Goal: Communication & Community: Answer question/provide support

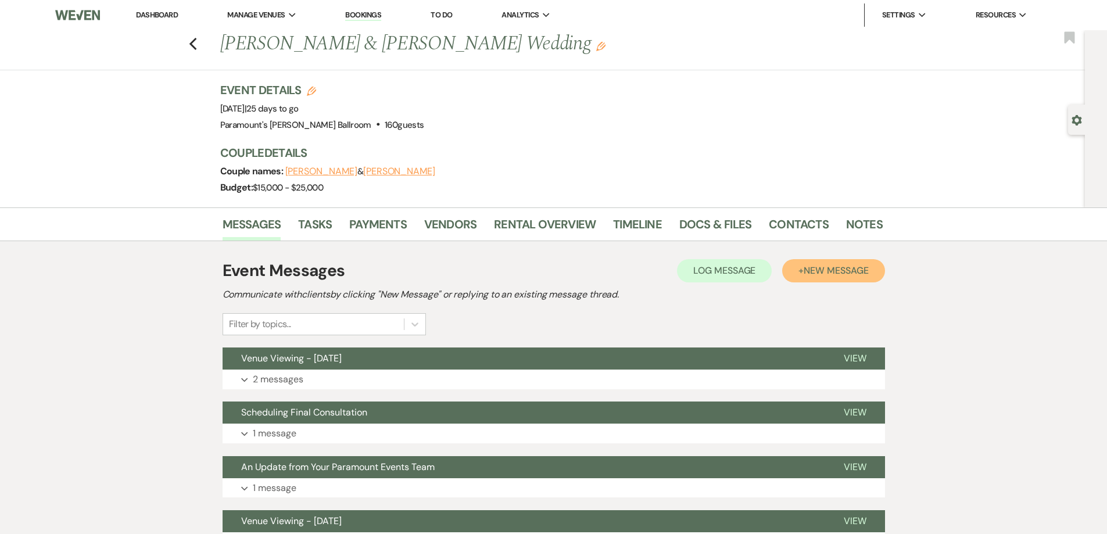
click at [806, 267] on span "New Message" at bounding box center [836, 270] width 65 height 12
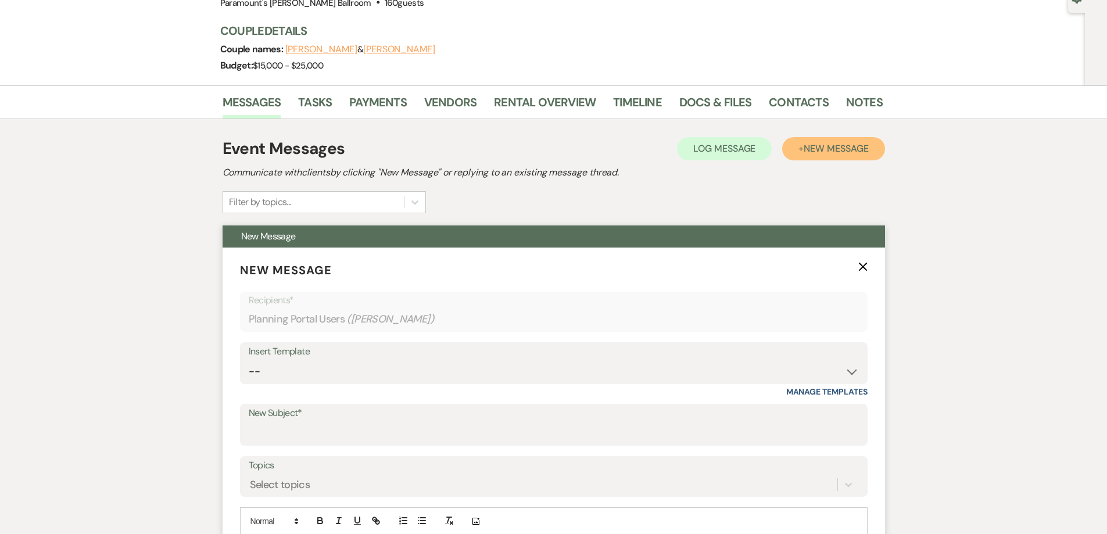
scroll to position [174, 0]
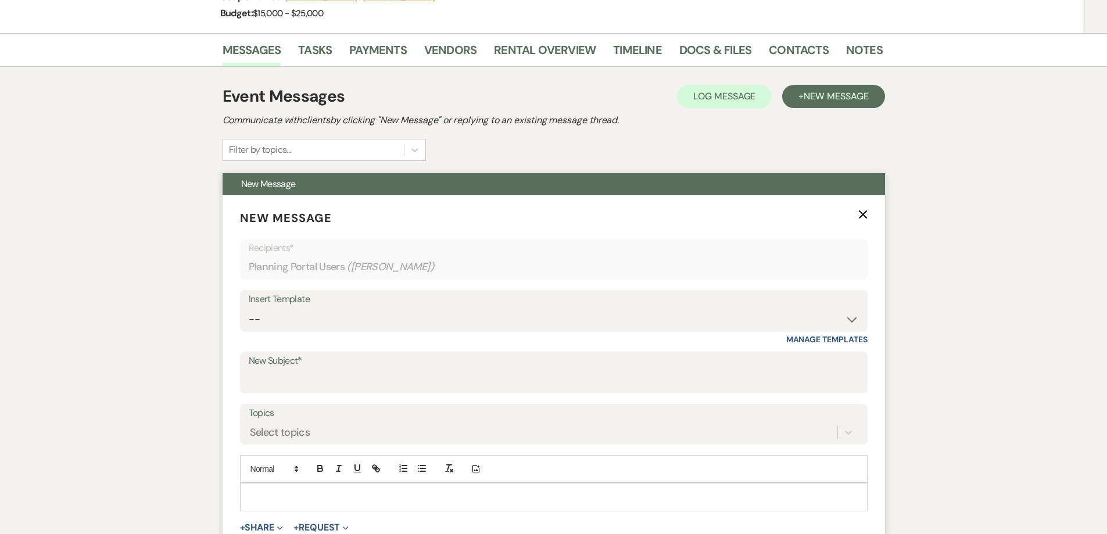
click at [359, 299] on div "Insert Template" at bounding box center [554, 299] width 610 height 17
click at [357, 318] on select "-- Weven Planning Portal Introduction (Booked Events) 6 Month Consultation 9 Mo…" at bounding box center [554, 319] width 610 height 23
select select "3256"
click at [249, 308] on select "-- Weven Planning Portal Introduction (Booked Events) 6 Month Consultation 9 Mo…" at bounding box center [554, 319] width 610 height 23
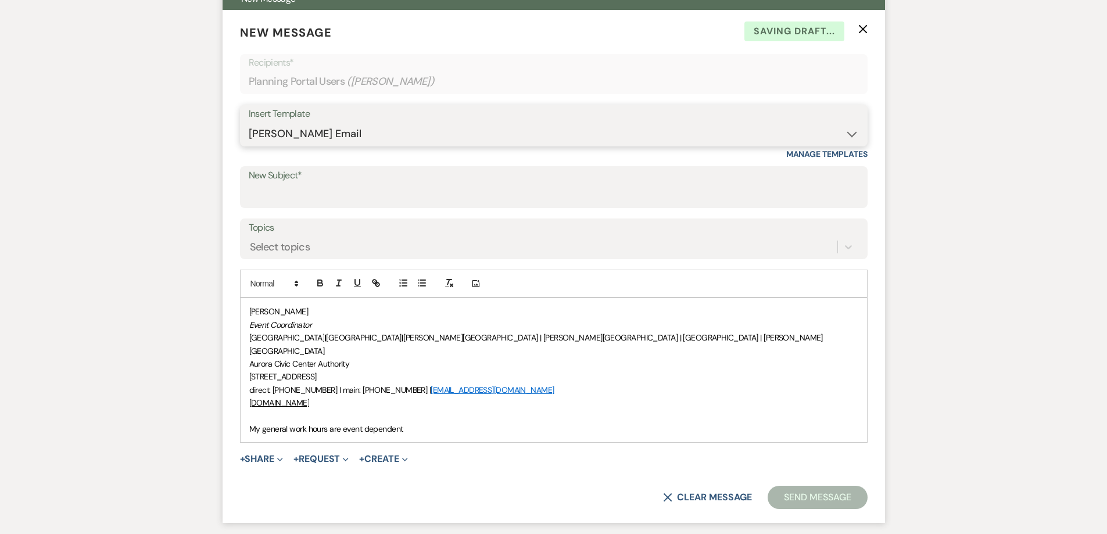
scroll to position [407, 0]
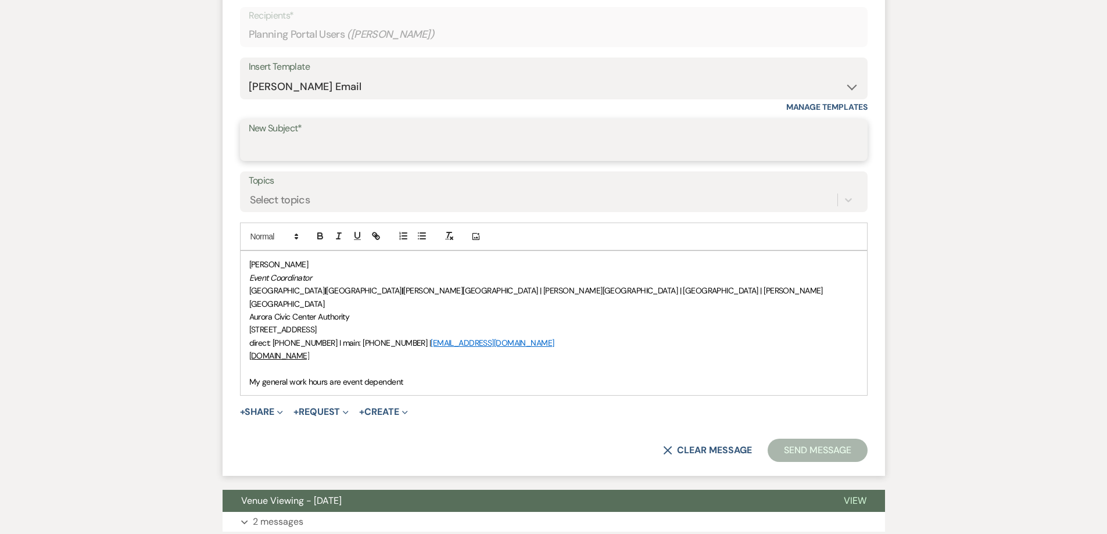
click at [352, 145] on input "New Subject*" at bounding box center [554, 148] width 610 height 23
type input "Consultation Follow-Up"
drag, startPoint x: 243, startPoint y: 264, endPoint x: 258, endPoint y: 258, distance: 16.4
click at [243, 264] on div "[PERSON_NAME] Event Coordinator [GEOGRAPHIC_DATA] | [GEOGRAPHIC_DATA] | [PERSON…" at bounding box center [554, 323] width 627 height 144
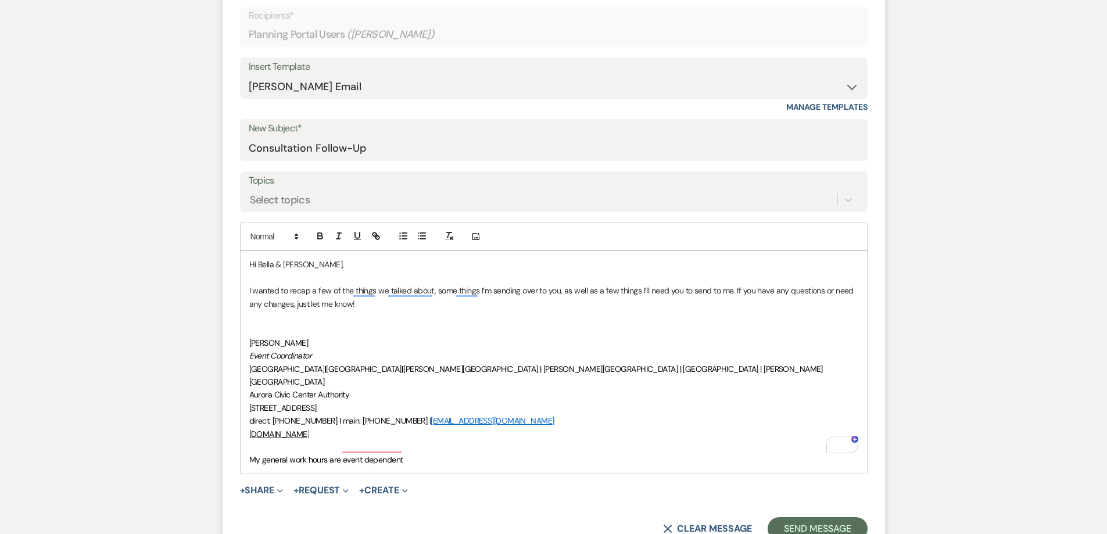
click at [256, 325] on p "To enrich screen reader interactions, please activate Accessibility in Grammarl…" at bounding box center [553, 329] width 609 height 13
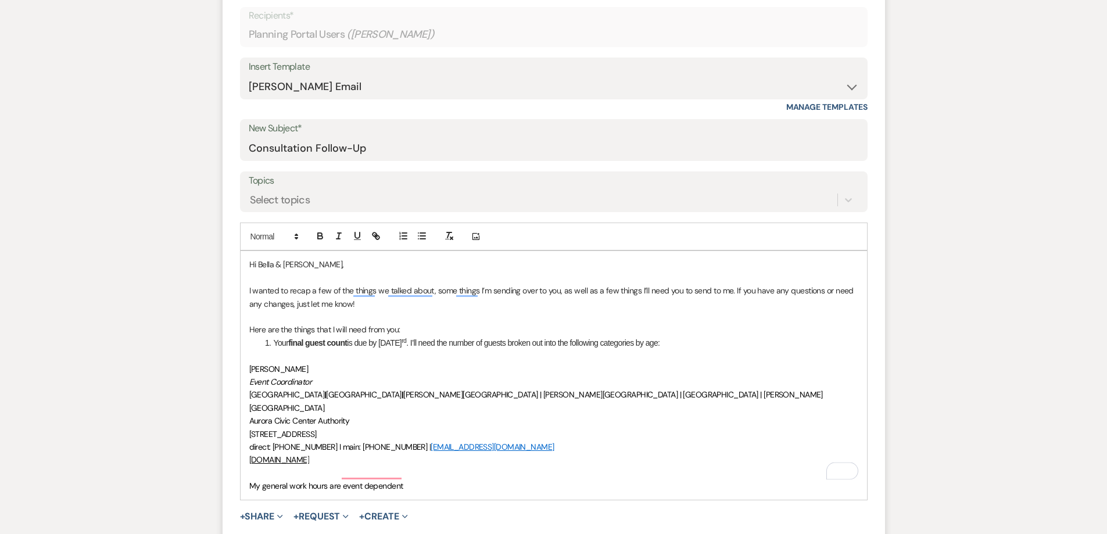
click at [273, 342] on li "Your final guest count is due by [DATE] . I’ll need the number of guests broken…" at bounding box center [560, 343] width 597 height 13
click at [370, 341] on li "Your final guest count is due by [DATE] . I’ll need the number of guests broken…" at bounding box center [560, 343] width 597 height 13
click at [396, 342] on li "Your final guest count is due by [DATE] . I’ll need the number of guests broken…" at bounding box center [560, 343] width 597 height 13
click at [251, 369] on span "[PERSON_NAME]" at bounding box center [278, 369] width 59 height 10
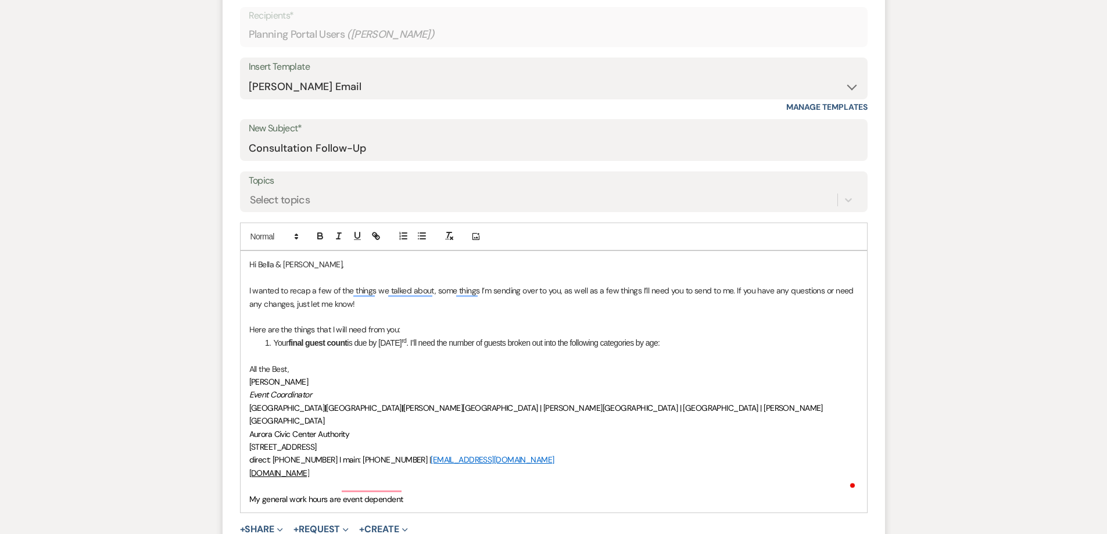
click at [277, 324] on p "Here are the things that I will need from you:" at bounding box center [553, 329] width 609 height 13
click at [250, 329] on p "Here are the things that I will need from you:" at bounding box center [553, 329] width 609 height 13
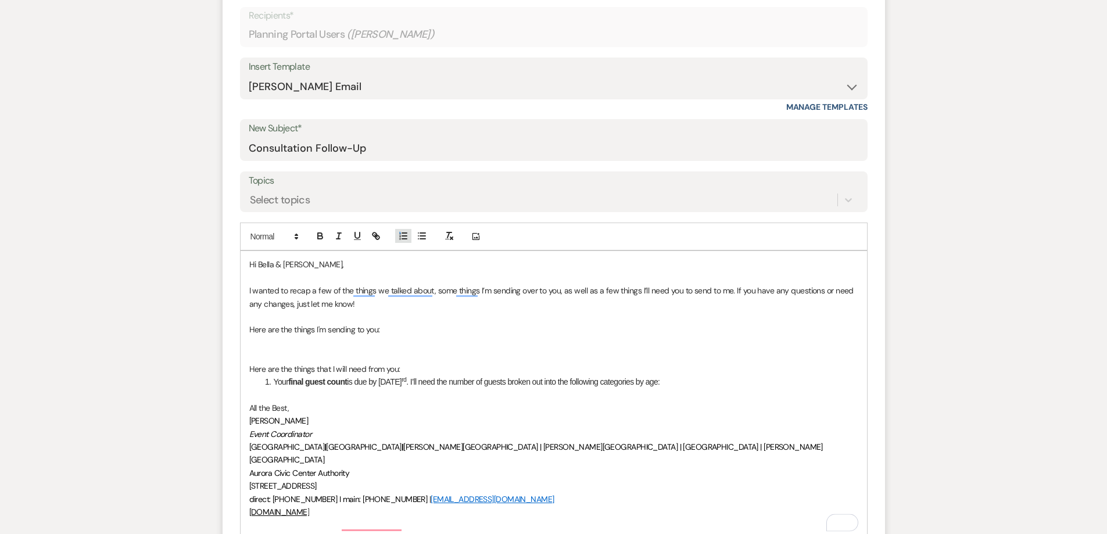
click at [405, 235] on icon "button" at bounding box center [403, 236] width 10 height 10
click at [723, 392] on p "To enrich screen reader interactions, please activate Accessibility in Grammarl…" at bounding box center [553, 394] width 609 height 13
click at [721, 384] on li "Your final guest count is due by Friday, October 3 rd . I’ll need the number of…" at bounding box center [560, 381] width 597 height 13
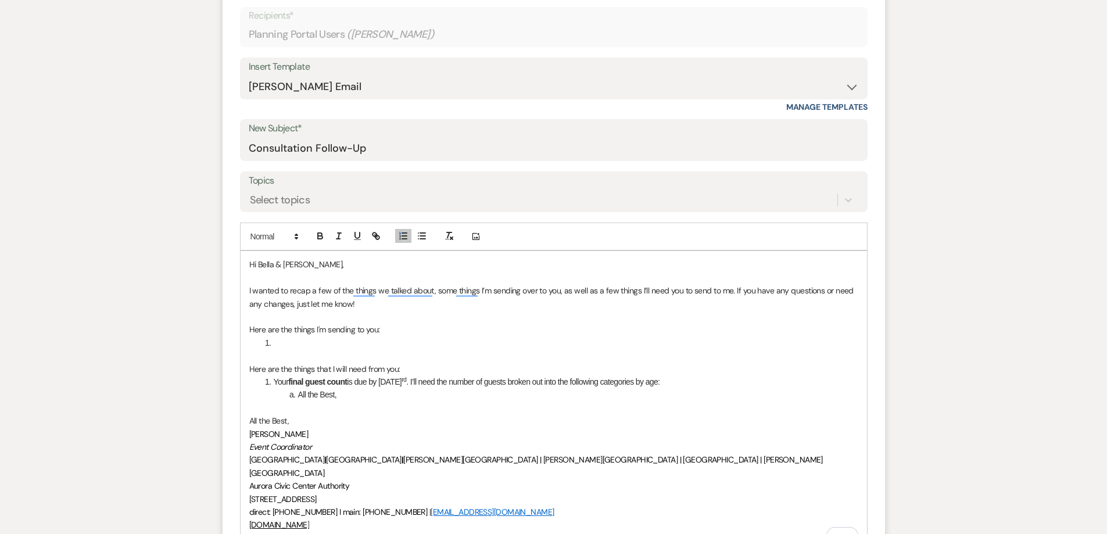
click at [333, 412] on p "To enrich screen reader interactions, please activate Accessibility in Grammarl…" at bounding box center [553, 408] width 609 height 13
drag, startPoint x: 345, startPoint y: 395, endPoint x: 295, endPoint y: 399, distance: 49.6
click at [295, 399] on li "All the Best," at bounding box center [560, 394] width 597 height 13
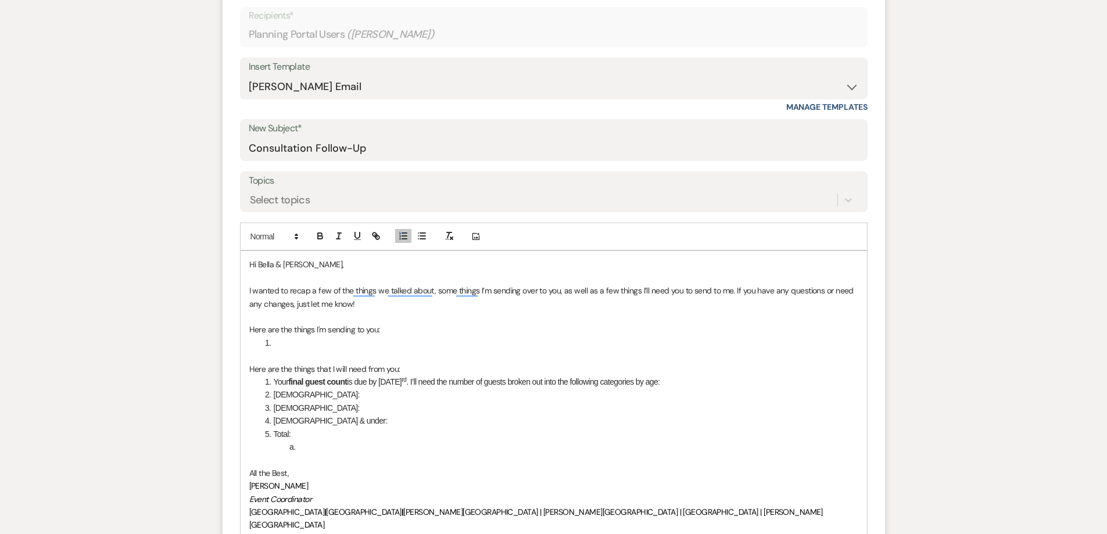
click at [274, 392] on span "To enrich screen reader interactions, please activate Accessibility in Grammarl…" at bounding box center [274, 394] width 0 height 13
click at [274, 406] on li "[DEMOGRAPHIC_DATA]:" at bounding box center [560, 408] width 597 height 13
click at [273, 419] on li "[DEMOGRAPHIC_DATA] & under:" at bounding box center [560, 420] width 597 height 13
click at [274, 433] on li "Total:" at bounding box center [560, 434] width 597 height 13
click at [312, 446] on li "To enrich screen reader interactions, please activate Accessibility in Grammarl…" at bounding box center [560, 447] width 597 height 13
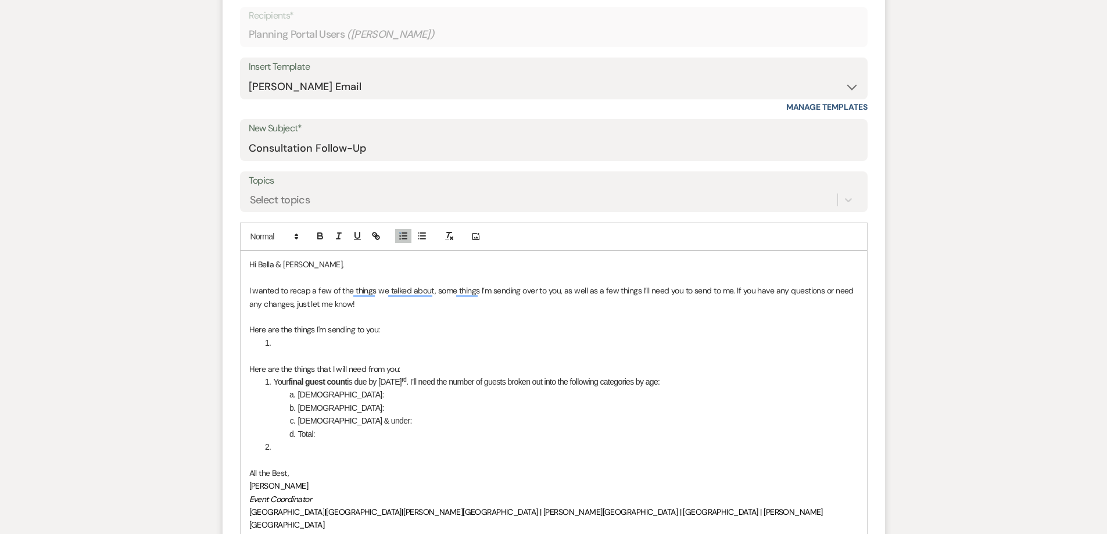
click at [298, 455] on p "To enrich screen reader interactions, please activate Accessibility in Grammarl…" at bounding box center [553, 459] width 609 height 13
click at [299, 447] on li "To enrich screen reader interactions, please activate Accessibility in Grammarl…" at bounding box center [560, 447] width 597 height 13
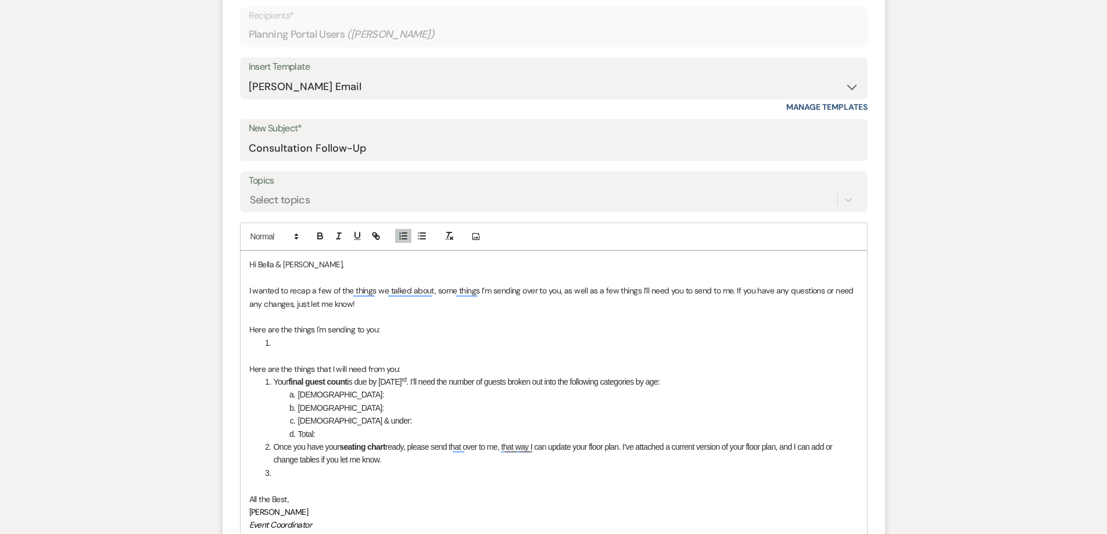
click at [423, 462] on li "Once you have your seating chart ready, please send that over to me, that way I…" at bounding box center [560, 454] width 597 height 26
click at [294, 477] on li "To enrich screen reader interactions, please activate Accessibility in Grammarl…" at bounding box center [560, 473] width 597 height 13
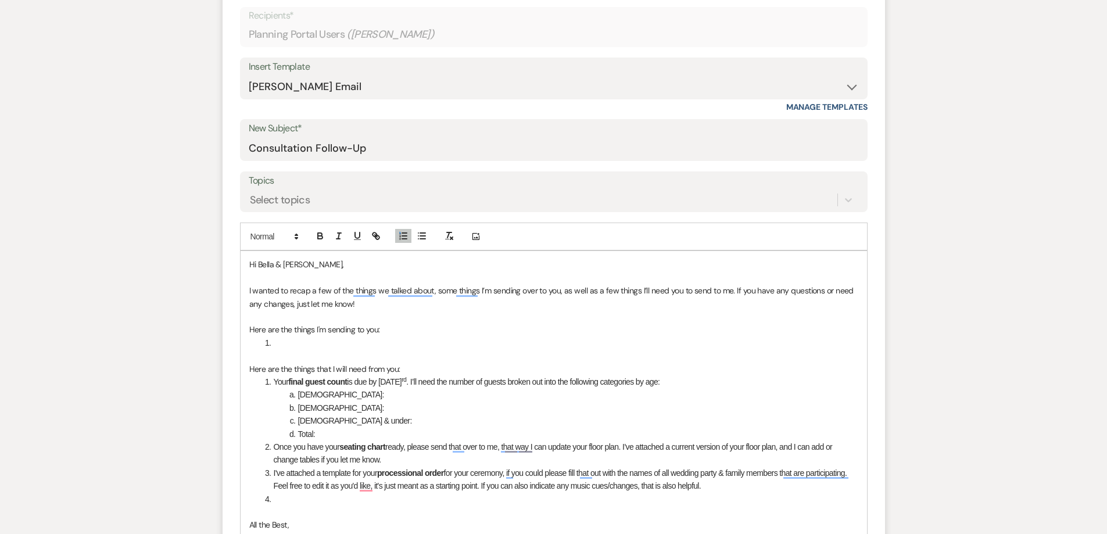
click at [311, 346] on li "To enrich screen reader interactions, please activate Accessibility in Grammarl…" at bounding box center [560, 343] width 597 height 13
drag, startPoint x: 311, startPoint y: 352, endPoint x: 202, endPoint y: 330, distance: 111.4
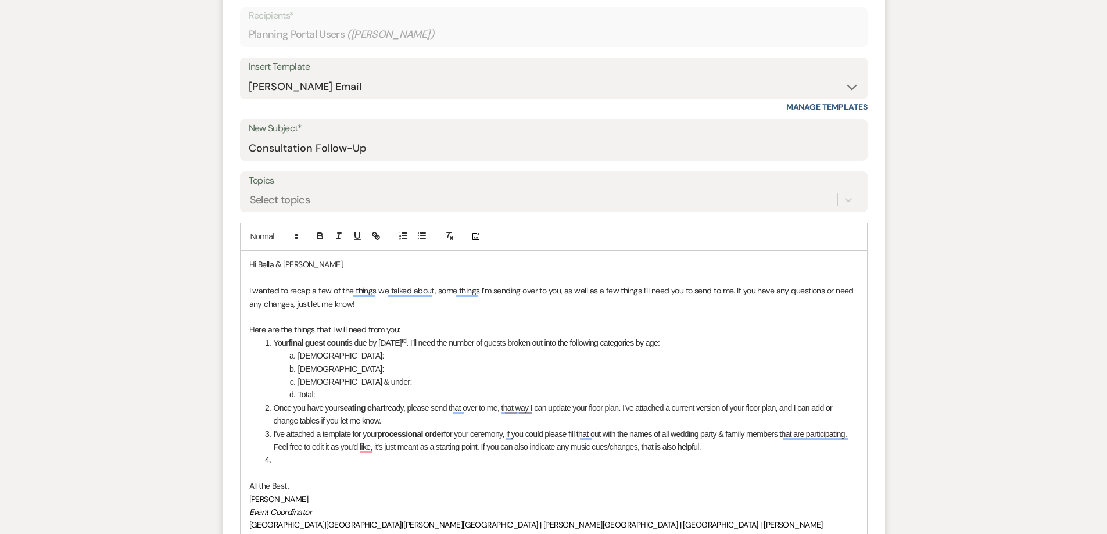
click at [367, 341] on li "Your final guest count is due by Friday, October 3 rd . I’ll need the number of…" at bounding box center [560, 343] width 597 height 13
click at [380, 386] on li "[DEMOGRAPHIC_DATA] & under:" at bounding box center [560, 381] width 597 height 13
click at [370, 406] on strong "seating chart" at bounding box center [362, 407] width 46 height 9
click at [439, 421] on li "Once you have your seating chart ready, please send that over to me, that way I…" at bounding box center [560, 415] width 597 height 26
click at [427, 456] on li "To enrich screen reader interactions, please activate Accessibility in Grammarl…" at bounding box center [560, 459] width 597 height 13
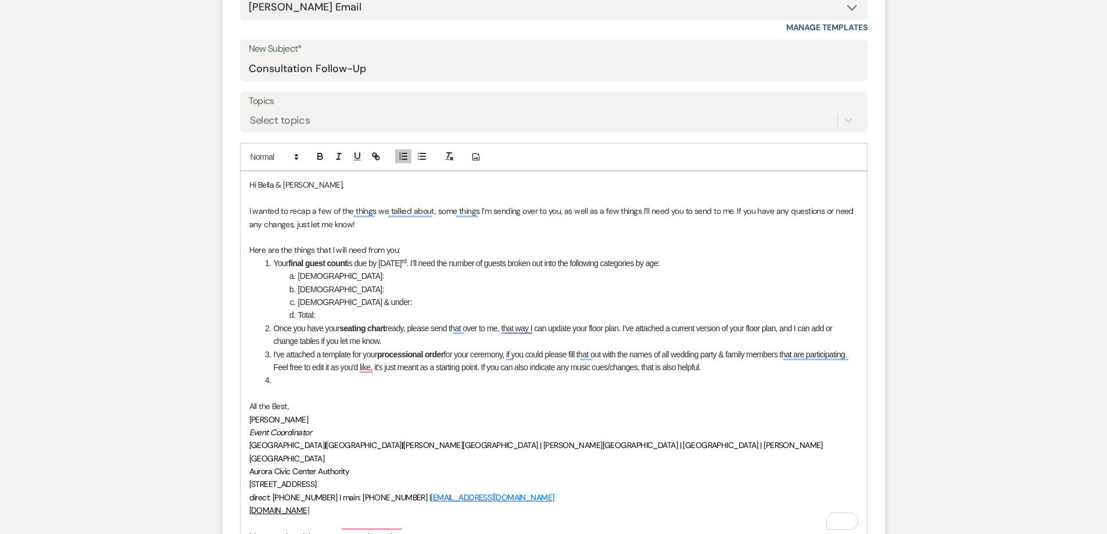
scroll to position [465, 0]
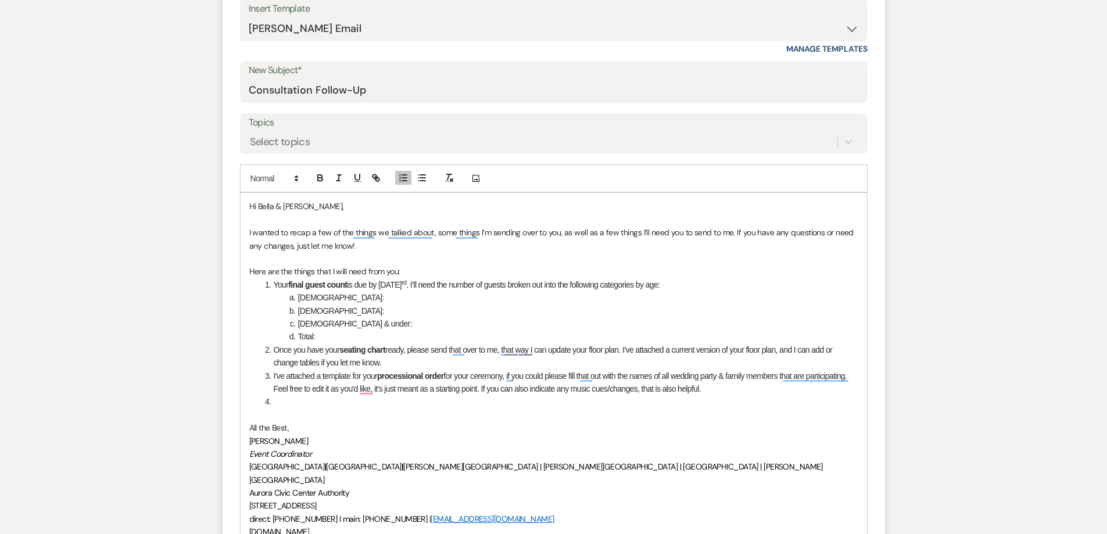
click at [345, 403] on li "To enrich screen reader interactions, please activate Accessibility in Grammarl…" at bounding box center [560, 401] width 597 height 13
drag, startPoint x: 297, startPoint y: 401, endPoint x: 324, endPoint y: 403, distance: 27.4
click at [324, 403] on li "Please follow this link to complete the Google Form for your decorating assista…" at bounding box center [560, 401] width 597 height 13
click at [338, 404] on li "Please follow this link to complete the Google Form for your decorating assista…" at bounding box center [560, 401] width 597 height 13
drag, startPoint x: 342, startPoint y: 402, endPoint x: 298, endPoint y: 403, distance: 44.8
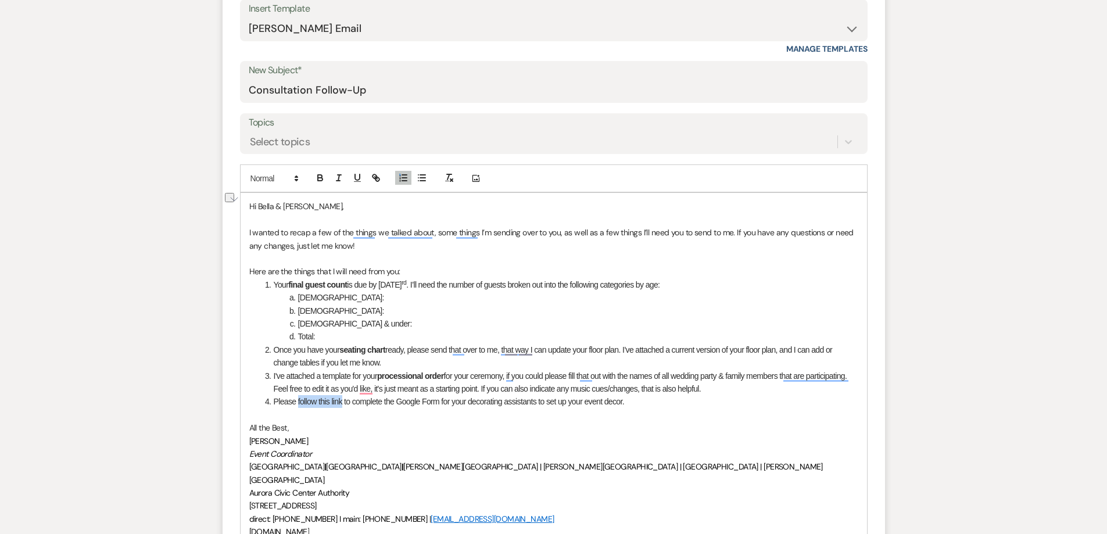
click at [298, 403] on li "Please follow this link to complete the Google Form for your decorating assista…" at bounding box center [560, 401] width 597 height 13
click at [371, 174] on icon "button" at bounding box center [376, 178] width 10 height 10
paste input "https://docs.google.com/forms/d/e/1FAIpQLScXeq3KN6110oL1j1aOwOTHjvb2bLpgsXE2K2g…"
type input "https://docs.google.com/forms/d/e/1FAIpQLScXeq3KN6110oL1j1aOwOTHjvb2bLpgsXE2K2g…"
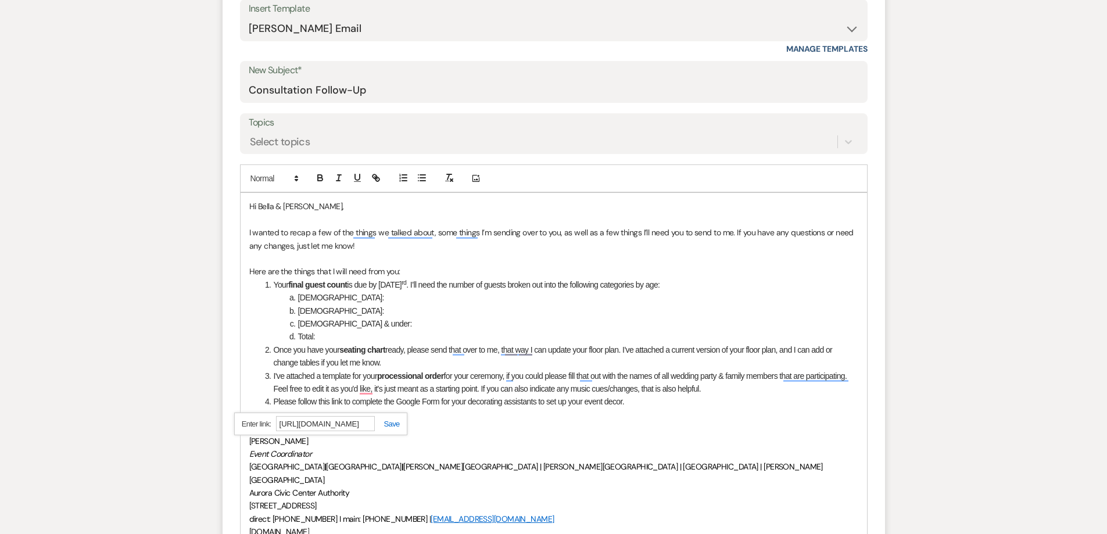
click at [392, 422] on link at bounding box center [387, 424] width 25 height 9
click at [466, 403] on li "Please follow this link to complete the Google Form for your decorating assista…" at bounding box center [560, 401] width 597 height 13
click at [656, 408] on li "Please follow this link to complete the Google Form for your decorating assista…" at bounding box center [560, 401] width 597 height 13
drag, startPoint x: 469, startPoint y: 402, endPoint x: 537, endPoint y: 403, distance: 68.0
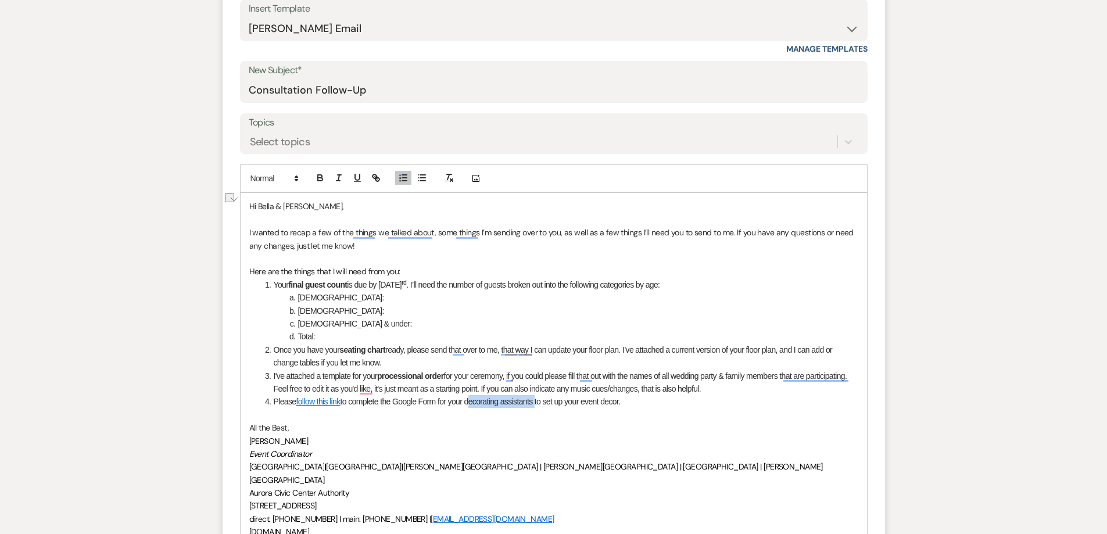
click at [537, 403] on li "Please follow this link to complete the Google Form for your decorating assista…" at bounding box center [560, 401] width 597 height 13
click at [637, 399] on li "Please follow this link to complete the Google Form for your decorating assista…" at bounding box center [560, 401] width 597 height 13
click at [648, 401] on li "Please follow this link to complete the Google Form for your decorating assista…" at bounding box center [560, 401] width 597 height 13
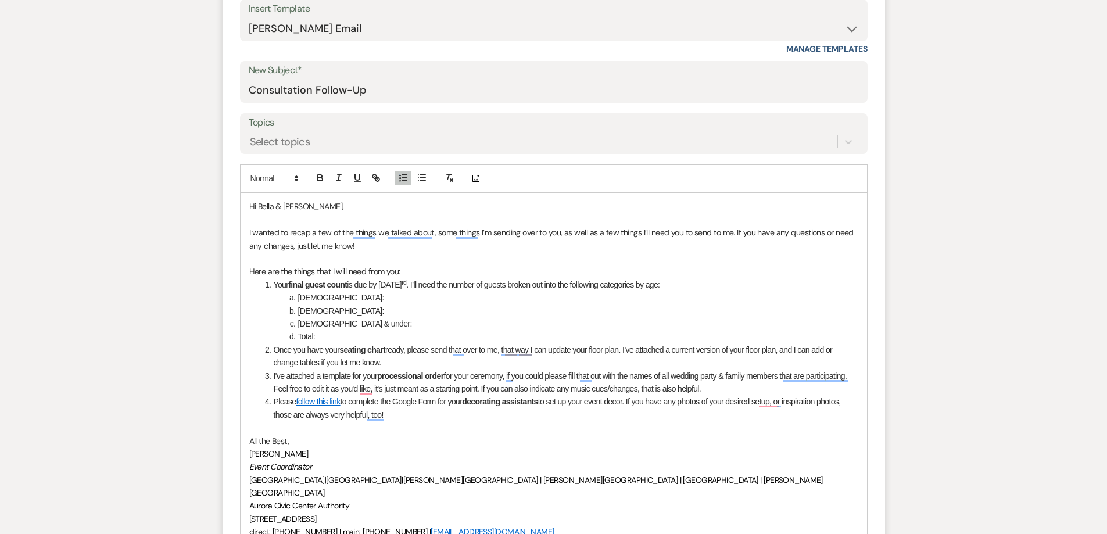
click at [328, 268] on p "Here are the things that I will need from you:" at bounding box center [553, 271] width 609 height 13
drag, startPoint x: 330, startPoint y: 270, endPoint x: 398, endPoint y: 269, distance: 68.0
click at [398, 269] on p "Here are the things that I will need from you:" at bounding box center [553, 271] width 609 height 13
drag, startPoint x: 1018, startPoint y: 246, endPoint x: 1006, endPoint y: 247, distance: 12.3
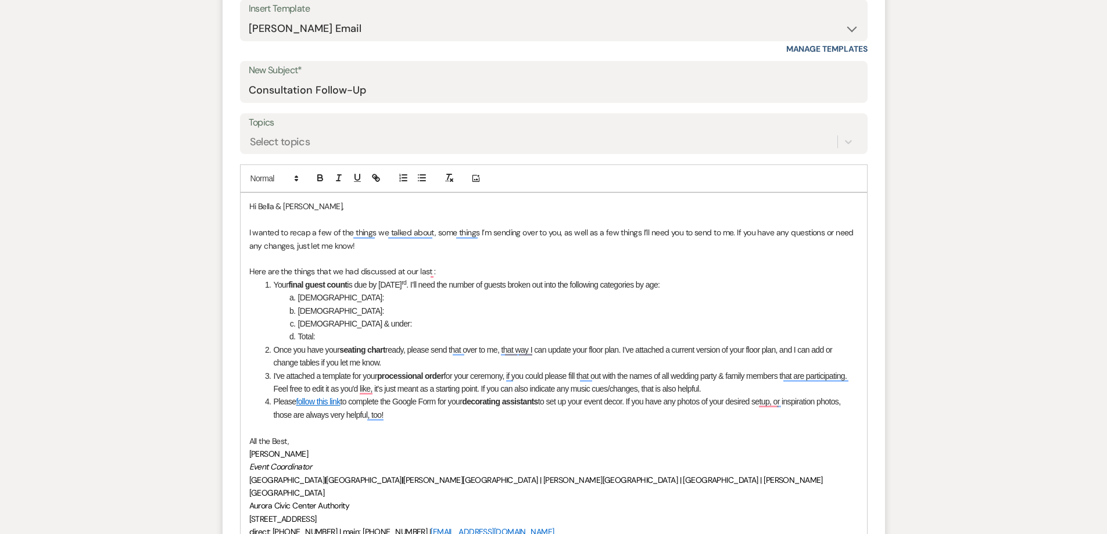
click at [552, 416] on li "Please follow this link to complete the Google Form for your decorating assista…" at bounding box center [560, 408] width 597 height 26
click at [417, 423] on p "To enrich screen reader interactions, please activate Accessibility in Grammarl…" at bounding box center [553, 427] width 609 height 13
click at [421, 420] on li "Please follow this link to complete the Google Form for your decorating assista…" at bounding box center [560, 408] width 597 height 26
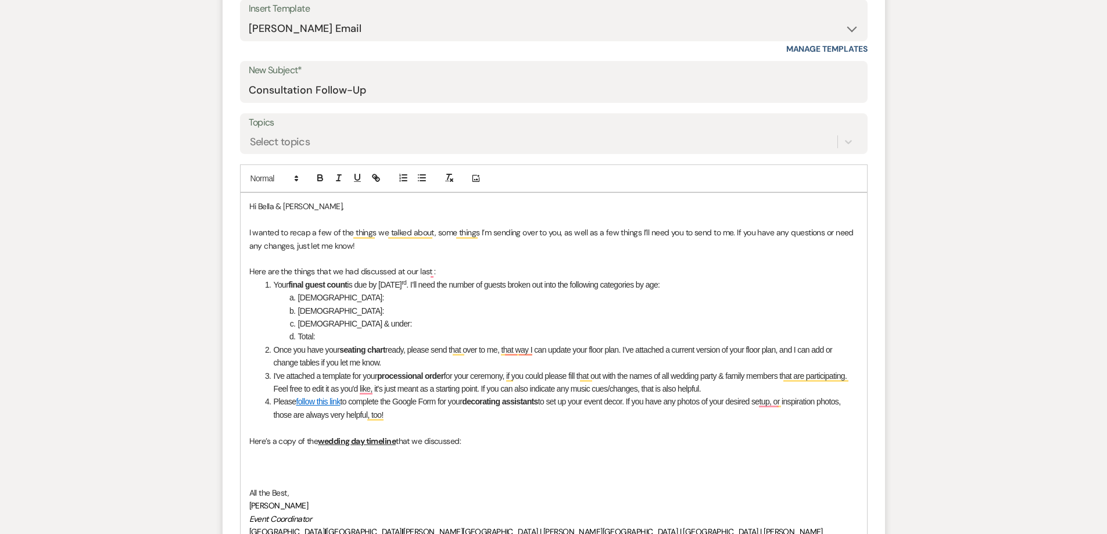
click at [492, 301] on li "[DEMOGRAPHIC_DATA]:" at bounding box center [560, 297] width 597 height 13
click at [460, 322] on li "[DEMOGRAPHIC_DATA] & under:" at bounding box center [560, 323] width 597 height 13
click at [283, 480] on p "To enrich screen reader interactions, please activate Accessibility in Grammarl…" at bounding box center [553, 480] width 609 height 13
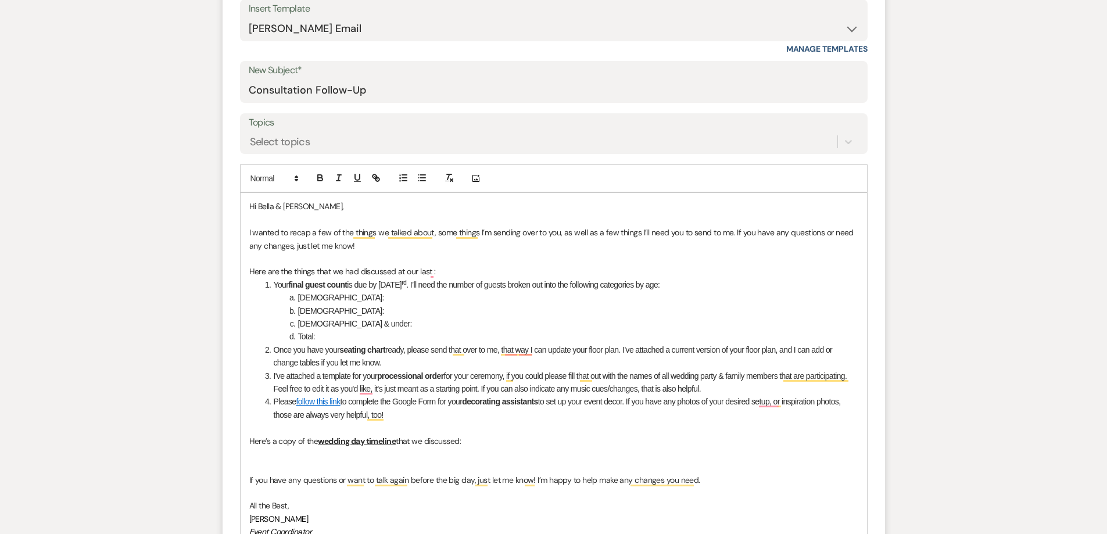
click at [413, 438] on p "Here’s a copy of the wedding day timeline that we discussed:" at bounding box center [553, 441] width 609 height 13
click at [438, 487] on p "To enrich screen reader interactions, please activate Accessibility in Grammarl…" at bounding box center [553, 492] width 609 height 13
drag, startPoint x: 393, startPoint y: 370, endPoint x: 411, endPoint y: 355, distance: 23.5
click at [393, 370] on li "I've attached a template for your processional order for your ceremony, if you …" at bounding box center [560, 383] width 597 height 26
click at [439, 420] on li "Please follow this link to complete the Google Form for your decorating assista…" at bounding box center [560, 408] width 597 height 26
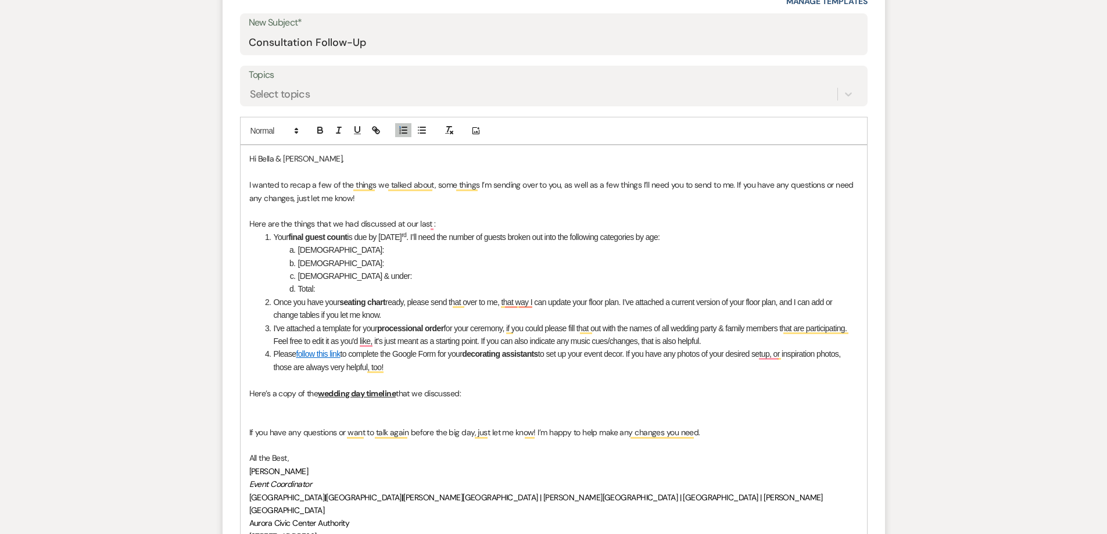
scroll to position [697, 0]
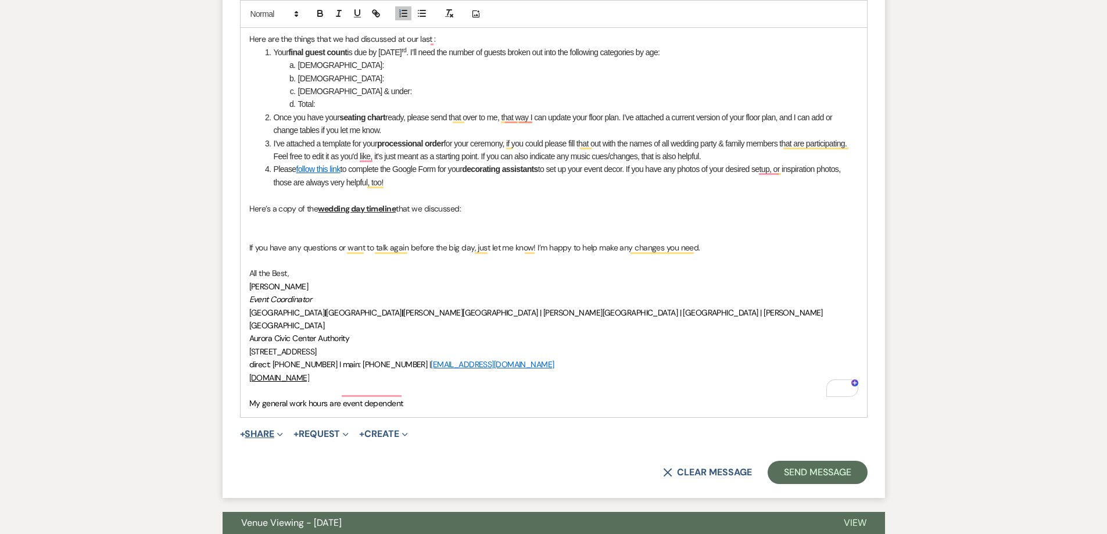
click at [274, 430] on button "+ Share Expand" at bounding box center [262, 434] width 44 height 9
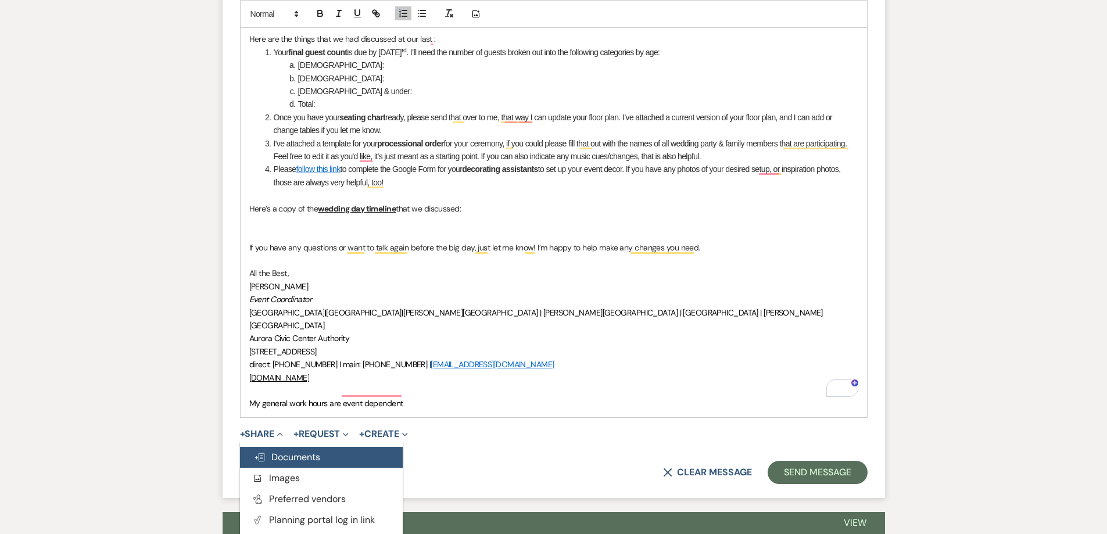
click at [267, 451] on span "Doc Upload Documents" at bounding box center [287, 457] width 66 height 12
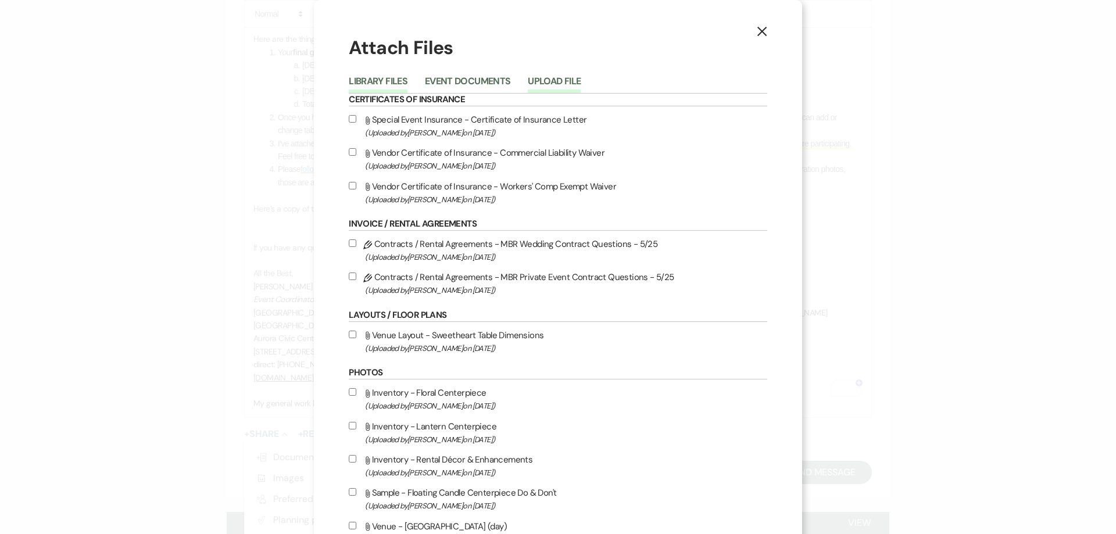
click at [562, 82] on button "Upload File" at bounding box center [554, 85] width 53 height 16
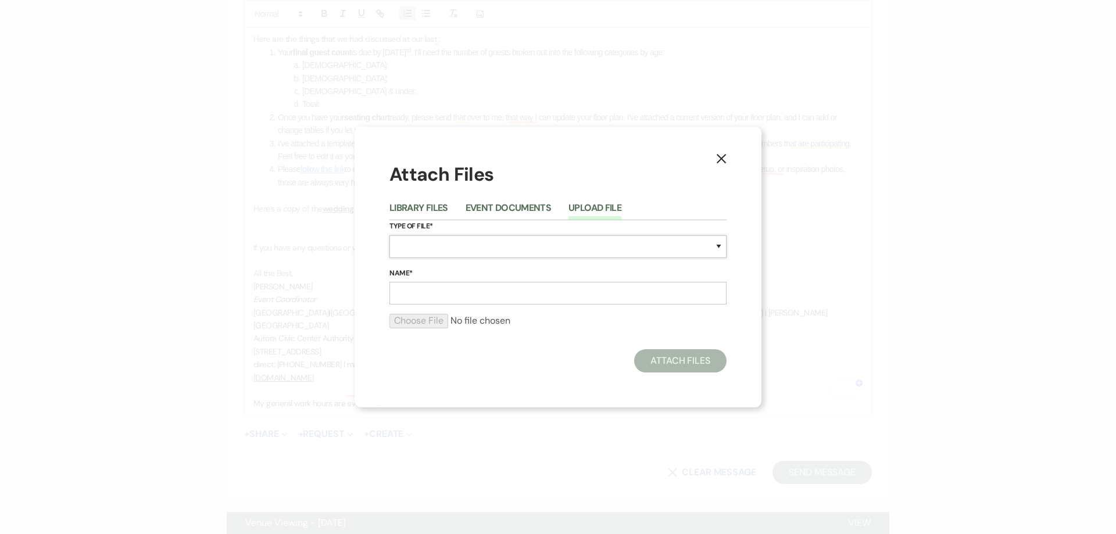
click at [448, 251] on select "Special Event Insurance Vendor Certificate of Insurance Contracts / Rental Agre…" at bounding box center [557, 246] width 337 height 23
select select "64"
click at [389, 235] on select "Special Event Insurance Vendor Certificate of Insurance Contracts / Rental Agre…" at bounding box center [557, 246] width 337 height 23
click at [447, 290] on input "Name*" at bounding box center [557, 293] width 337 height 23
type input "Processional & Recessional List"
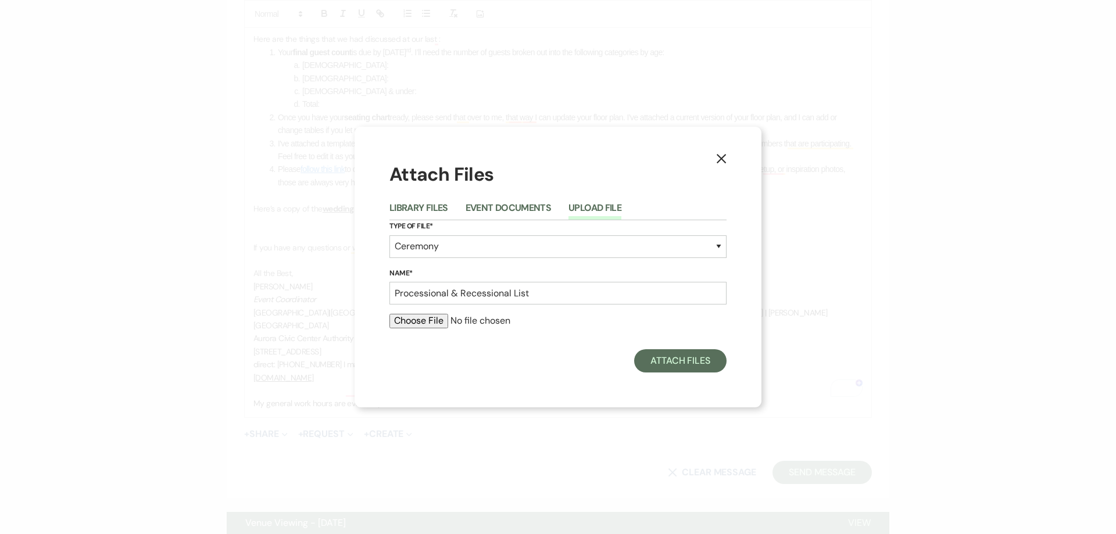
click at [412, 327] on input "file" at bounding box center [557, 321] width 337 height 14
type input "C:\fakepath\Processional & Recessional Order.docx"
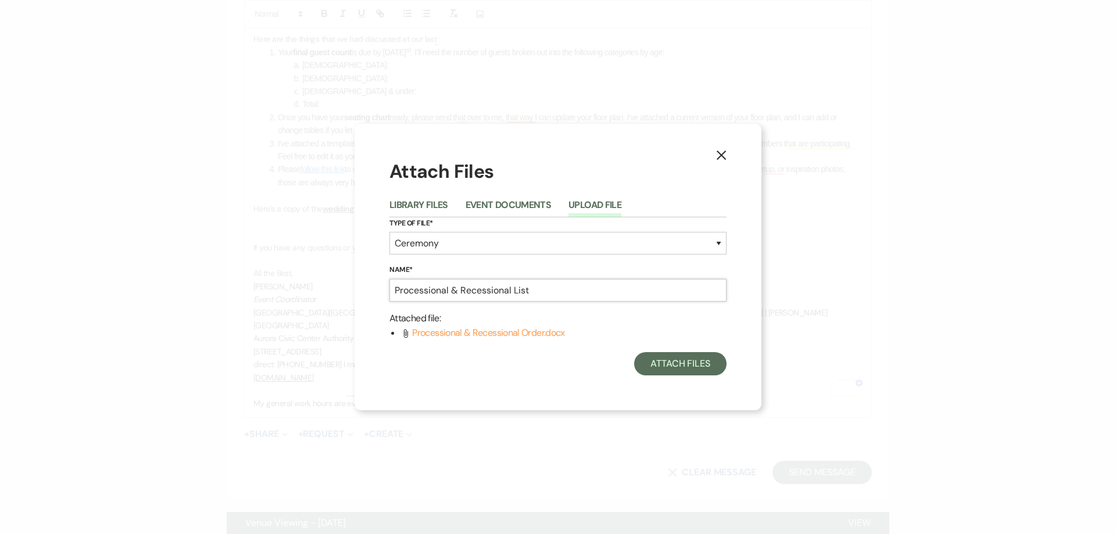
click at [538, 292] on input "Processional & Recessional List" at bounding box center [557, 290] width 337 height 23
click at [525, 293] on input "Processional & Recessional List" at bounding box center [557, 290] width 337 height 23
type input "Processional & Recessional Worksheet"
click at [682, 368] on button "Attach Files" at bounding box center [680, 363] width 92 height 23
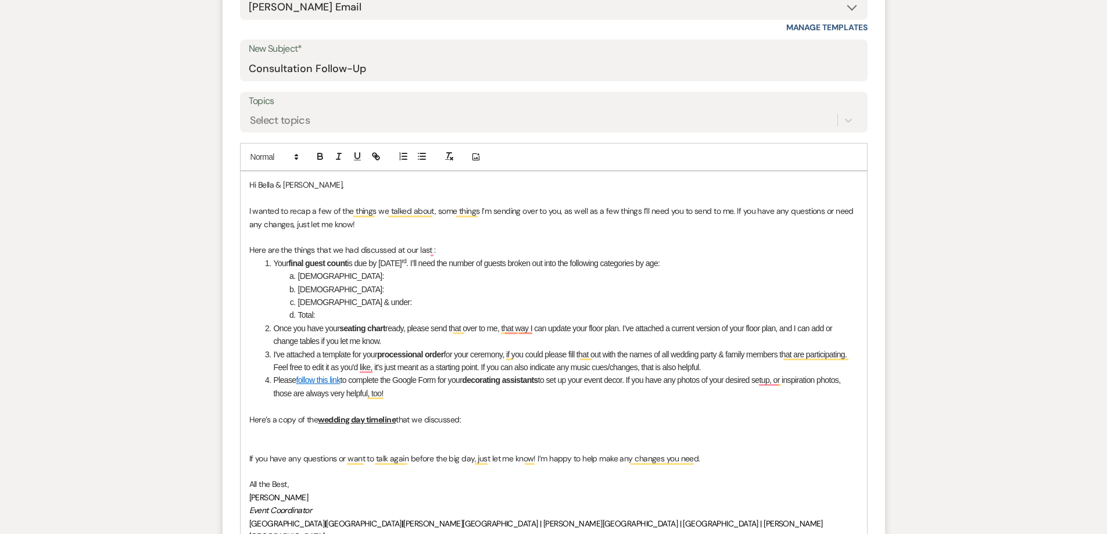
scroll to position [581, 0]
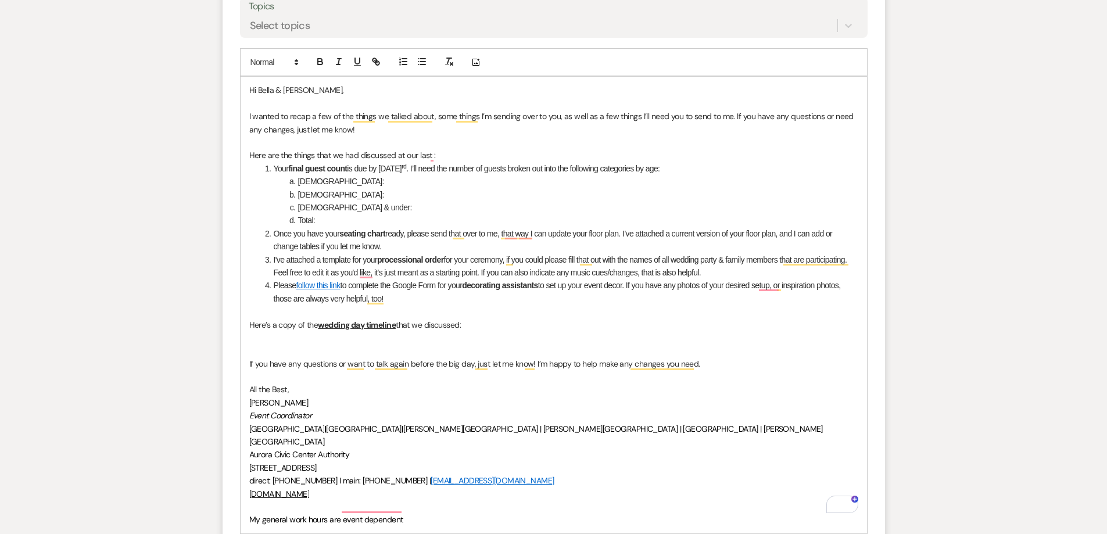
click at [416, 227] on li "Once you have your seating chart ready, please send that over to me, that way I…" at bounding box center [560, 240] width 597 height 26
click at [409, 264] on strong "processional order" at bounding box center [410, 259] width 67 height 9
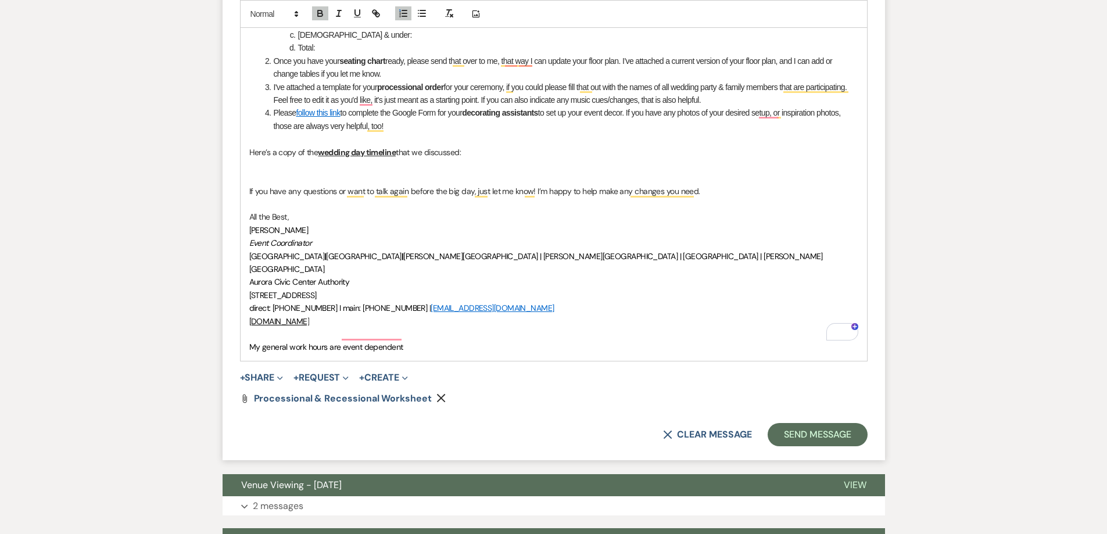
scroll to position [756, 0]
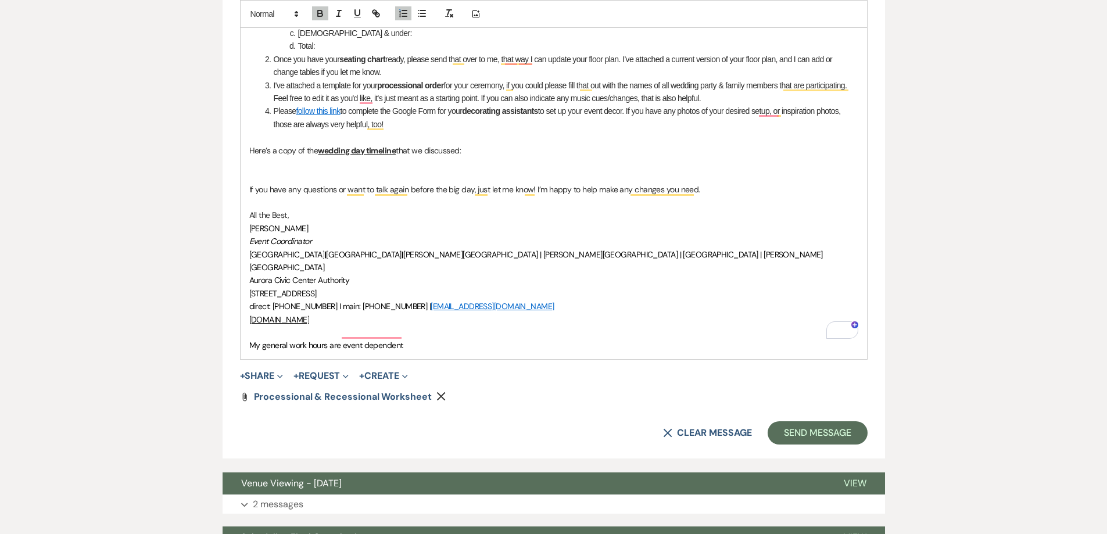
click at [925, 87] on div "Messages Tasks Payments Vendors Rental Overview Timeline Docs & Files Contacts …" at bounding box center [553, 479] width 1107 height 2055
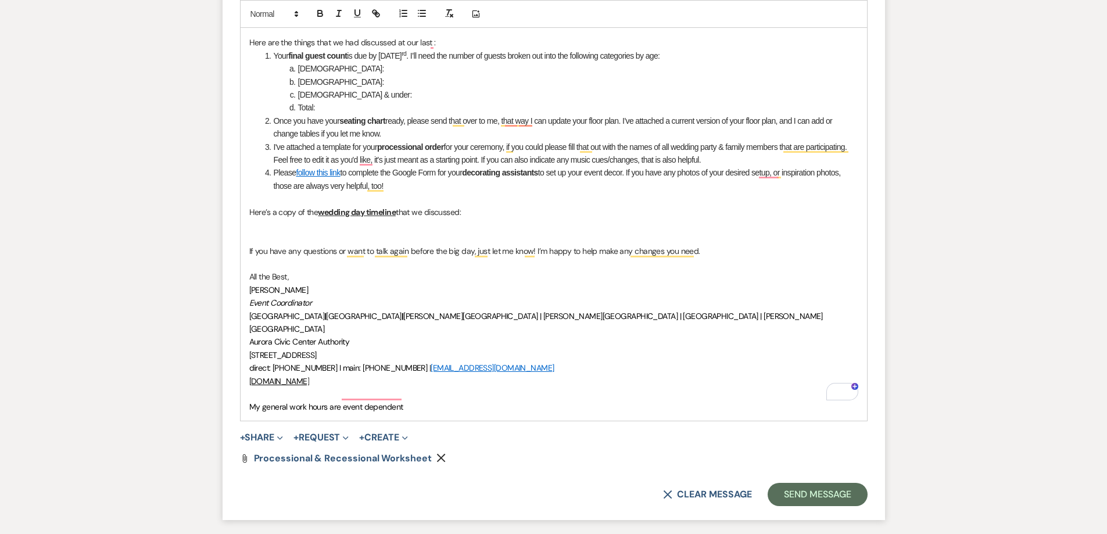
scroll to position [581, 0]
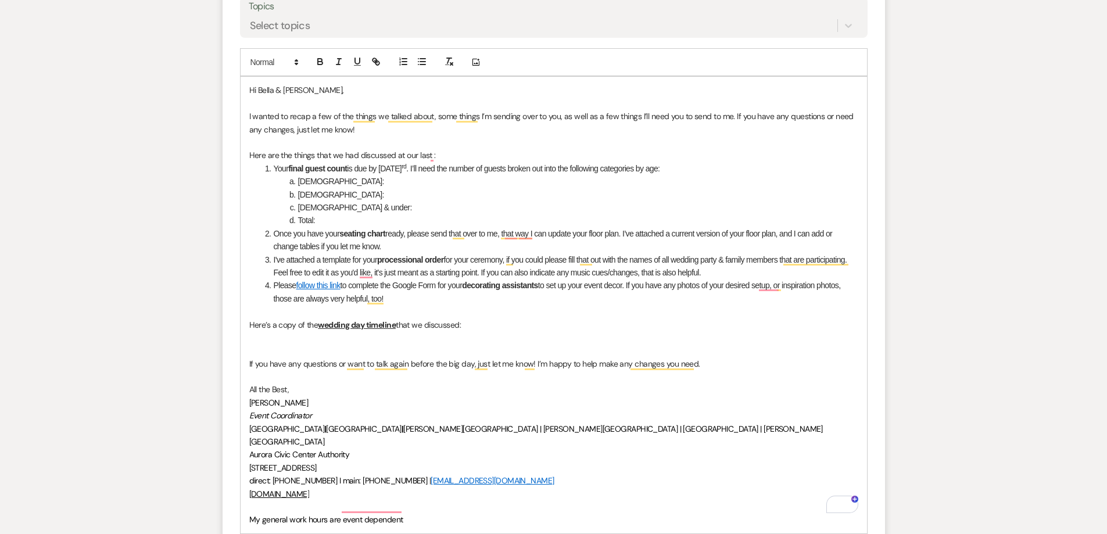
click at [466, 235] on li "Once you have your seating chart ready, please send that over to me, that way I…" at bounding box center [560, 240] width 597 height 26
click at [450, 278] on li "I've attached a template for your processional order for your ceremony, if you …" at bounding box center [560, 266] width 597 height 26
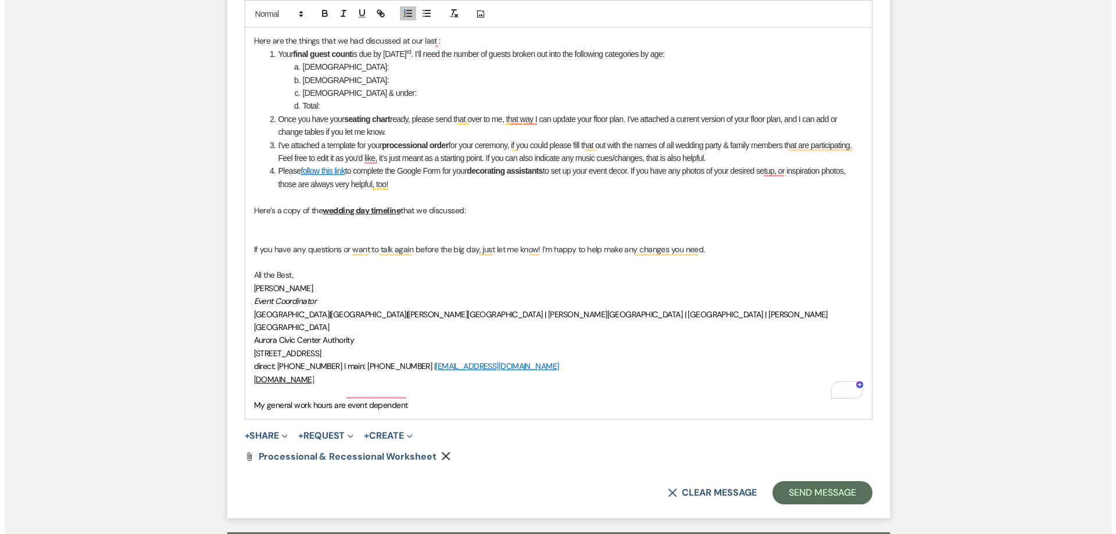
scroll to position [639, 0]
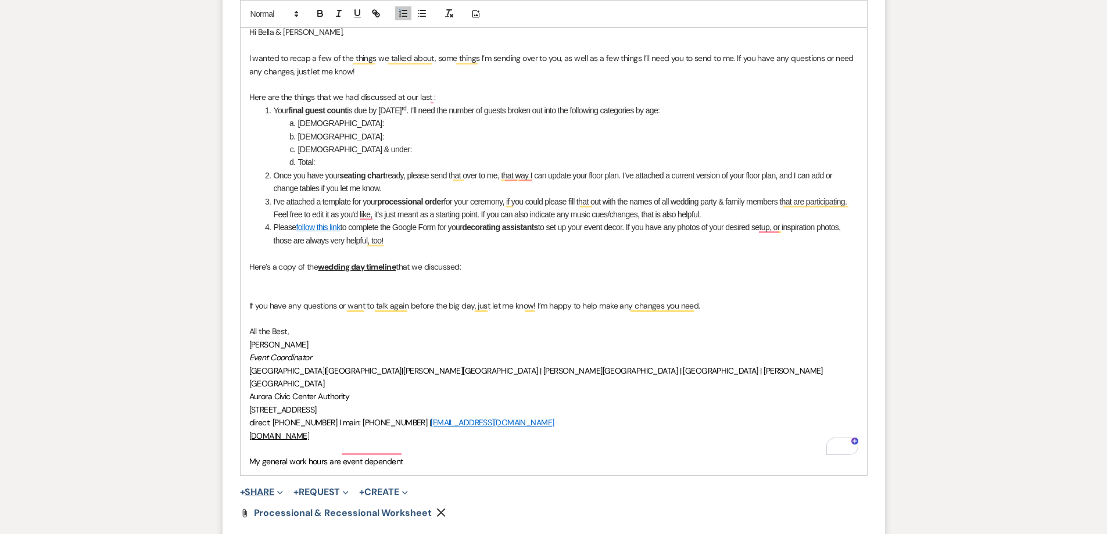
click at [262, 488] on button "+ Share Expand" at bounding box center [262, 492] width 44 height 9
click at [268, 509] on span "Doc Upload Documents" at bounding box center [287, 515] width 66 height 12
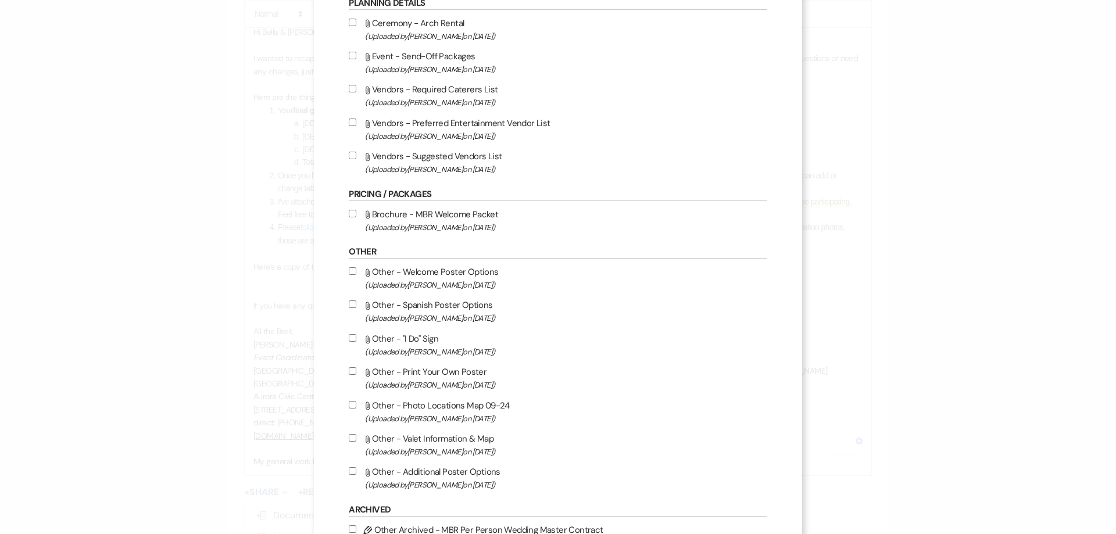
scroll to position [697, 0]
click at [349, 468] on input "Attach File Other - Additional Poster Options (Uploaded by Jordan Scherpe-Lenci…" at bounding box center [353, 468] width 8 height 8
checkbox input "true"
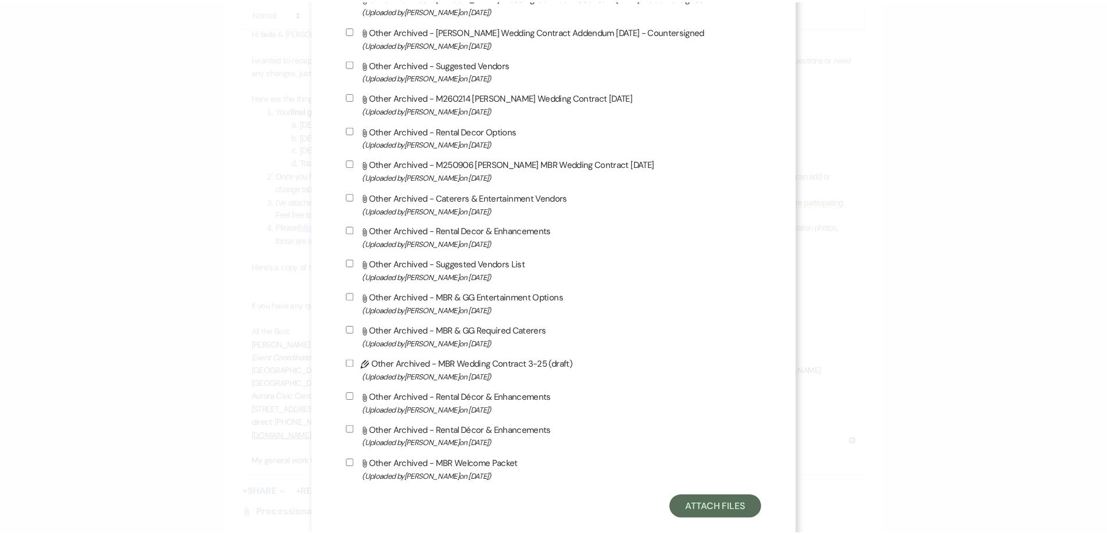
scroll to position [2148, 0]
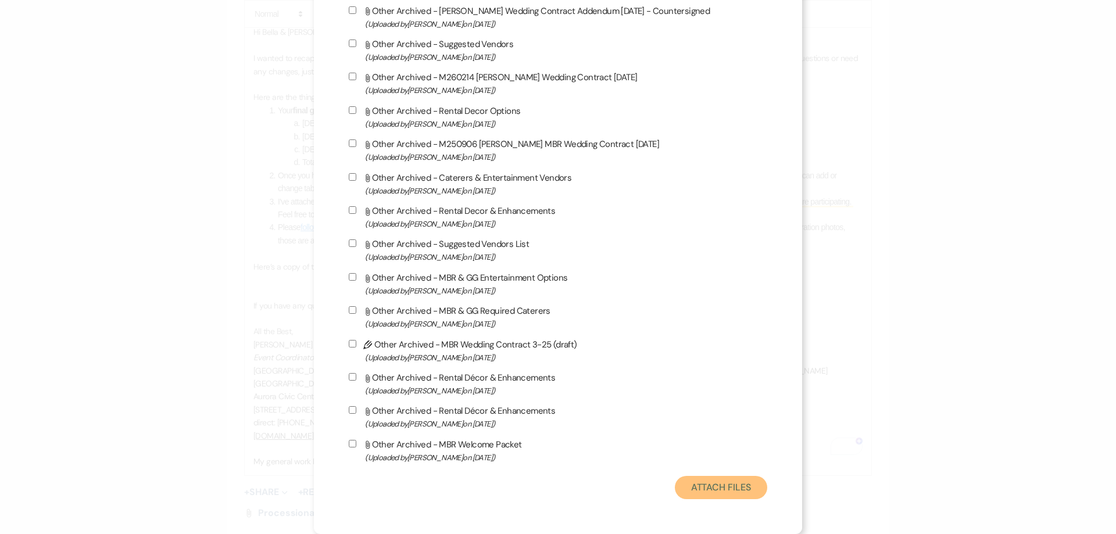
click at [721, 482] on button "Attach Files" at bounding box center [721, 487] width 92 height 23
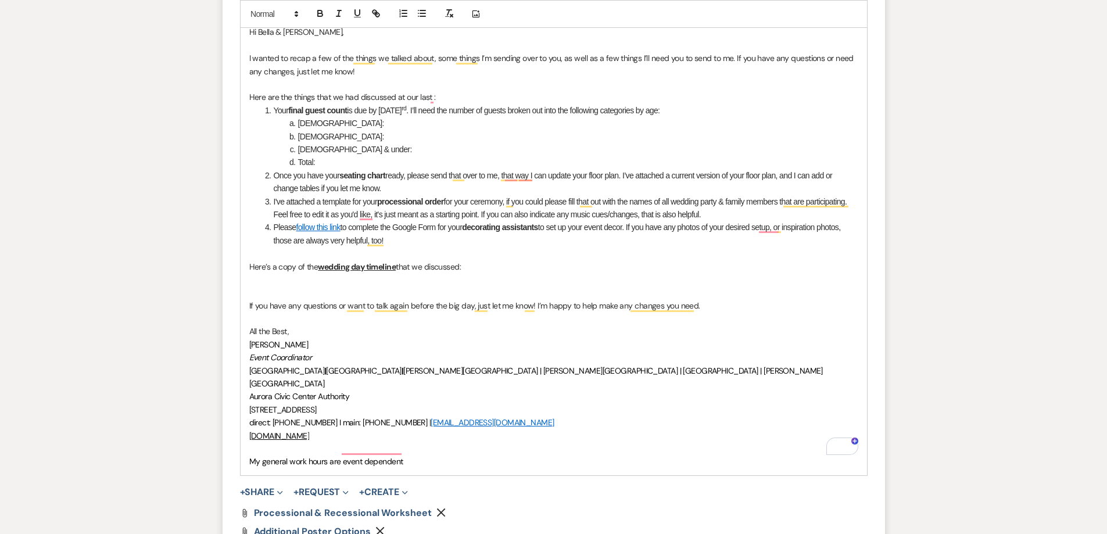
drag, startPoint x: 399, startPoint y: 253, endPoint x: 404, endPoint y: 248, distance: 7.0
click at [404, 248] on p "To enrich screen reader interactions, please activate Accessibility in Grammarl…" at bounding box center [553, 253] width 609 height 13
click at [410, 237] on li "Please follow this link to complete the Google Form for your decorating assista…" at bounding box center [560, 234] width 597 height 26
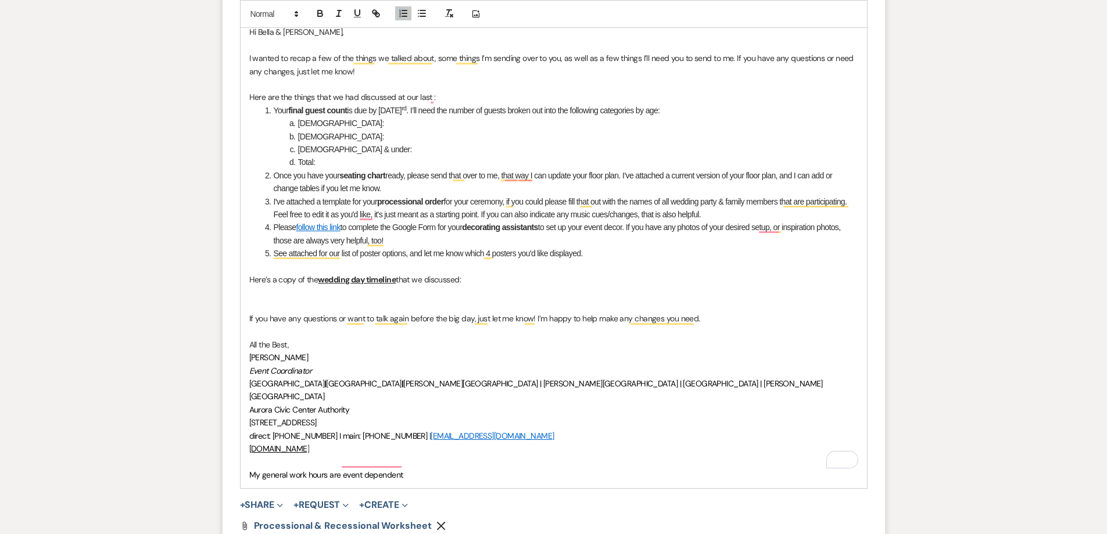
click at [341, 251] on li "See attached for our list of poster options, and let me know which 4 posters yo…" at bounding box center [560, 253] width 597 height 13
drag, startPoint x: 360, startPoint y: 254, endPoint x: 405, endPoint y: 257, distance: 44.3
click at [405, 257] on li "See attached for our list of poster options, and let me know which 4 posters yo…" at bounding box center [560, 253] width 597 height 13
click at [323, 10] on icon "button" at bounding box center [320, 13] width 10 height 10
click at [466, 249] on li "See attached for our list of poster options , and let me know which 4 posters y…" at bounding box center [560, 253] width 597 height 13
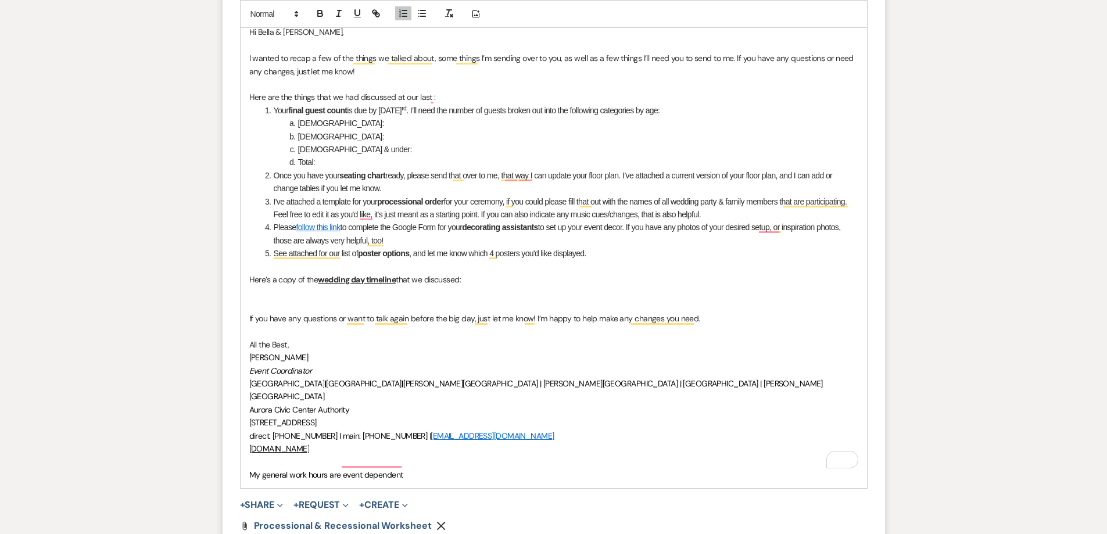
click at [663, 247] on li "See attached for our list of poster options , and let me know which 4 posters y…" at bounding box center [560, 253] width 597 height 13
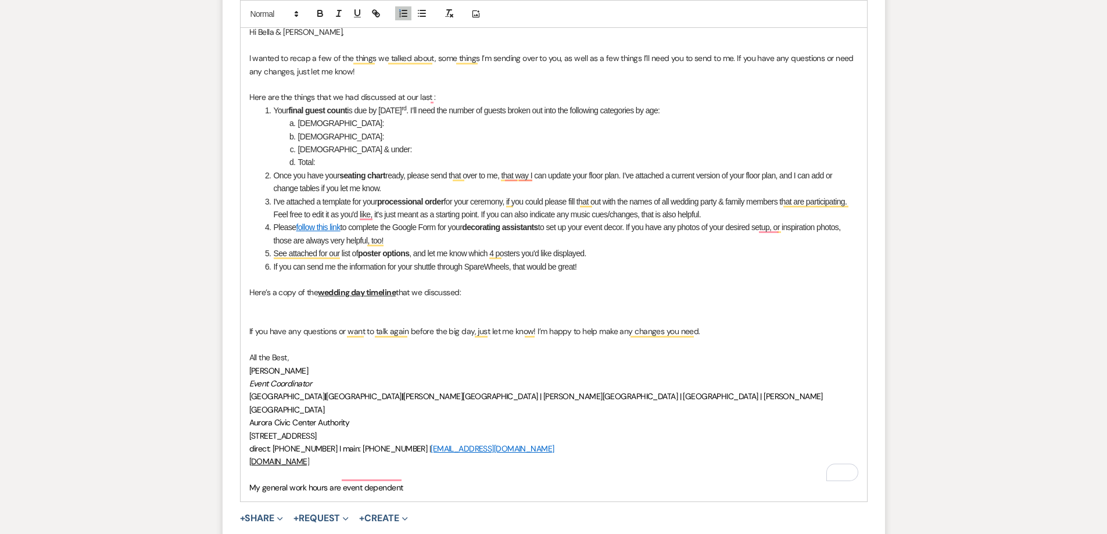
click at [391, 186] on li "Once you have your seating chart ready, please send that over to me, that way I…" at bounding box center [560, 182] width 597 height 26
click at [424, 264] on li "If you can send me the information for your shuttle through SpareWheels, that w…" at bounding box center [560, 266] width 597 height 13
click at [599, 266] on li "If you can send me the information for your shuttle through SpareWheels, that w…" at bounding box center [560, 266] width 597 height 13
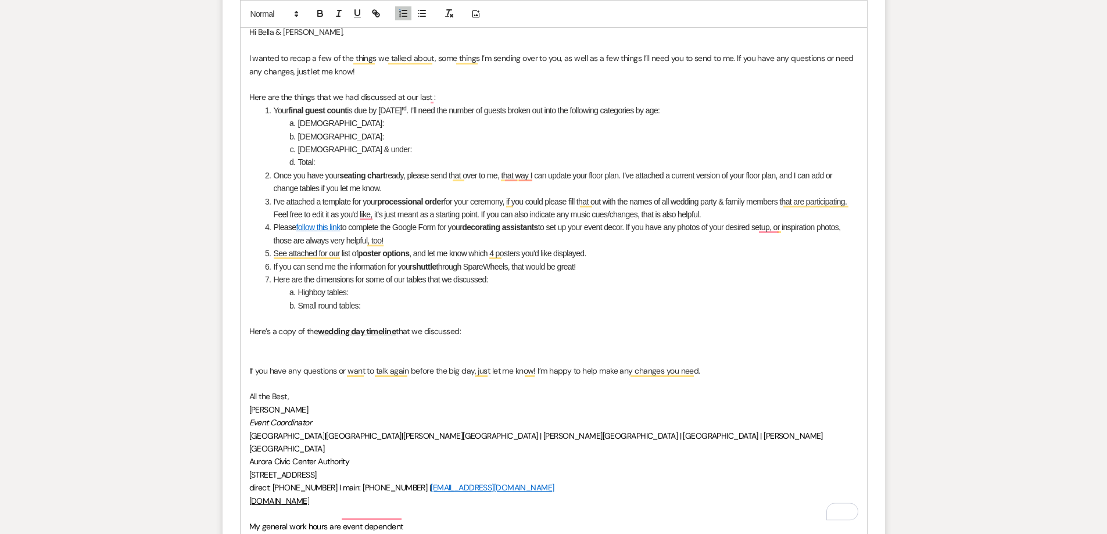
click at [317, 279] on li "Here are the dimensions for some of our tables that we discussed:" at bounding box center [560, 279] width 597 height 13
drag, startPoint x: 316, startPoint y: 279, endPoint x: 372, endPoint y: 281, distance: 55.8
click at [372, 281] on li "Here are the table dimensions for some of our tables that we discussed:" at bounding box center [560, 279] width 597 height 13
click at [423, 291] on li "Highboy tables:" at bounding box center [560, 292] width 597 height 13
drag, startPoint x: 378, startPoint y: 278, endPoint x: 510, endPoint y: 274, distance: 131.4
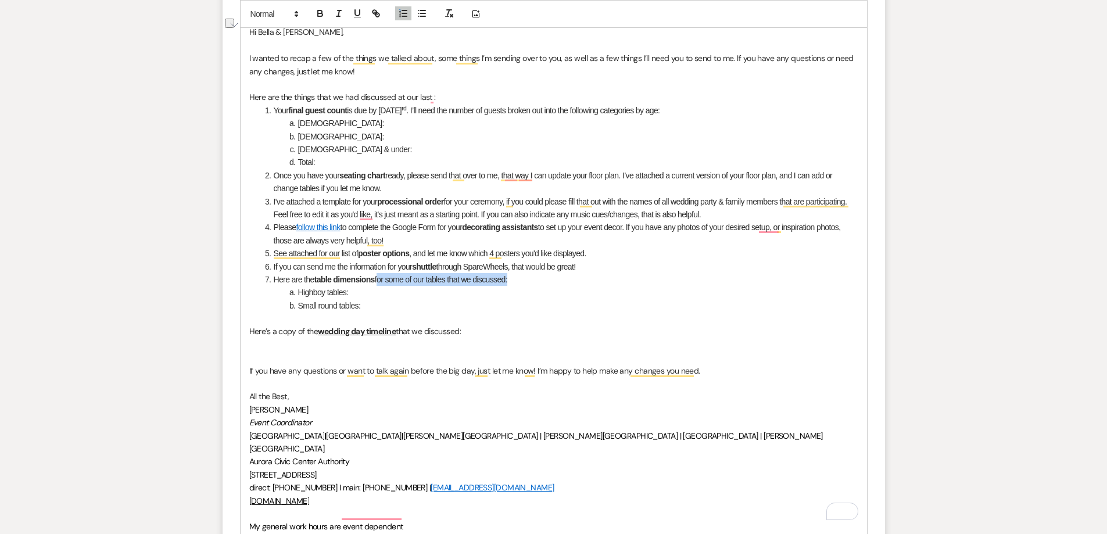
click at [510, 274] on li "Here are the table dimensions for some of our tables that we discussed:" at bounding box center [560, 279] width 597 height 13
click at [383, 349] on p "To enrich screen reader interactions, please activate Accessibility in Grammarl…" at bounding box center [553, 344] width 609 height 13
click at [380, 295] on li "Highboy tables:" at bounding box center [560, 292] width 597 height 13
click at [452, 357] on p "To enrich screen reader interactions, please activate Accessibility in Grammarl…" at bounding box center [553, 357] width 609 height 13
click at [456, 323] on p "To enrich screen reader interactions, please activate Accessibility in Grammarl…" at bounding box center [553, 318] width 609 height 13
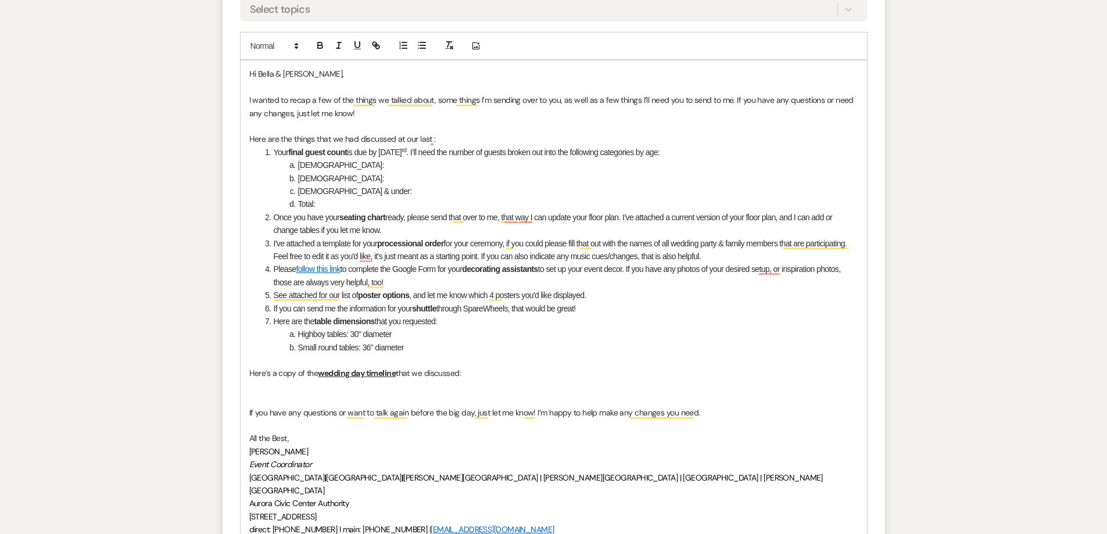
scroll to position [581, 0]
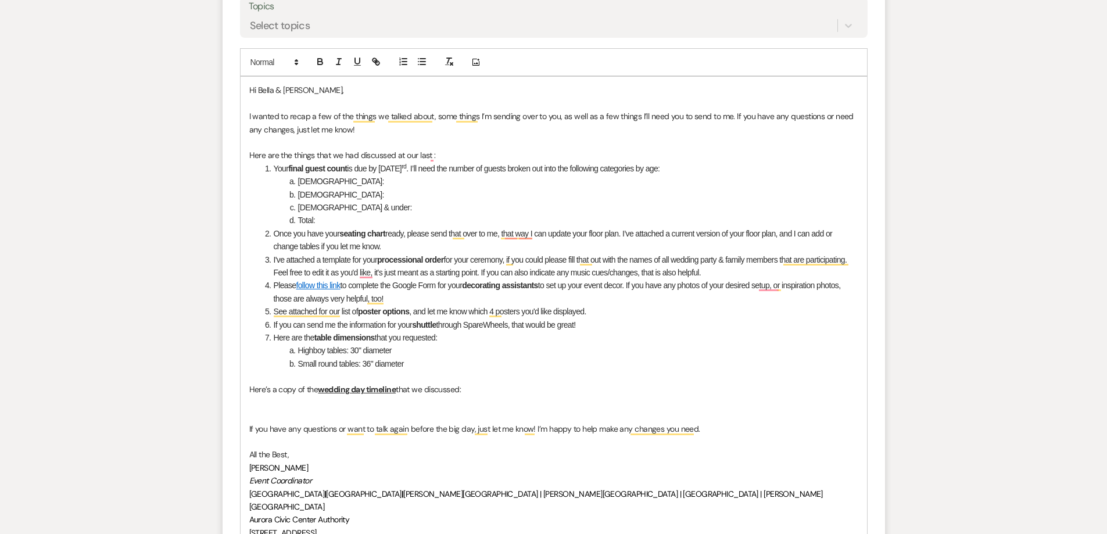
click at [269, 402] on p "To enrich screen reader interactions, please activate Accessibility in Grammarl…" at bounding box center [553, 402] width 609 height 13
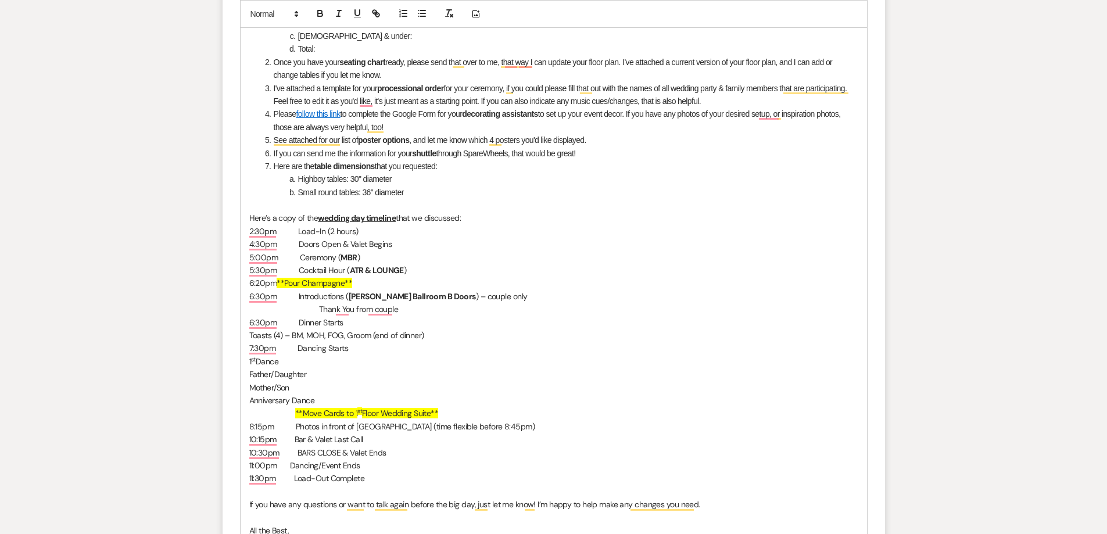
scroll to position [756, 0]
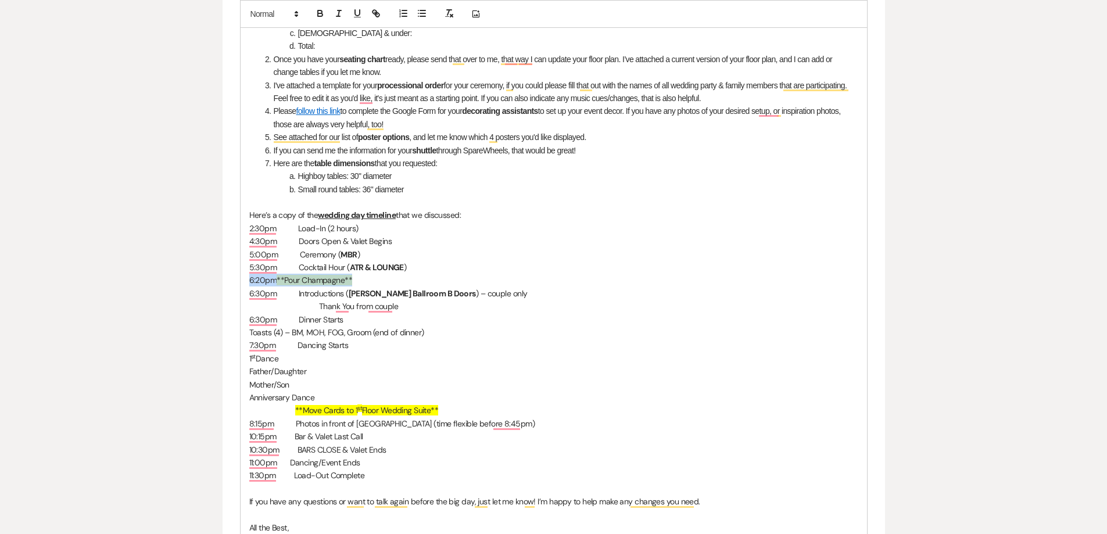
drag, startPoint x: 377, startPoint y: 280, endPoint x: 201, endPoint y: 285, distance: 176.8
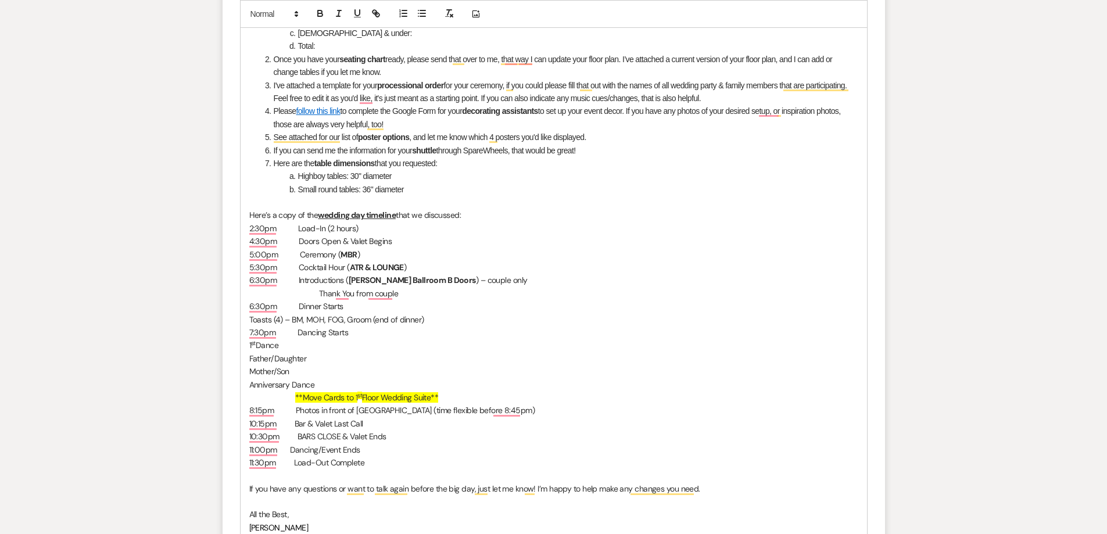
drag, startPoint x: 442, startPoint y: 398, endPoint x: 289, endPoint y: 396, distance: 152.3
click at [289, 396] on p "**Move Cards to 1 st Floor Wedding Suite**" at bounding box center [553, 397] width 609 height 13
click at [455, 17] on button "button" at bounding box center [449, 13] width 16 height 14
click at [511, 331] on p "7:30pm Dancing Starts" at bounding box center [553, 332] width 609 height 13
click at [490, 404] on p "8:15pm Photos in front of Paramount Theatre (time flexible before 8:45pm)" at bounding box center [553, 410] width 609 height 13
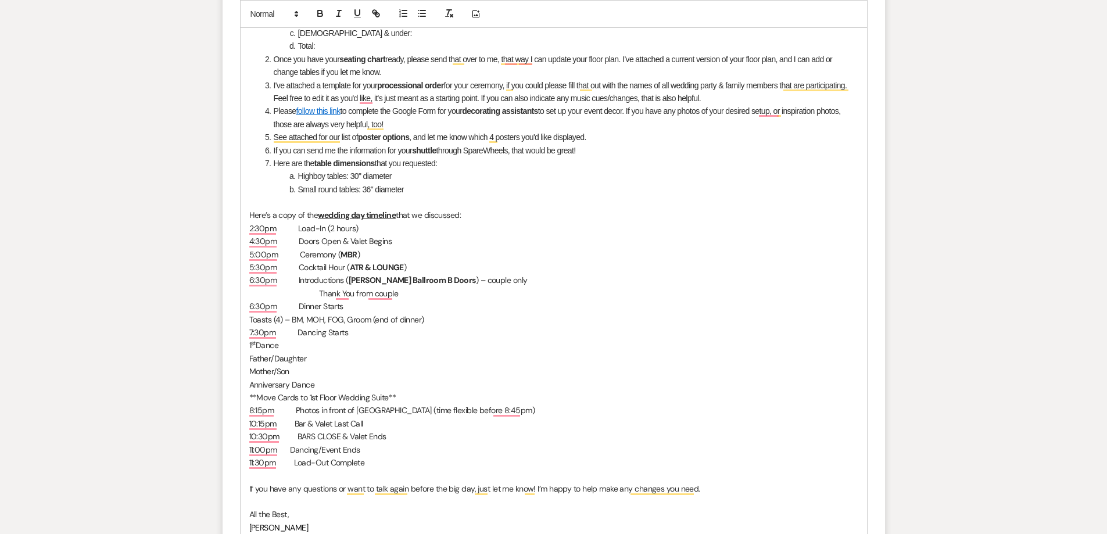
click at [446, 420] on p "10:15pm Bar & Valet Last Call" at bounding box center [553, 423] width 609 height 13
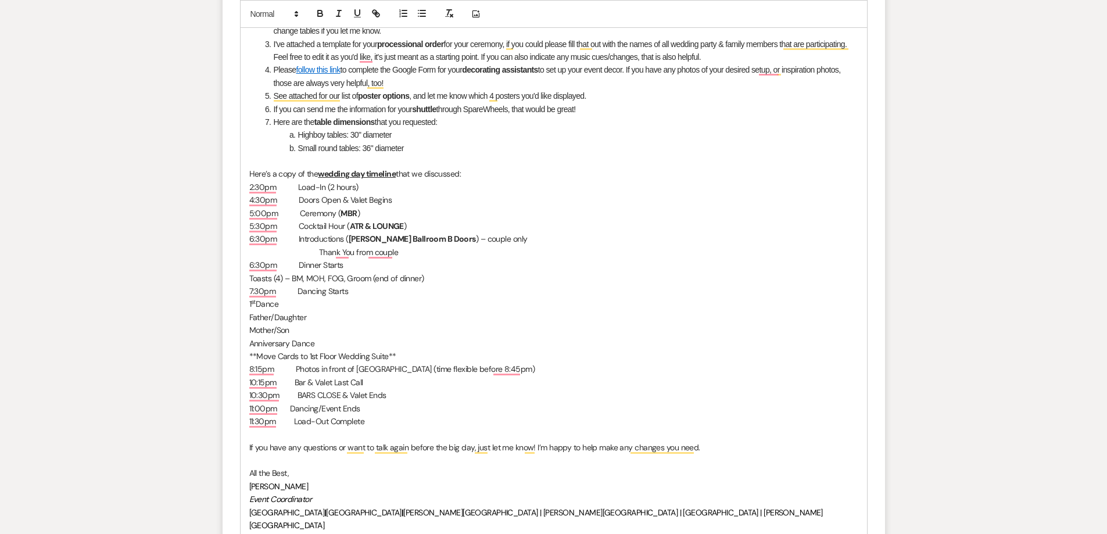
scroll to position [872, 0]
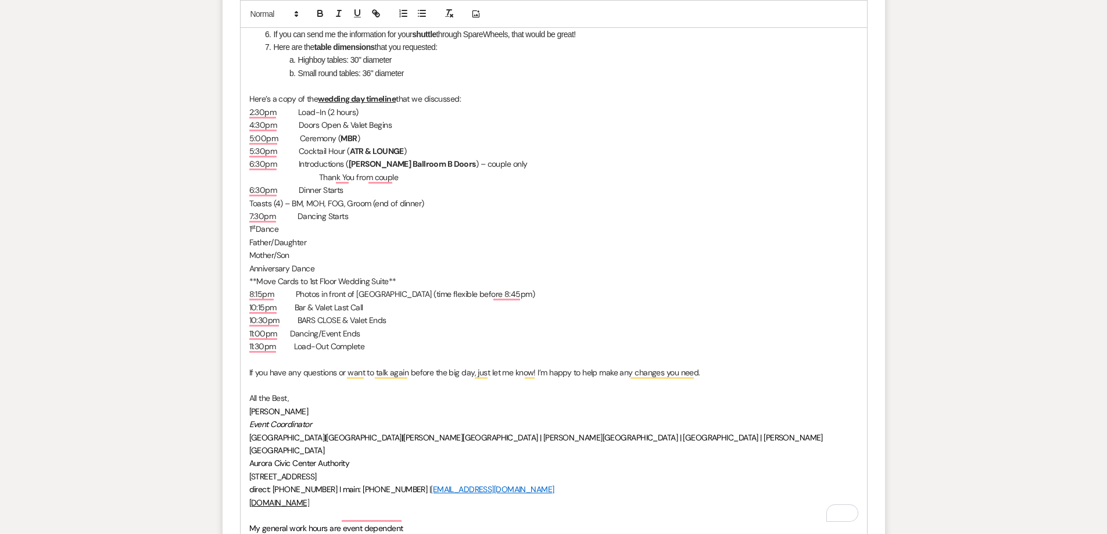
click at [466, 385] on p "To enrich screen reader interactions, please activate Accessibility in Grammarl…" at bounding box center [553, 385] width 609 height 13
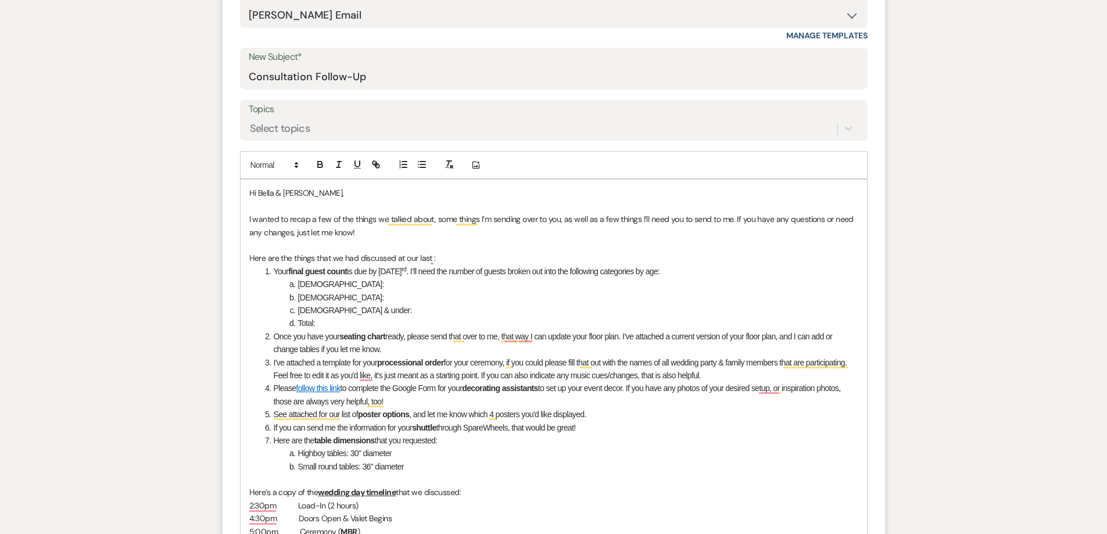
scroll to position [581, 0]
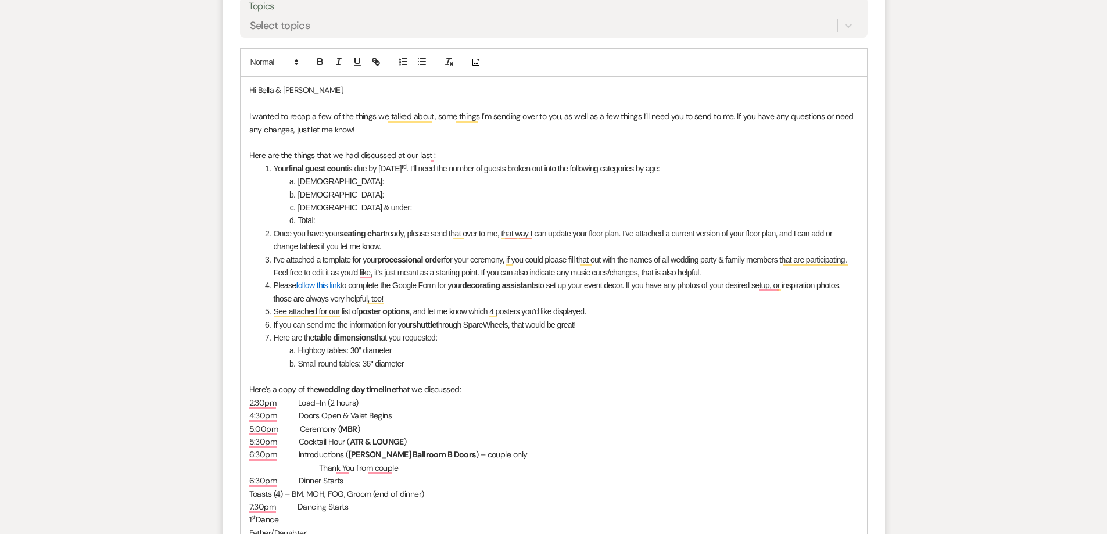
click at [497, 245] on li "Once you have your seating chart ready, please send that over to me, that way I…" at bounding box center [560, 240] width 597 height 26
drag, startPoint x: 616, startPoint y: 241, endPoint x: 627, endPoint y: 235, distance: 12.2
click at [627, 235] on li "Once you have your seating chart ready, please send that over to me, that way I…" at bounding box center [560, 240] width 597 height 26
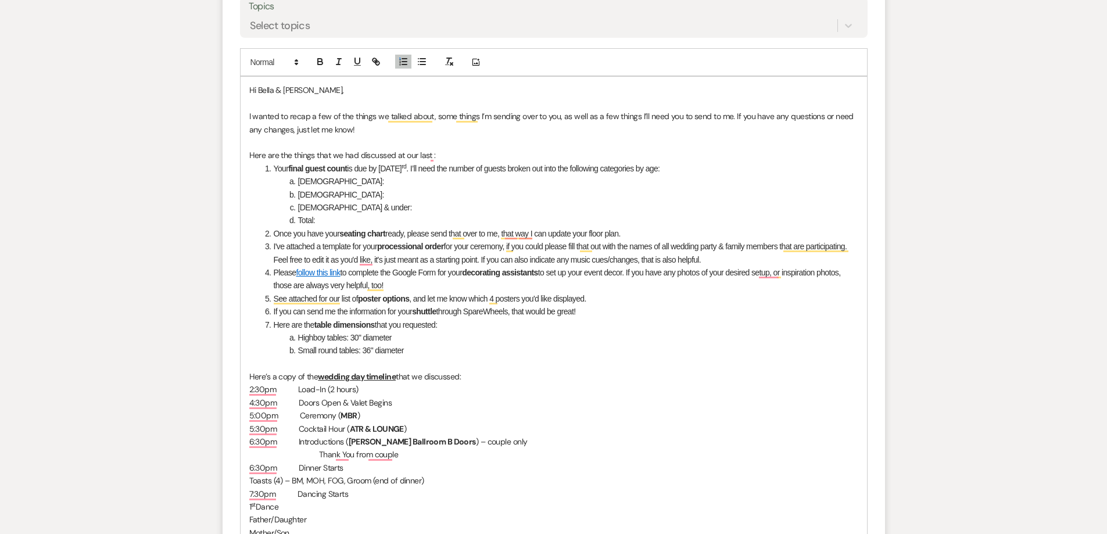
click at [538, 270] on strong "decorating assistants" at bounding box center [500, 272] width 76 height 9
click at [370, 173] on li "Your final guest count is due by Friday, October 3 rd . I’ll need the number of…" at bounding box center [560, 168] width 597 height 13
click at [388, 224] on li "Total:" at bounding box center [560, 220] width 597 height 13
click at [395, 183] on li "[DEMOGRAPHIC_DATA]:" at bounding box center [560, 181] width 597 height 13
click at [416, 226] on ol "Your final guest count is due by Friday, October 3 rd . I’ll need the number of…" at bounding box center [553, 259] width 609 height 195
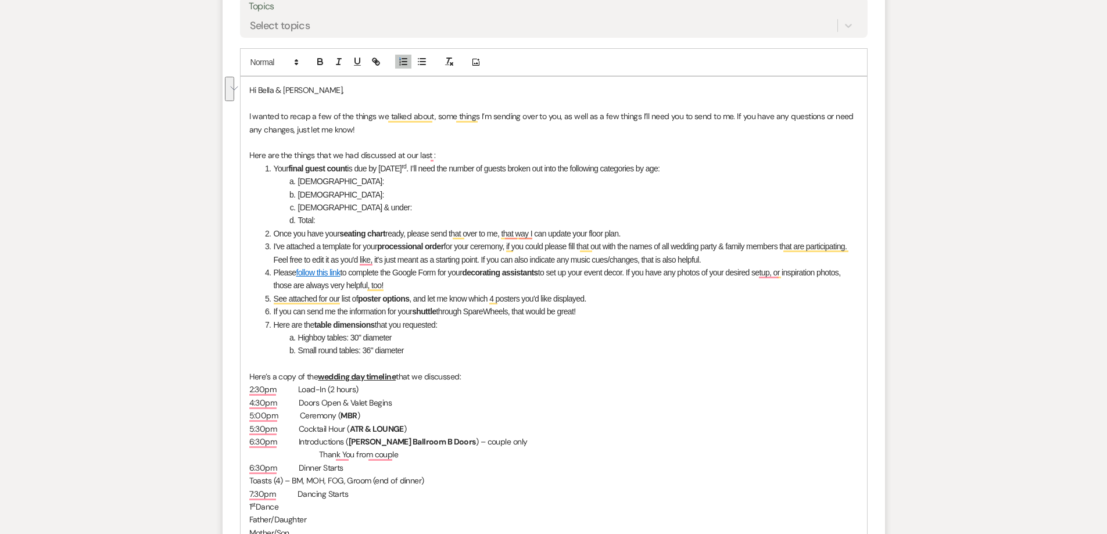
click at [401, 128] on p "I wanted to recap a few of the things we talked about, some things I’m sending …" at bounding box center [553, 123] width 609 height 26
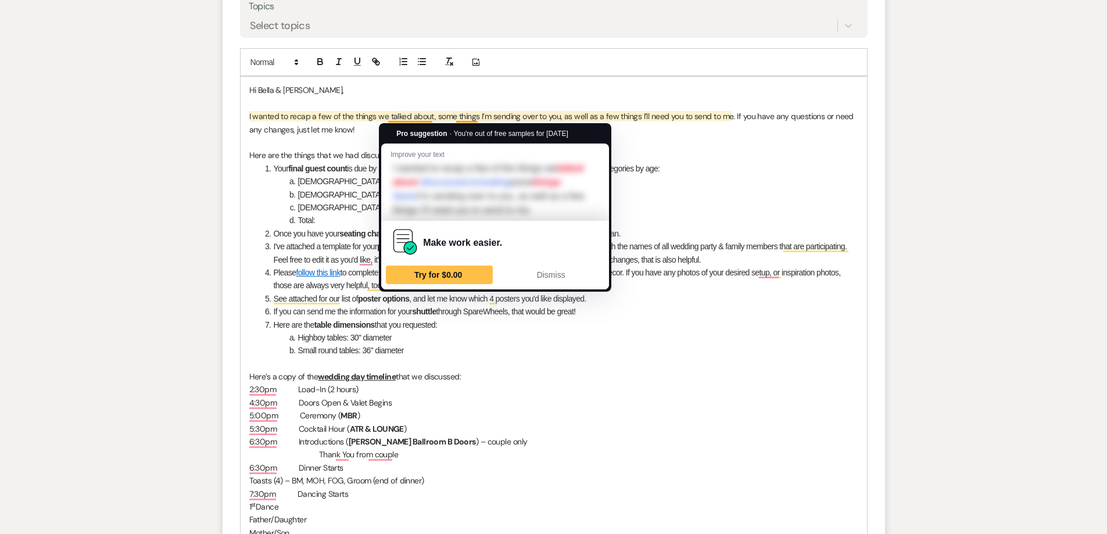
click at [432, 117] on p "I wanted to recap a few of the things we talked about, some things I’m sending …" at bounding box center [553, 123] width 609 height 26
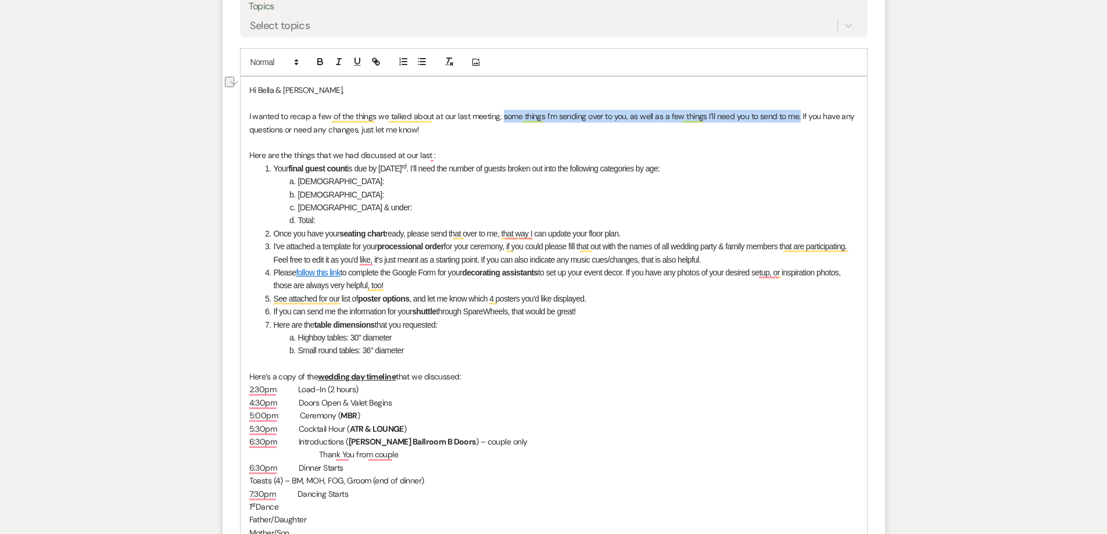
drag, startPoint x: 796, startPoint y: 116, endPoint x: 502, endPoint y: 113, distance: 294.1
click at [502, 113] on p "I wanted to recap a few of the things we talked about at our last meeting, some…" at bounding box center [553, 123] width 609 height 26
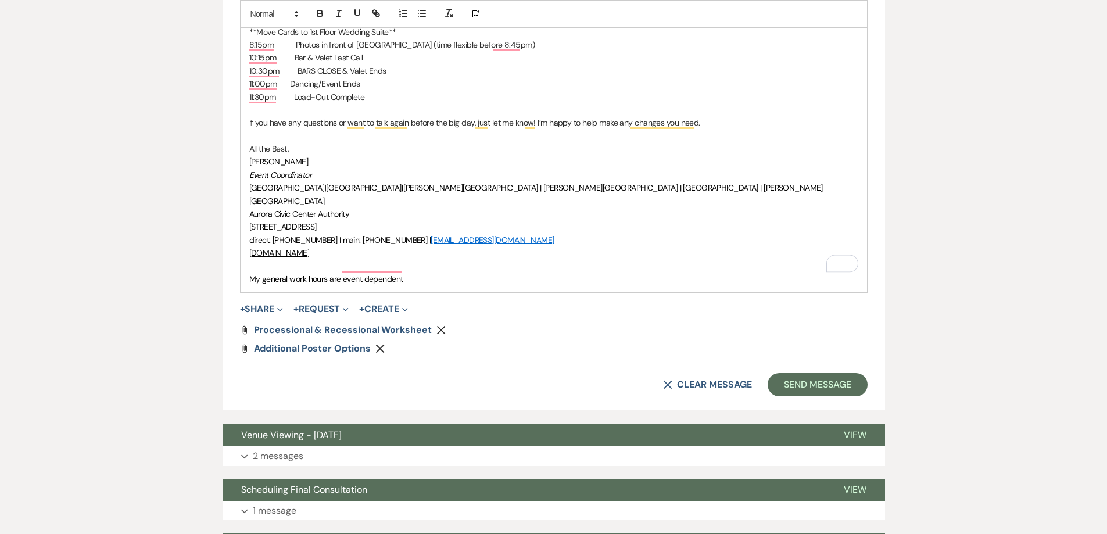
scroll to position [1104, 0]
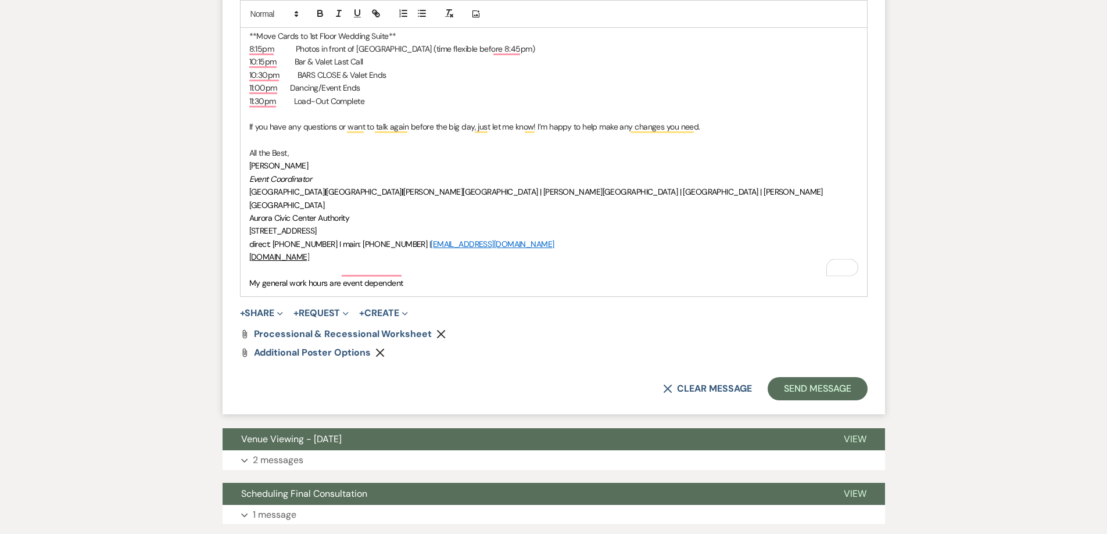
click at [400, 137] on p "To enrich screen reader interactions, please activate Accessibility in Grammarl…" at bounding box center [553, 140] width 609 height 13
click at [441, 128] on p "If you have any questions or want to talk again before the big day, just let me…" at bounding box center [553, 126] width 609 height 13
click at [532, 128] on p "If you have any questions or want to talk again before the big day, just let me…" at bounding box center [553, 126] width 609 height 13
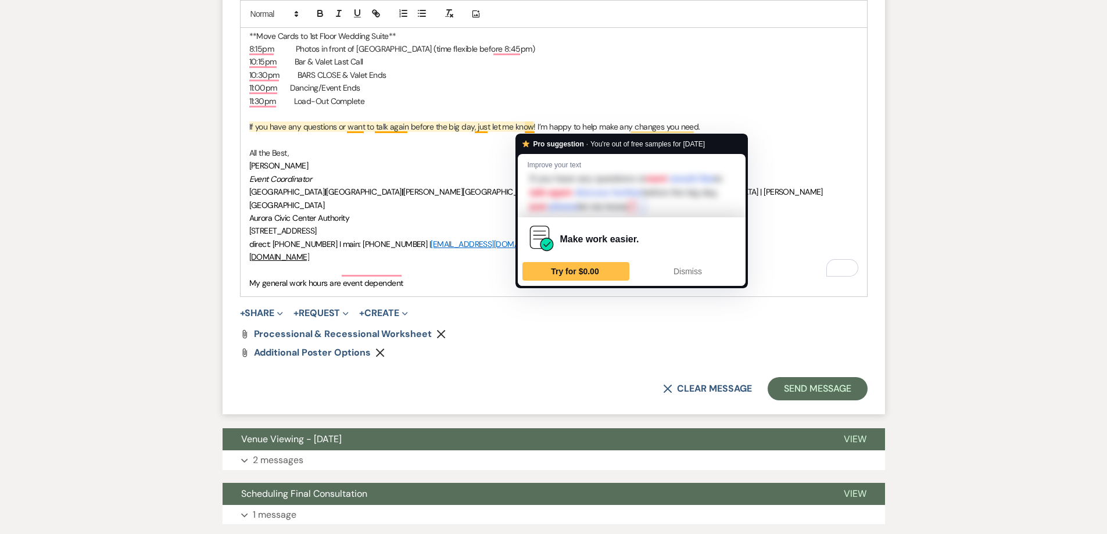
click at [629, 127] on p "If you have any questions or want to talk again before the big day, just let me…" at bounding box center [553, 126] width 609 height 13
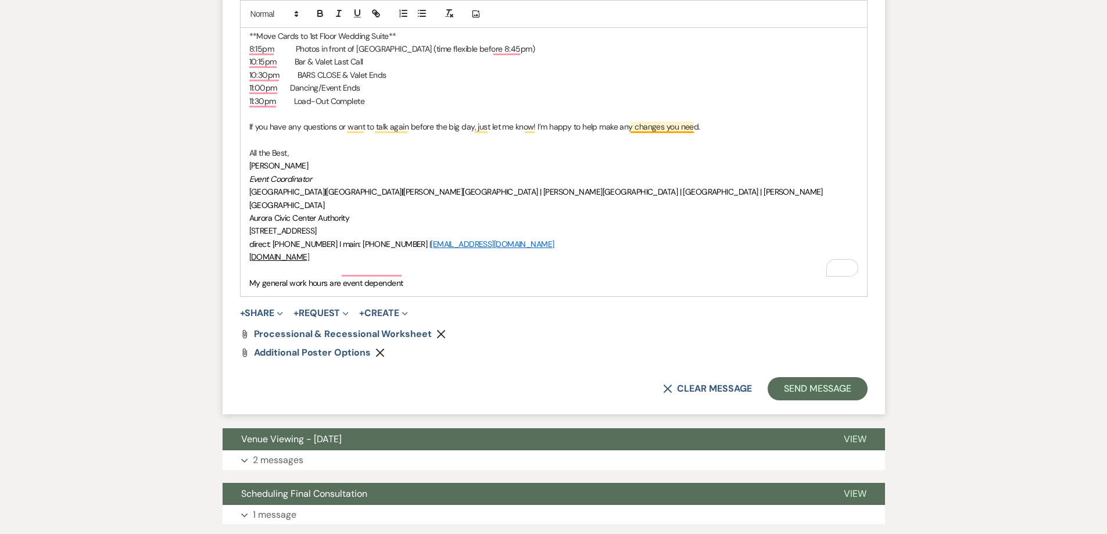
click at [677, 133] on p "If you have any questions or want to talk again before the big day, just let me…" at bounding box center [553, 126] width 609 height 13
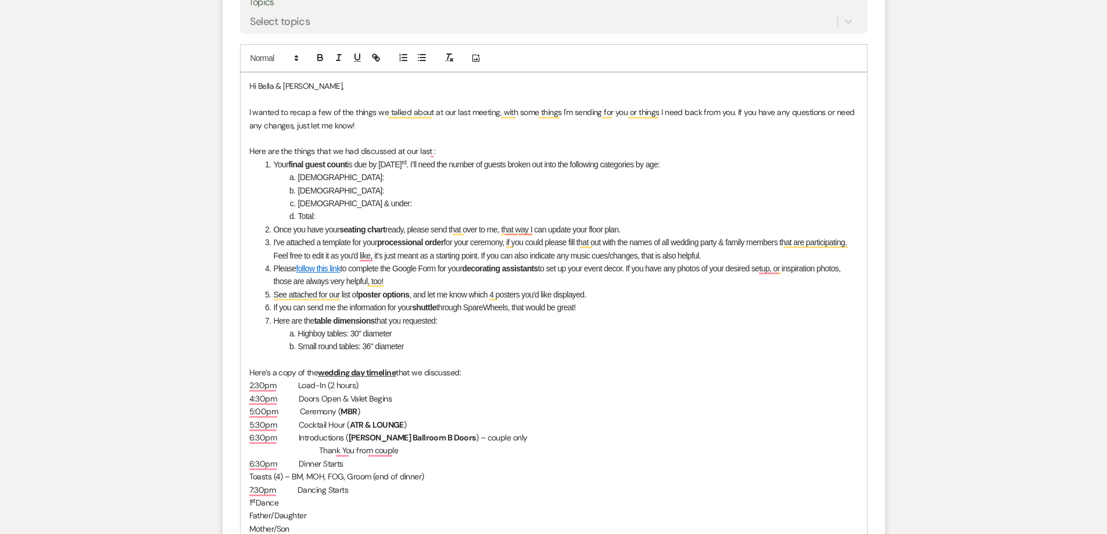
scroll to position [581, 0]
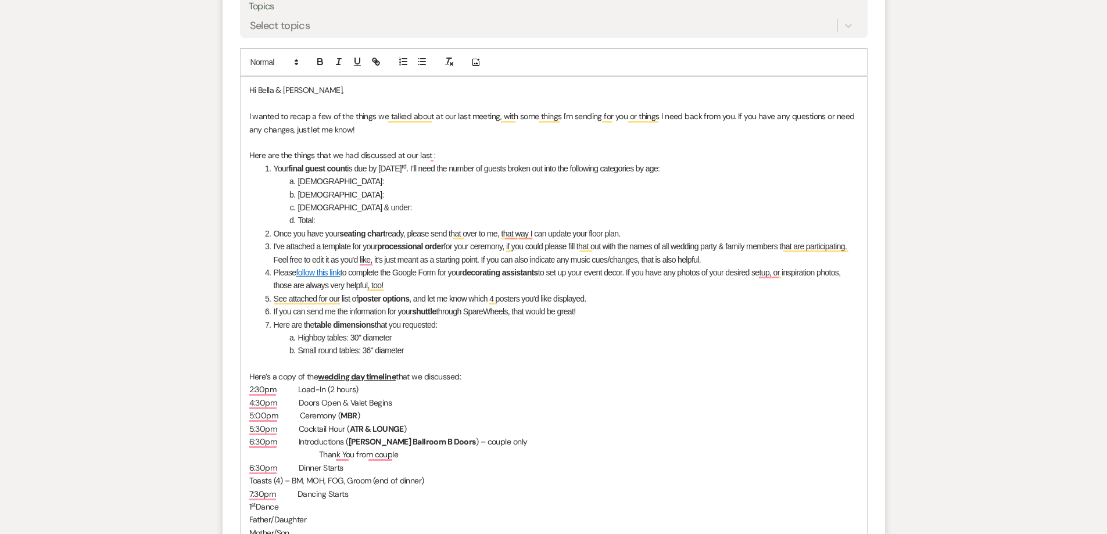
click at [460, 194] on li "[DEMOGRAPHIC_DATA]:" at bounding box center [560, 194] width 597 height 13
click at [391, 170] on li "Your final guest count is due by Friday, October 3 rd . I’ll need the number of…" at bounding box center [560, 168] width 597 height 13
click at [366, 192] on li "[DEMOGRAPHIC_DATA]:" at bounding box center [560, 194] width 597 height 13
click at [390, 228] on li "Once you have your seating chart ready, please send that over to me, that way I…" at bounding box center [560, 233] width 597 height 13
click at [471, 231] on li "Once you have your seating chart ready, please send that over to me, that way I…" at bounding box center [560, 233] width 597 height 13
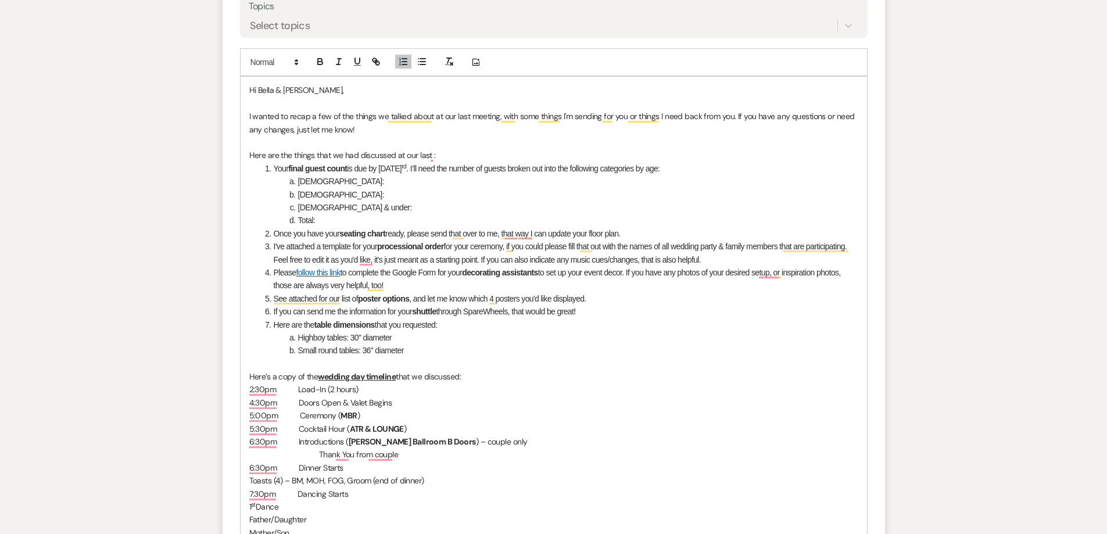
click at [583, 235] on li "Once you have your seating chart ready, please send that over to me, that way I…" at bounding box center [560, 233] width 597 height 13
click at [355, 244] on li "I've attached a template for your processional order for your ceremony, if you …" at bounding box center [560, 253] width 597 height 26
click at [464, 248] on li "I've attached a template for your processional order for your ceremony, if you …" at bounding box center [560, 253] width 597 height 26
click at [402, 246] on strong "processional order" at bounding box center [410, 246] width 67 height 9
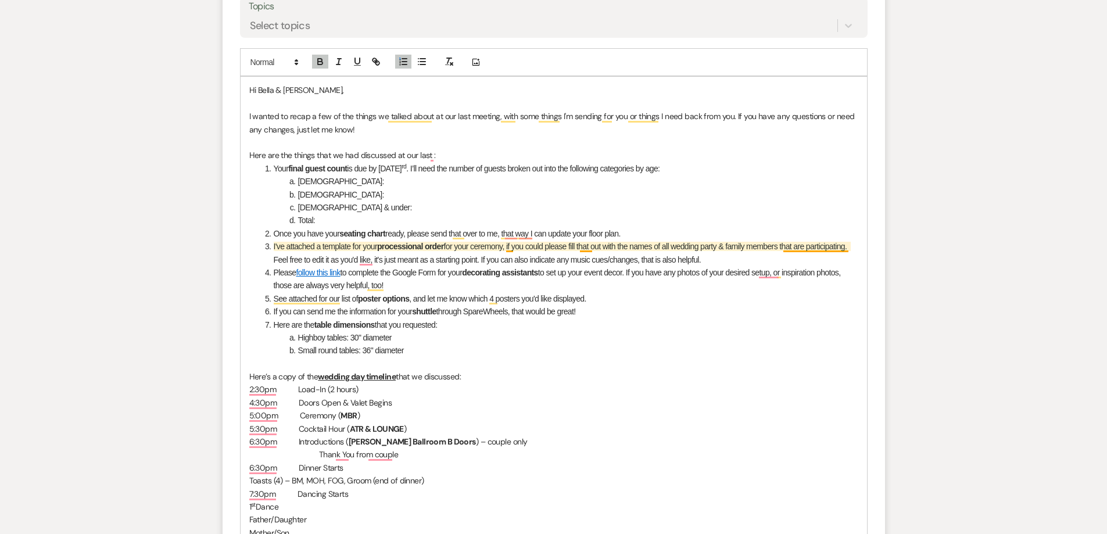
click at [511, 248] on li "I've attached a template for your processional order for your ceremony, if you …" at bounding box center [560, 253] width 597 height 26
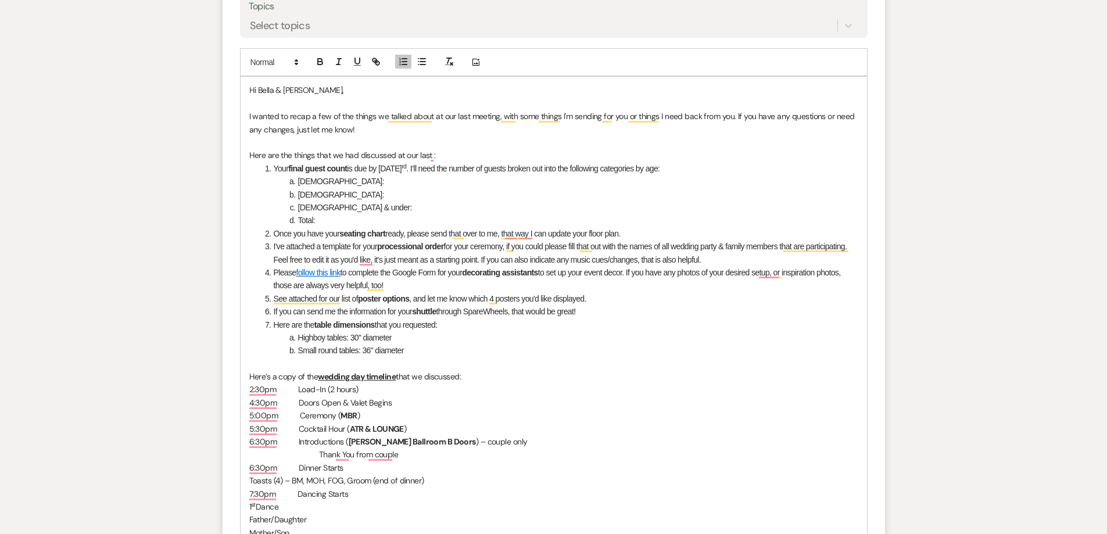
click at [474, 259] on li "I've attached a template for your processional order for your ceremony, if you …" at bounding box center [560, 253] width 597 height 26
drag, startPoint x: 567, startPoint y: 260, endPoint x: 629, endPoint y: 260, distance: 61.6
click at [568, 260] on li "I've attached a template for your processional order for your ceremony, if you …" at bounding box center [560, 253] width 597 height 26
drag, startPoint x: 409, startPoint y: 274, endPoint x: 437, endPoint y: 273, distance: 27.9
click at [410, 274] on li "Please follow this link to complete the Google Form for your decorating assista…" at bounding box center [560, 279] width 597 height 26
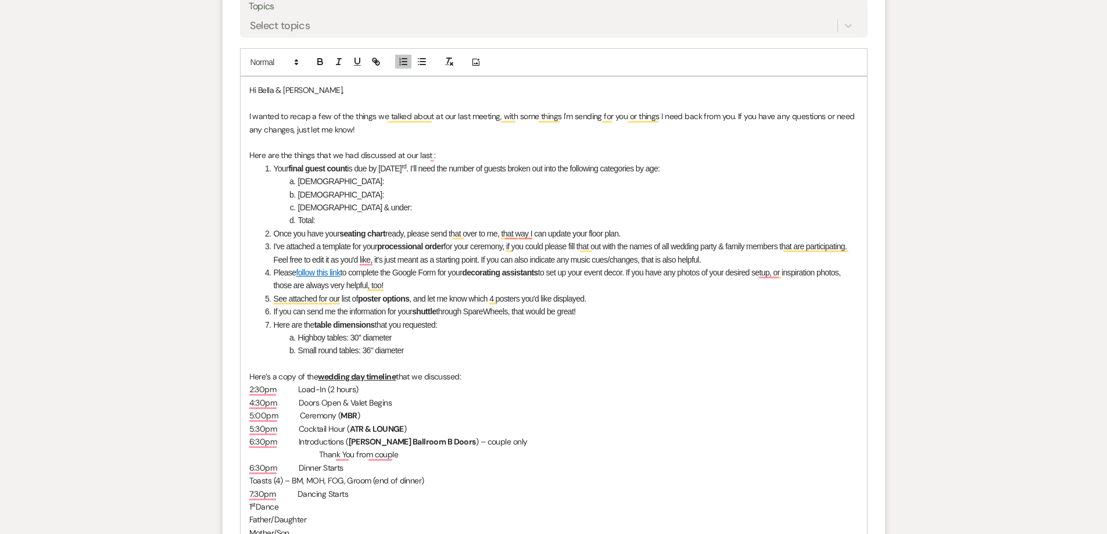
click at [455, 287] on li "Please follow this link to complete the Google Form for your decorating assista…" at bounding box center [560, 279] width 597 height 26
click at [434, 299] on li "See attached for our list of poster options , and let me know which 4 posters y…" at bounding box center [560, 298] width 597 height 13
click at [419, 327] on li "Here are the table dimensions that you requested:" at bounding box center [560, 325] width 597 height 13
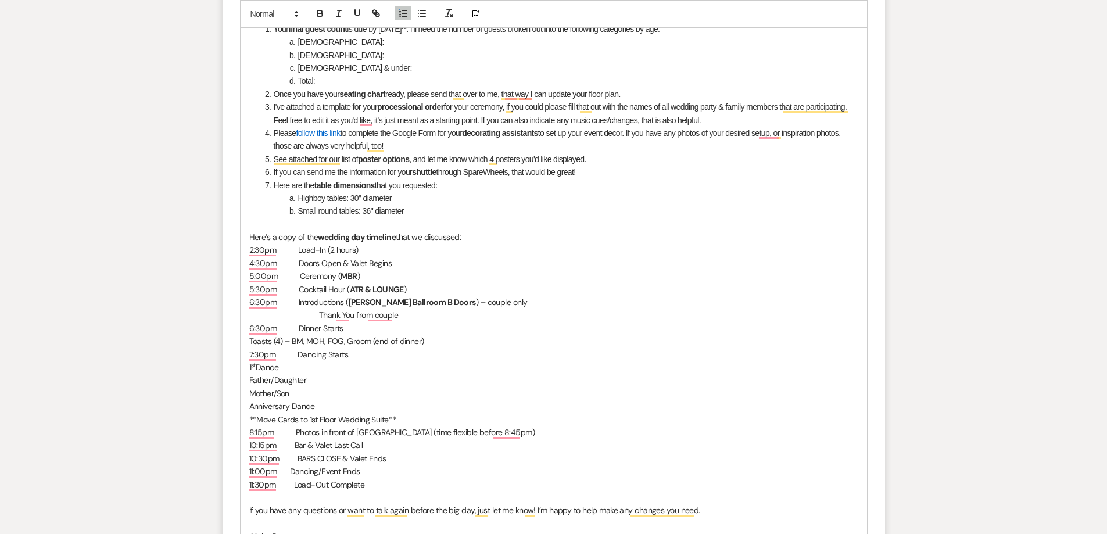
scroll to position [756, 0]
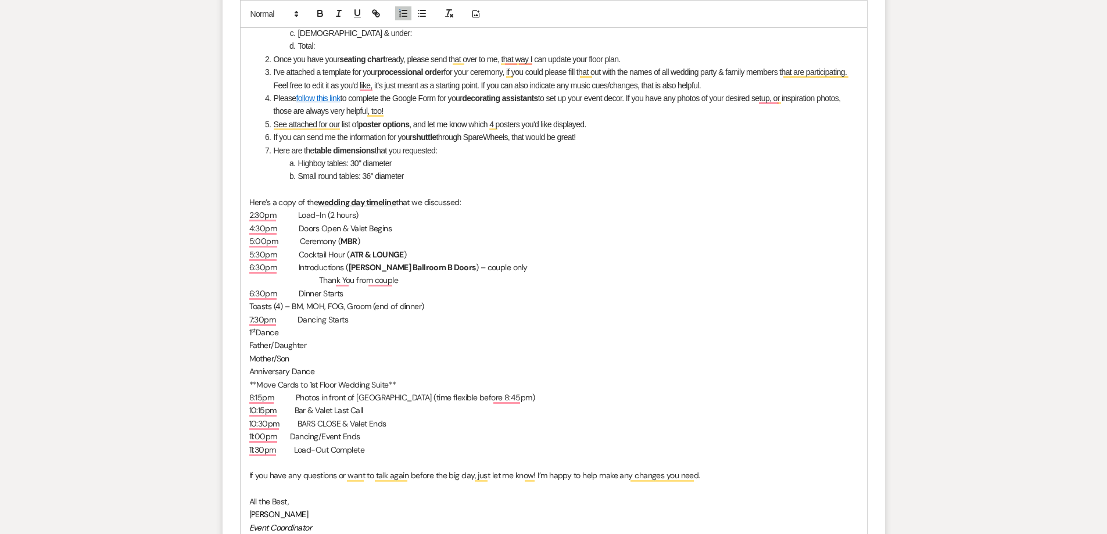
click at [456, 201] on p "Here’s a copy of the wedding day timeline that we discussed:" at bounding box center [553, 202] width 609 height 13
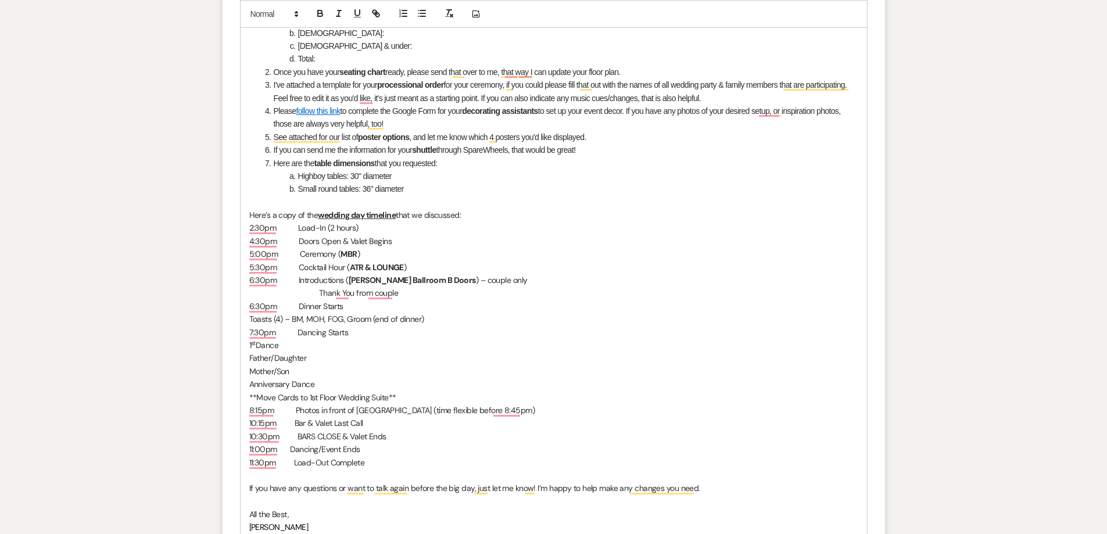
scroll to position [581, 0]
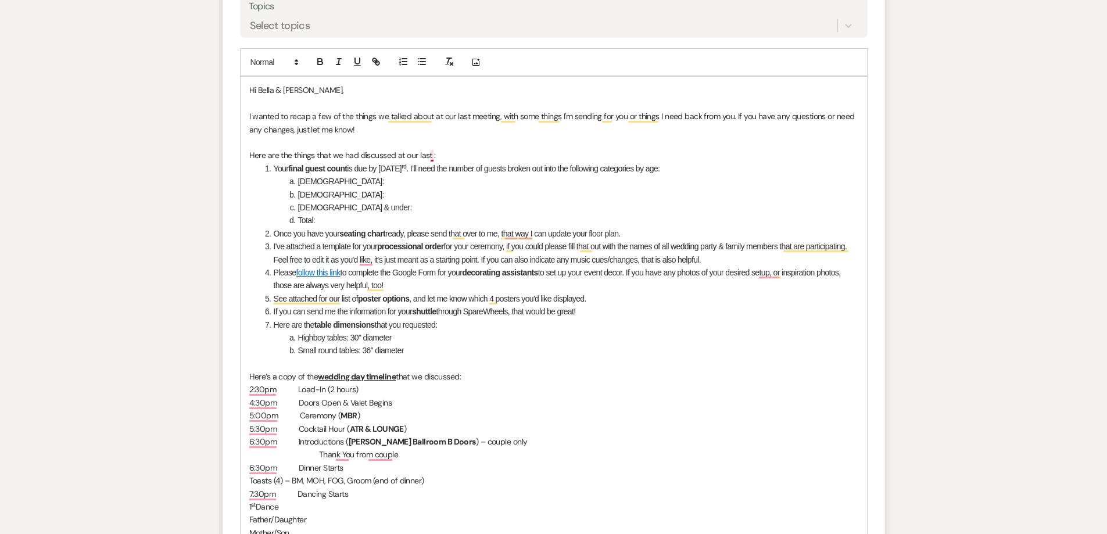
click at [431, 154] on p "Here are the things that we had discussed at our last :" at bounding box center [553, 155] width 609 height 13
click at [367, 234] on strong "seating chart" at bounding box center [362, 233] width 46 height 9
click at [400, 274] on li "Please follow this link to complete the Google Form for your decorating assista…" at bounding box center [560, 279] width 597 height 26
click at [405, 319] on li "Here are the table dimensions that you requested:" at bounding box center [560, 325] width 597 height 13
click at [433, 344] on li "Highboy tables: 30" diameter" at bounding box center [560, 337] width 597 height 13
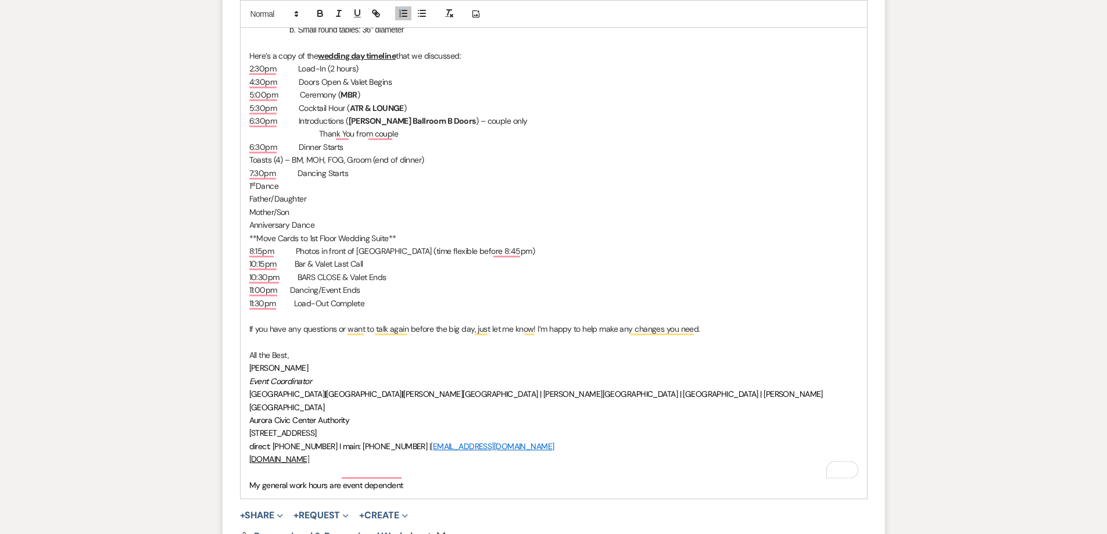
scroll to position [1046, 0]
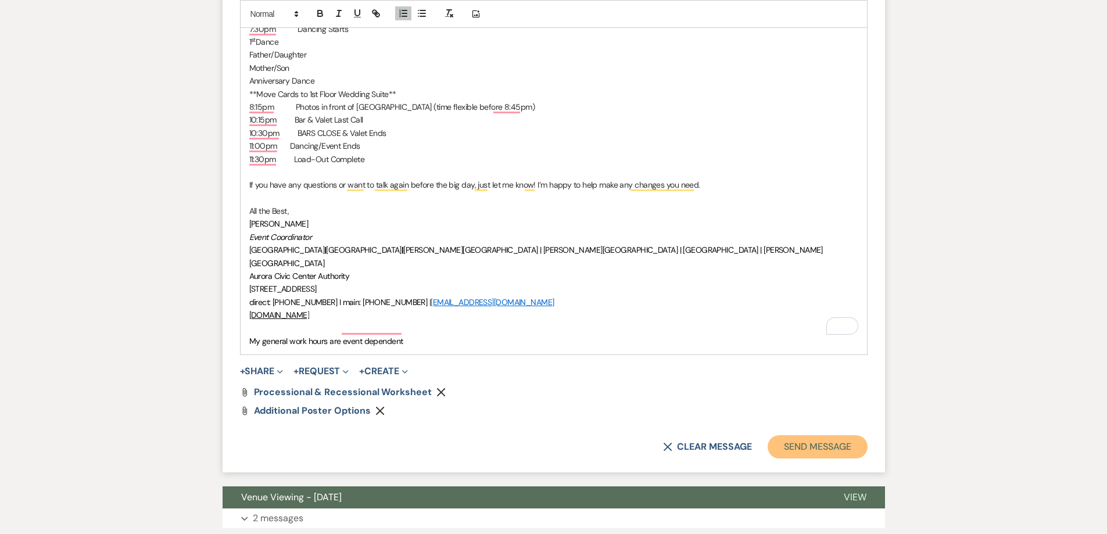
click at [821, 435] on button "Send Message" at bounding box center [817, 446] width 99 height 23
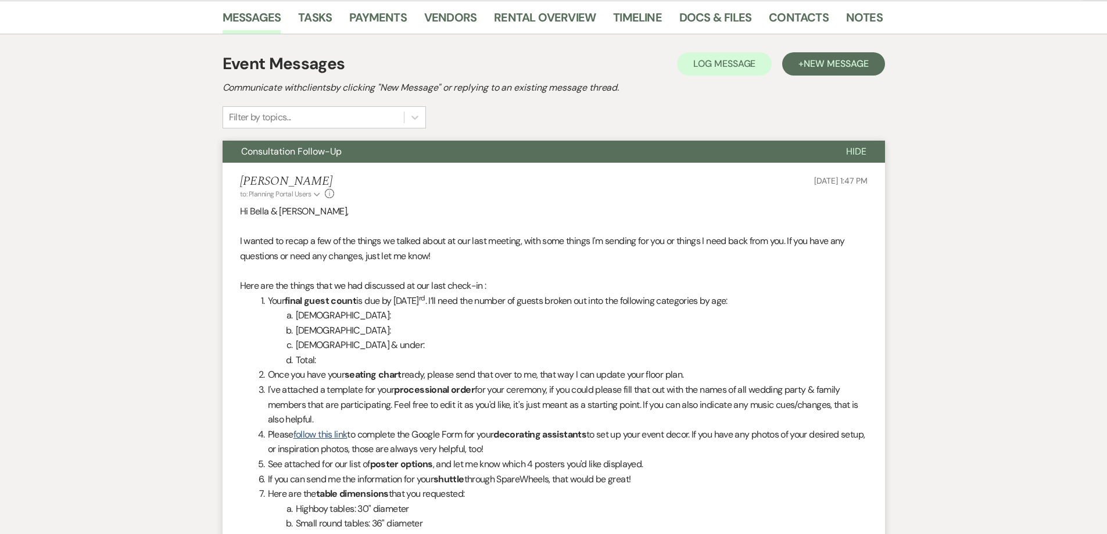
scroll to position [0, 0]
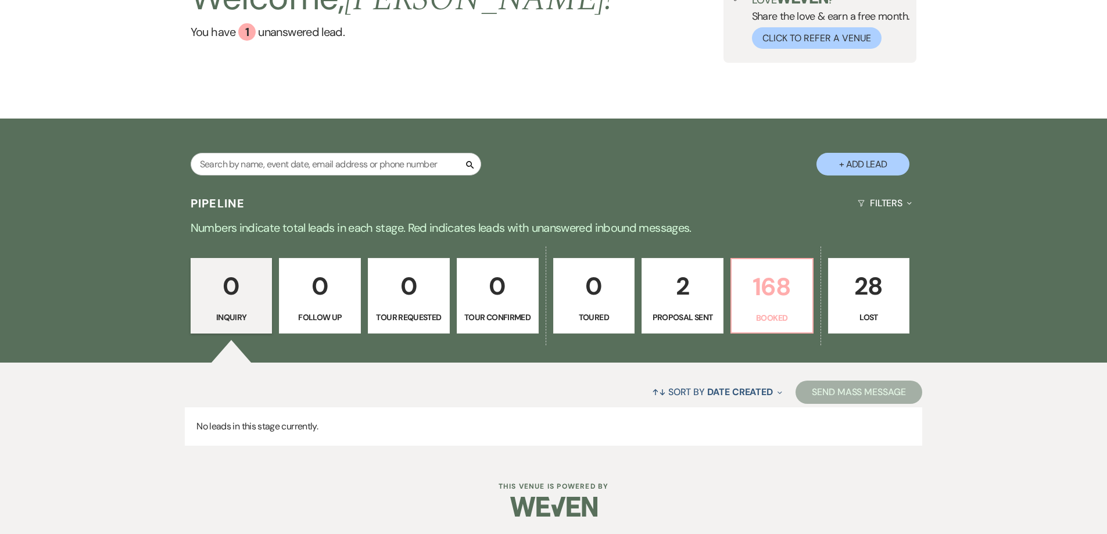
click at [771, 289] on p "168" at bounding box center [772, 286] width 67 height 39
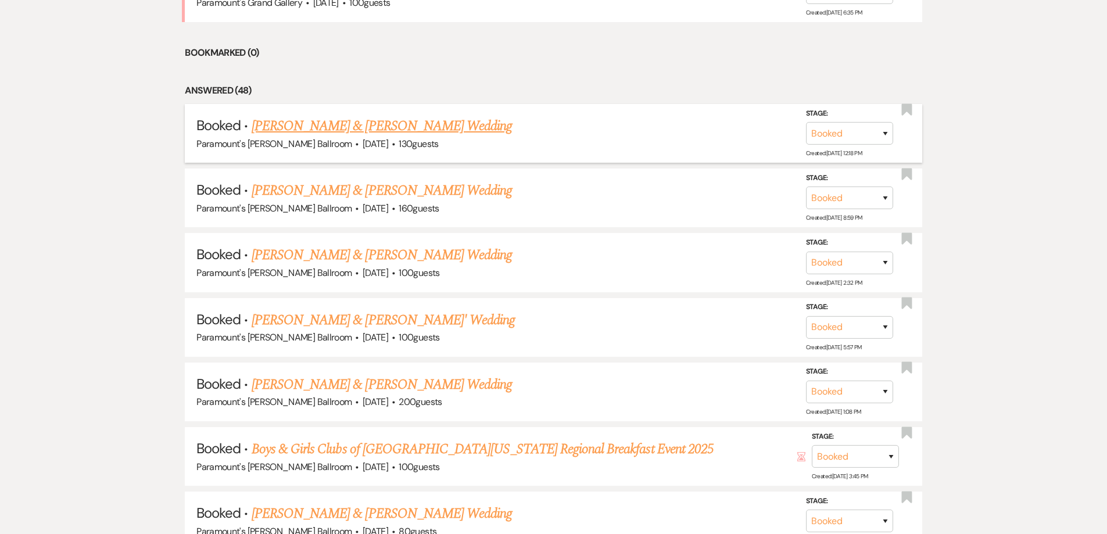
click at [413, 127] on link "[PERSON_NAME] & [PERSON_NAME] Wedding" at bounding box center [382, 126] width 260 height 21
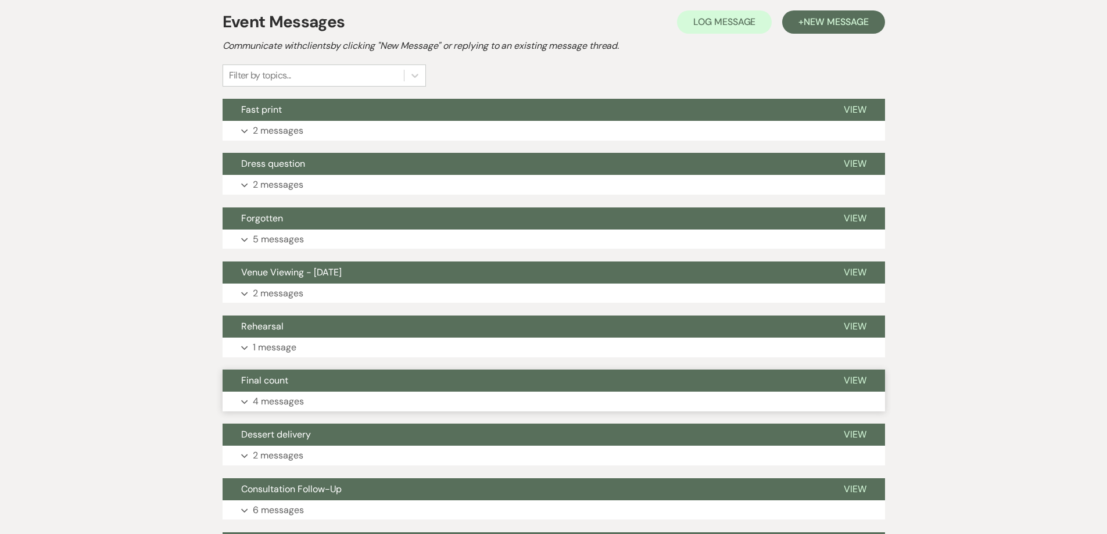
scroll to position [349, 0]
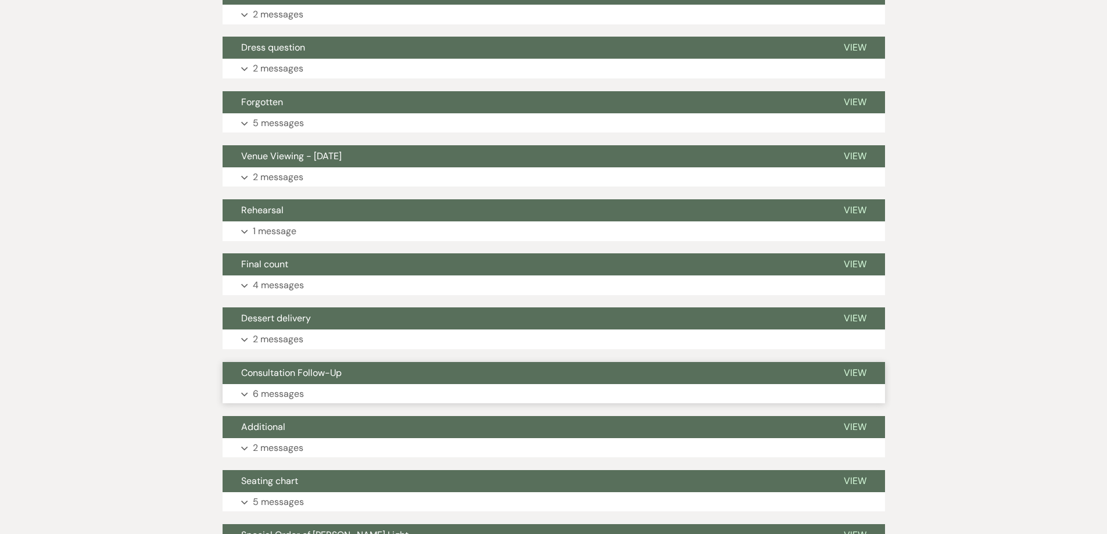
click at [319, 394] on button "Expand 6 messages" at bounding box center [554, 394] width 663 height 20
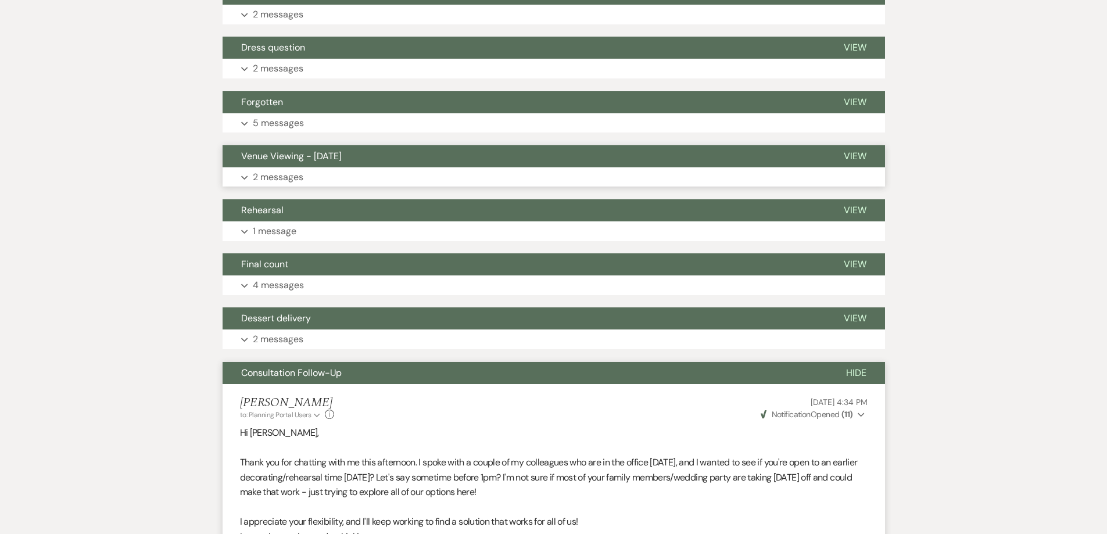
click at [314, 181] on button "Expand 2 messages" at bounding box center [554, 177] width 663 height 20
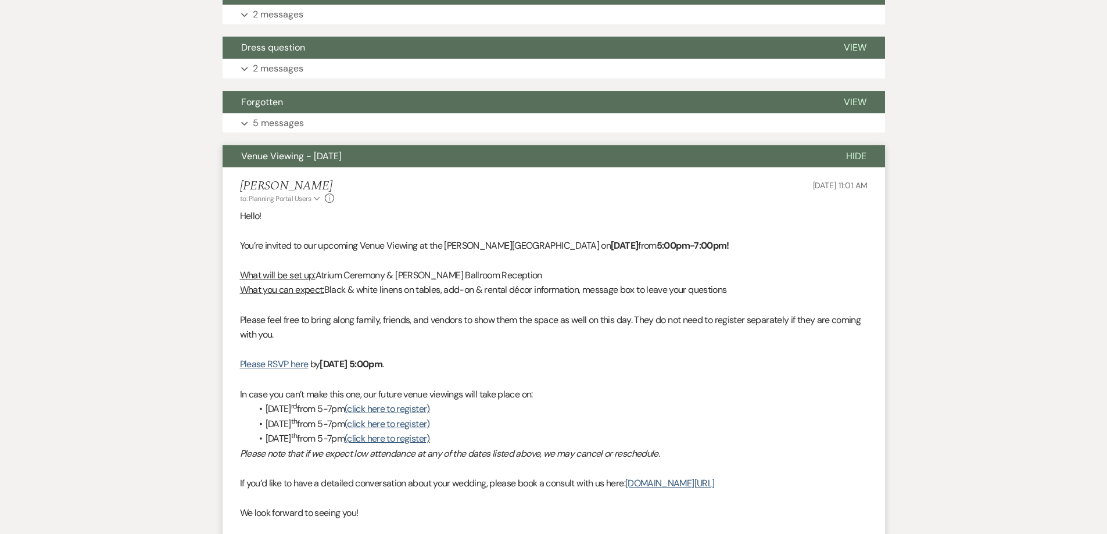
click at [335, 156] on span "Venue Viewing - [DATE]" at bounding box center [291, 156] width 101 height 12
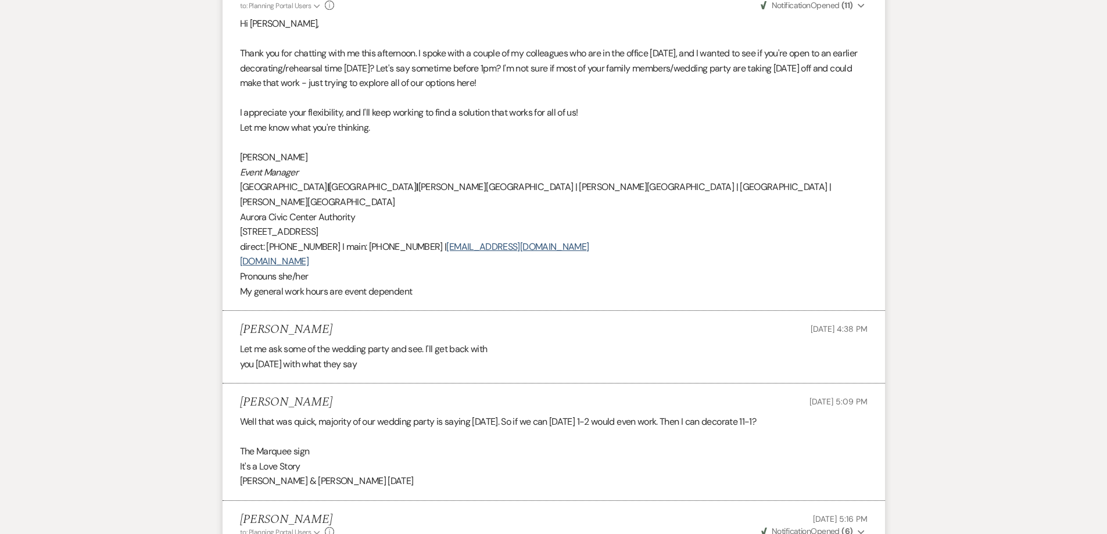
scroll to position [639, 0]
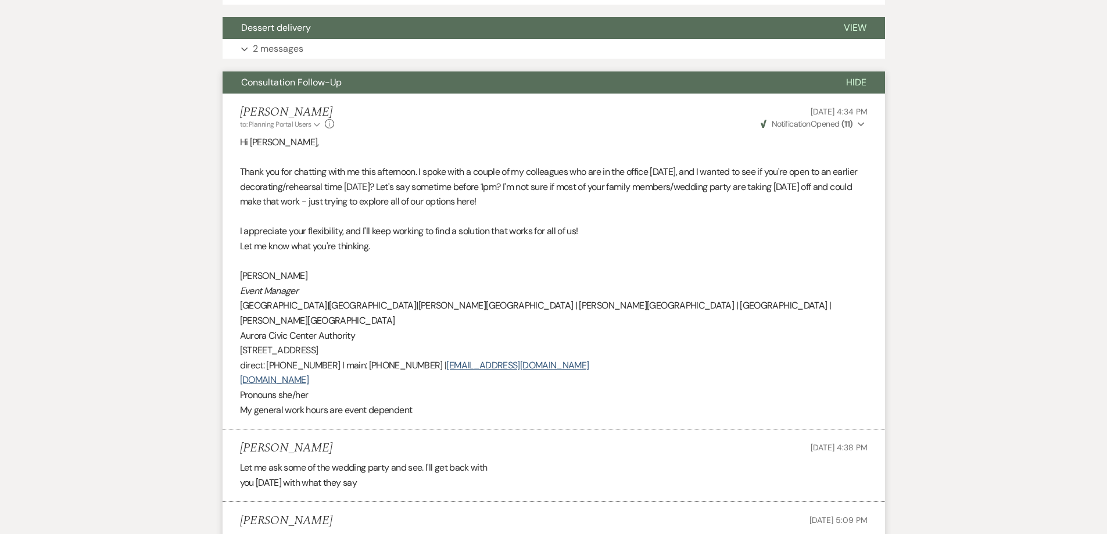
click at [357, 83] on button "Consultation Follow-Up" at bounding box center [525, 82] width 605 height 22
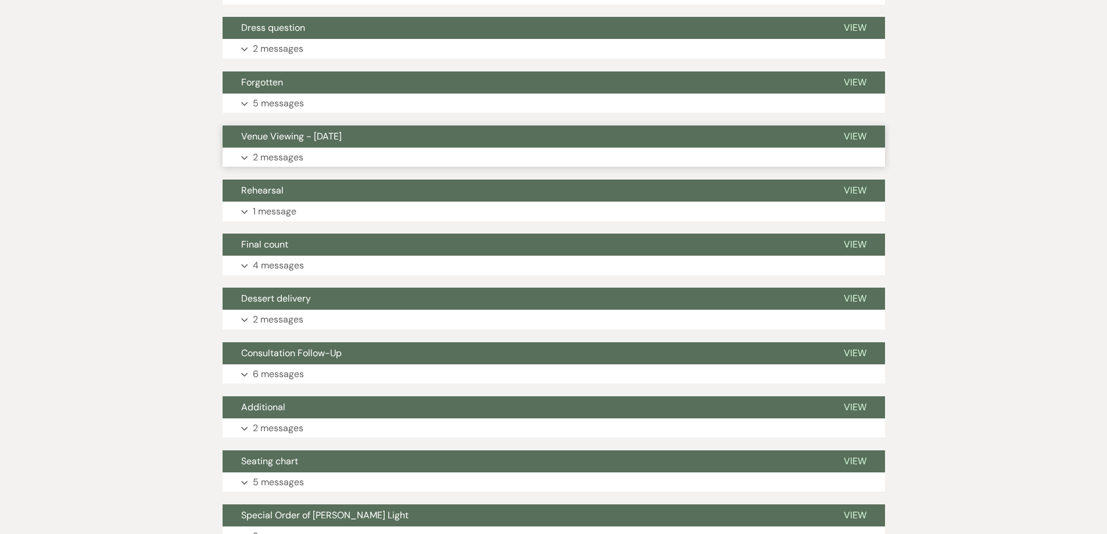
scroll to position [349, 0]
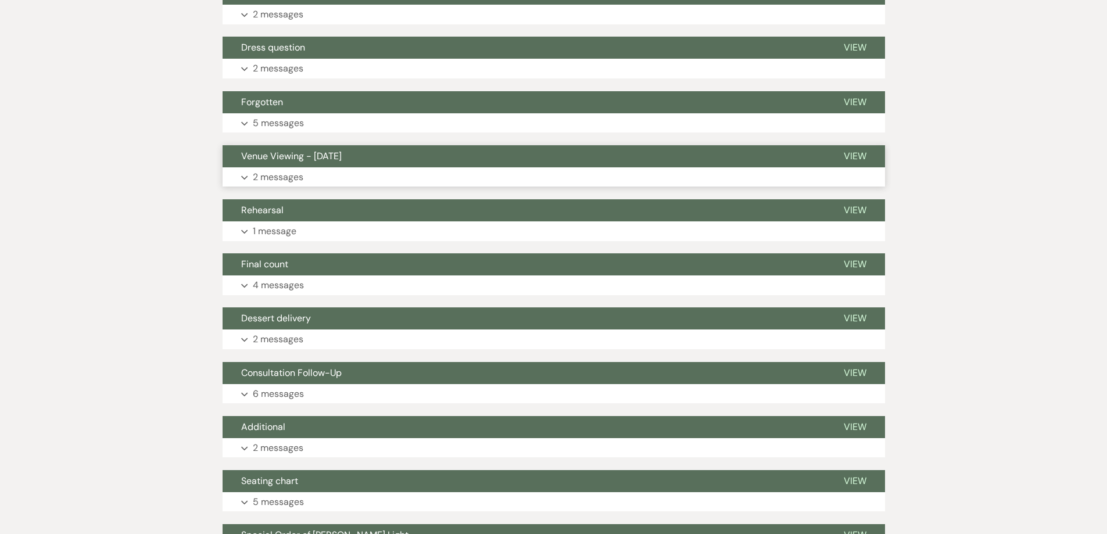
click at [348, 102] on button "Forgotten" at bounding box center [524, 102] width 603 height 22
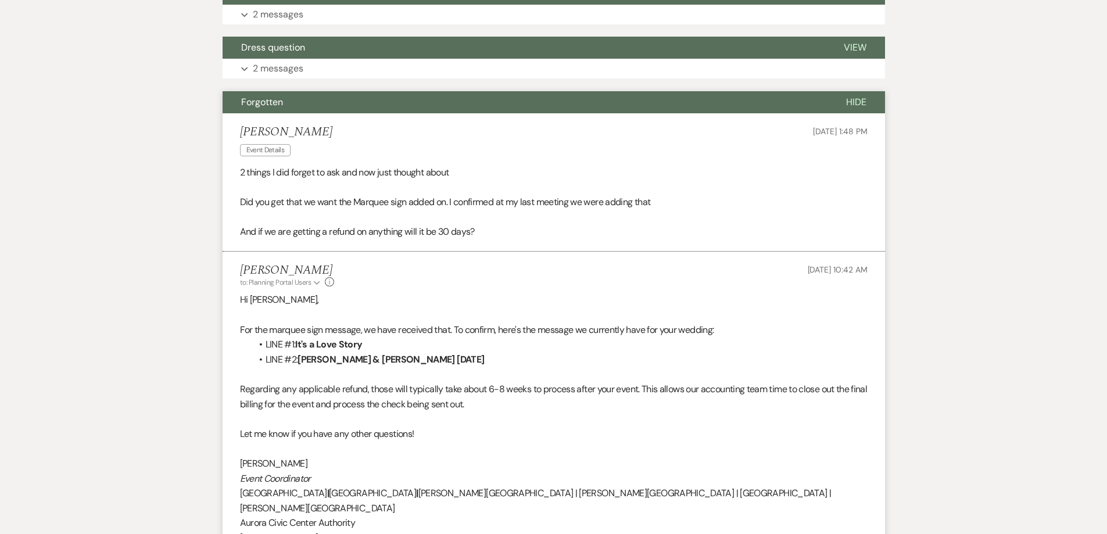
click at [348, 102] on button "Forgotten" at bounding box center [525, 102] width 605 height 22
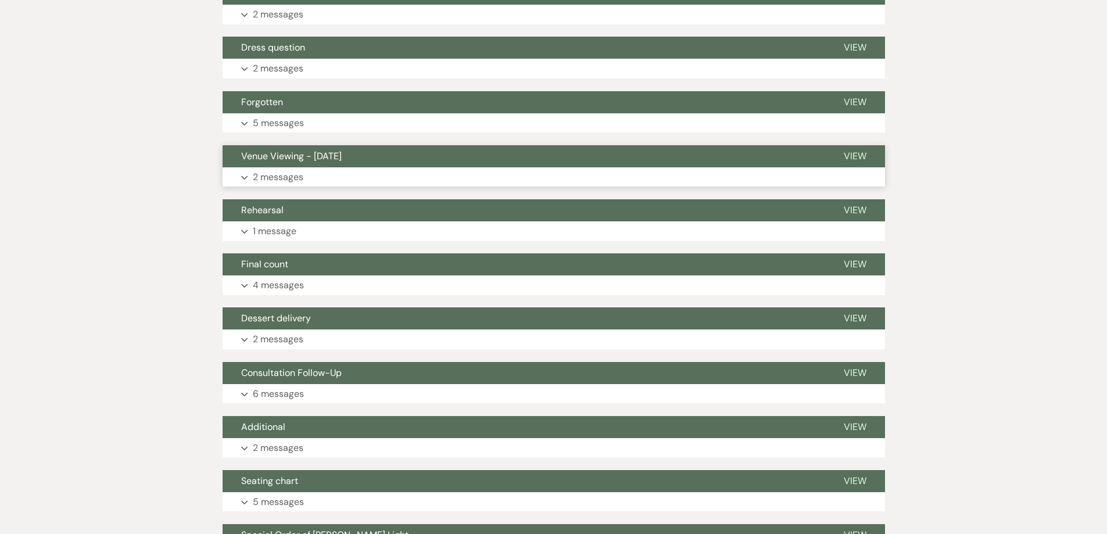
click at [358, 163] on button "Venue Viewing - [DATE]" at bounding box center [524, 156] width 603 height 22
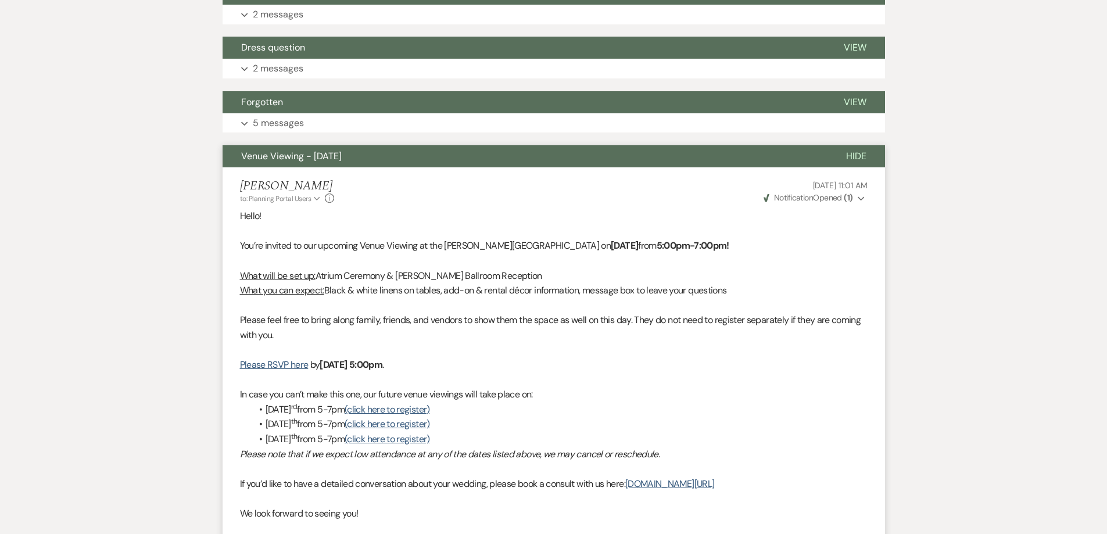
click at [358, 163] on button "Venue Viewing - [DATE]" at bounding box center [525, 156] width 605 height 22
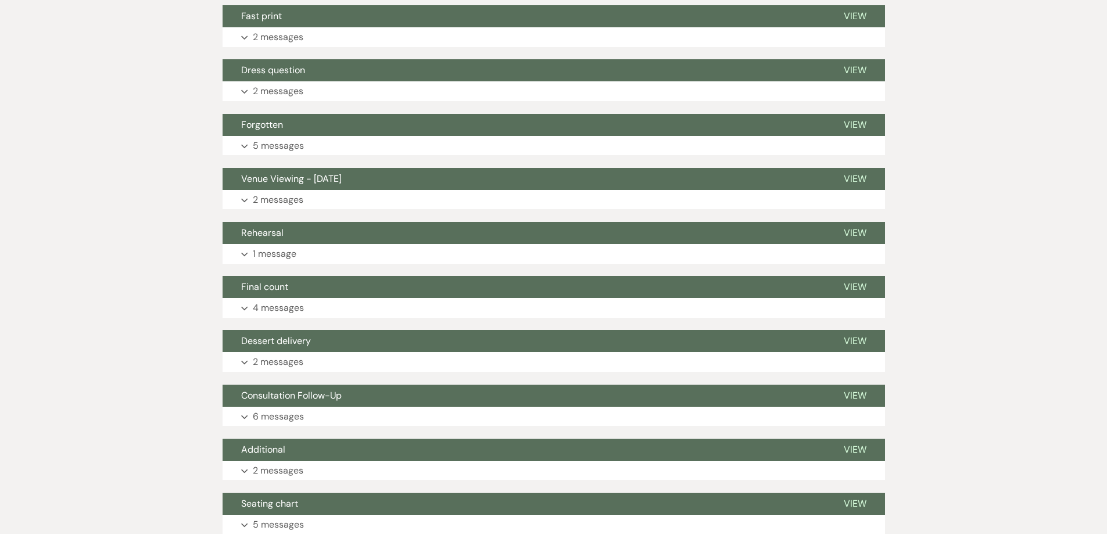
scroll to position [0, 0]
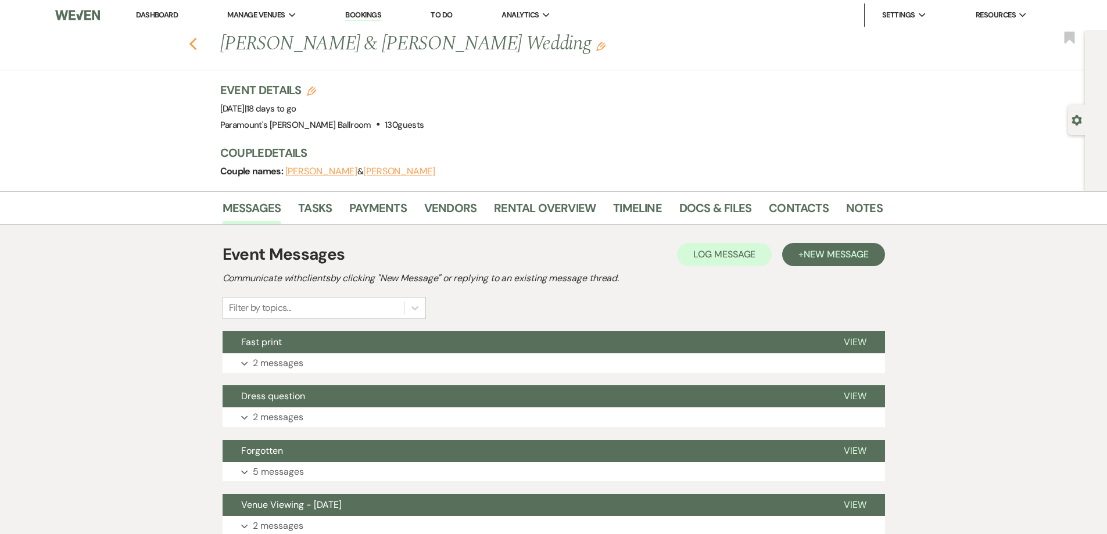
click at [198, 43] on icon "Previous" at bounding box center [193, 44] width 9 height 14
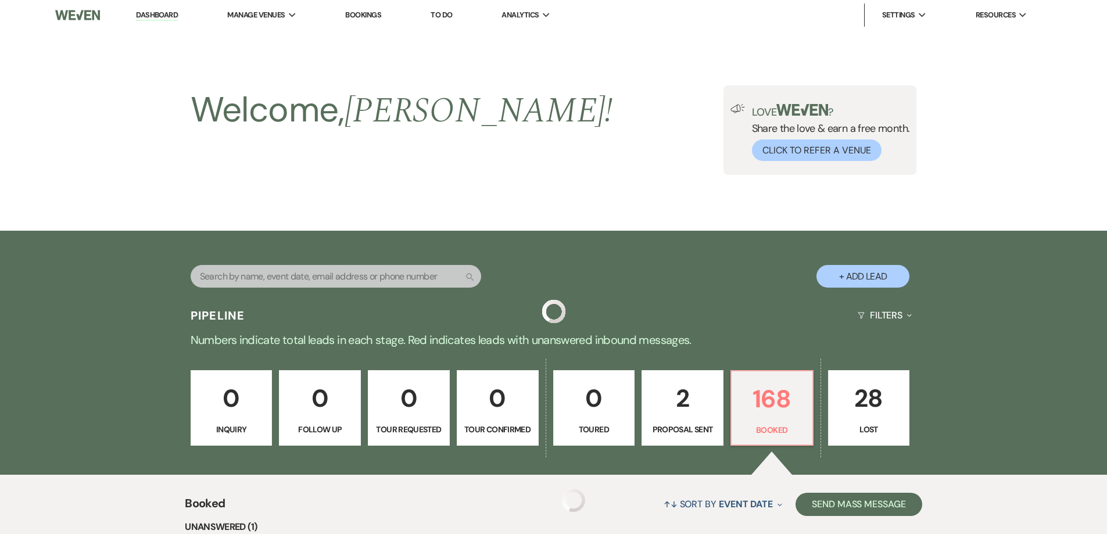
scroll to position [577, 0]
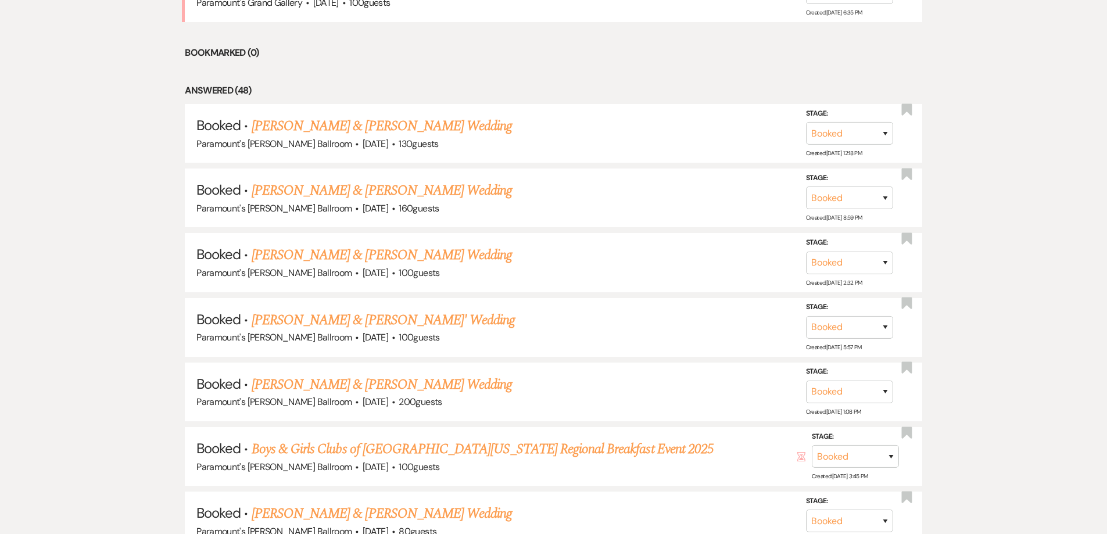
click at [323, 319] on link "[PERSON_NAME] & [PERSON_NAME]' Wedding" at bounding box center [384, 320] width 264 height 21
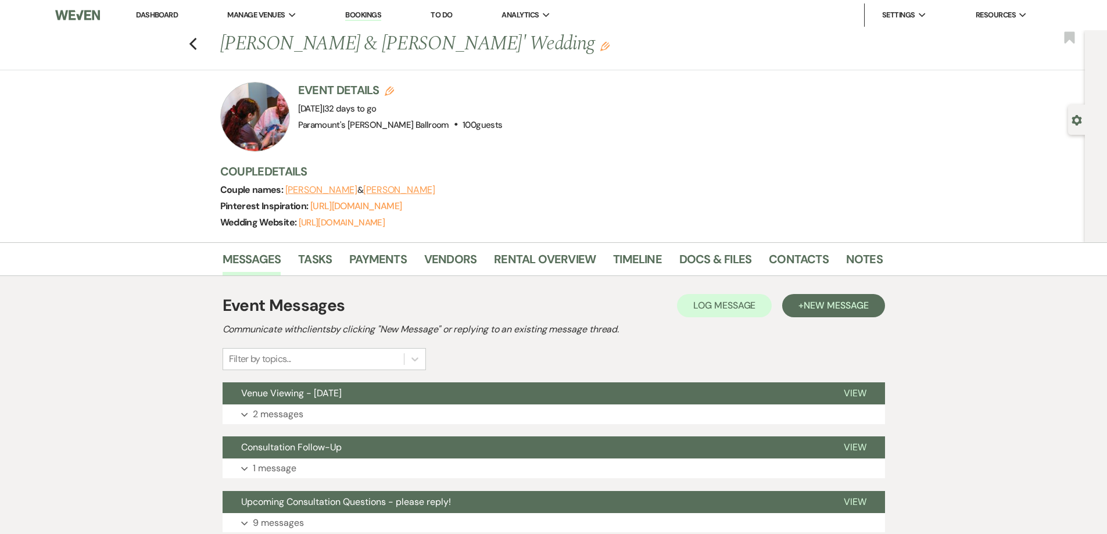
scroll to position [174, 0]
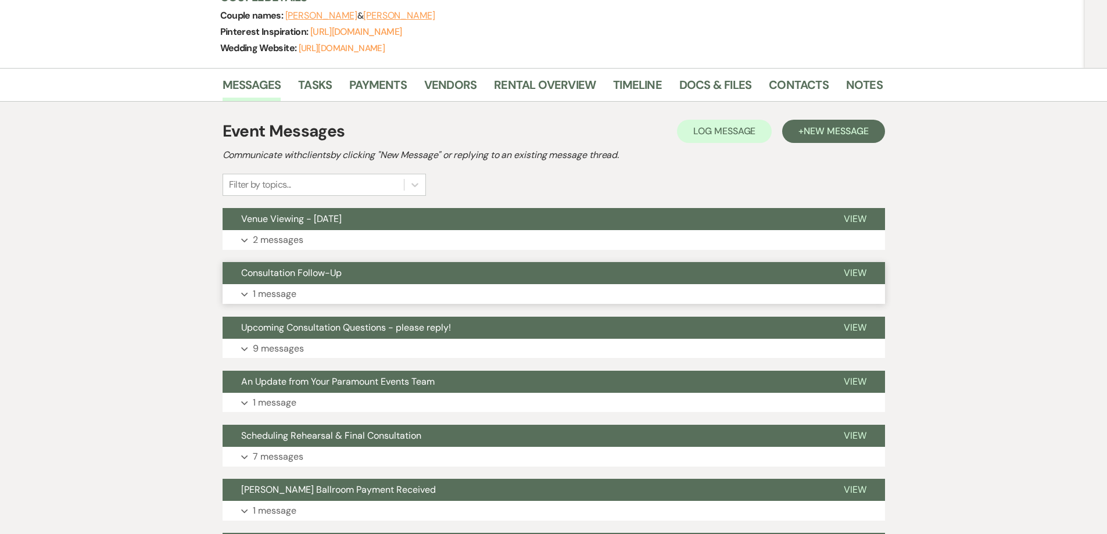
click at [314, 286] on button "Expand 1 message" at bounding box center [554, 294] width 663 height 20
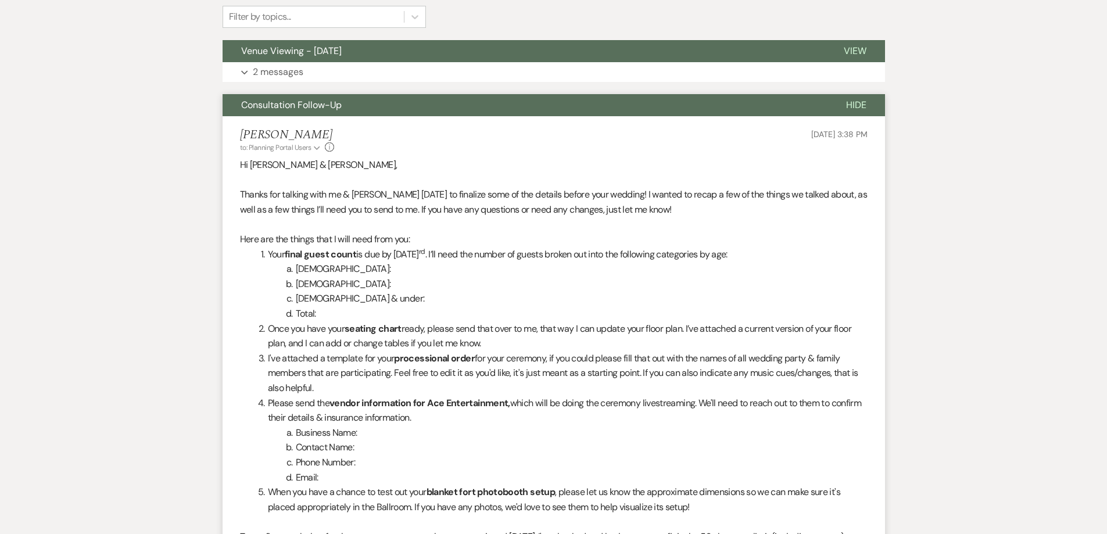
scroll to position [349, 0]
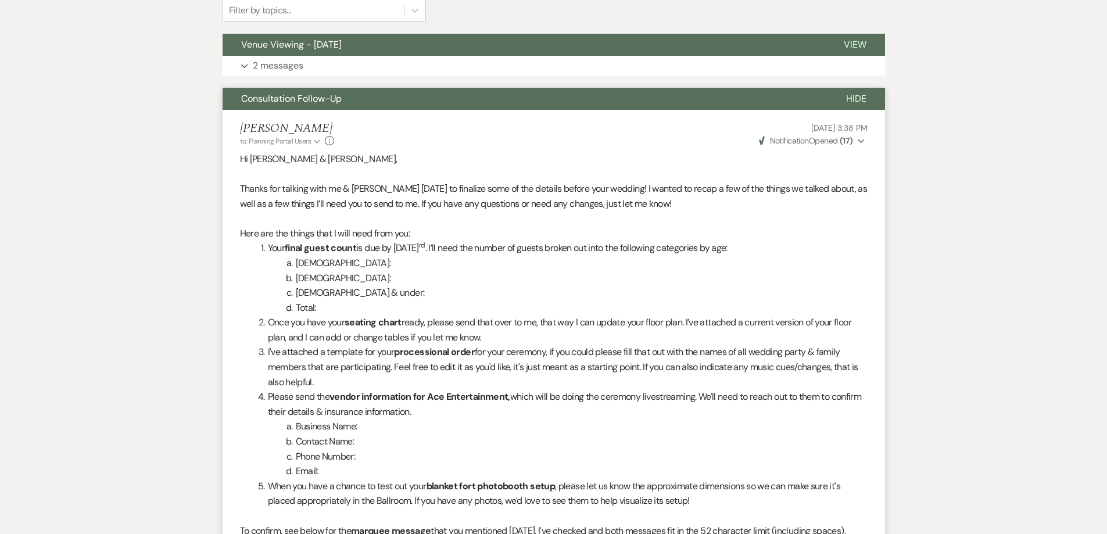
click at [382, 288] on li "[DEMOGRAPHIC_DATA] & under:" at bounding box center [561, 292] width 614 height 15
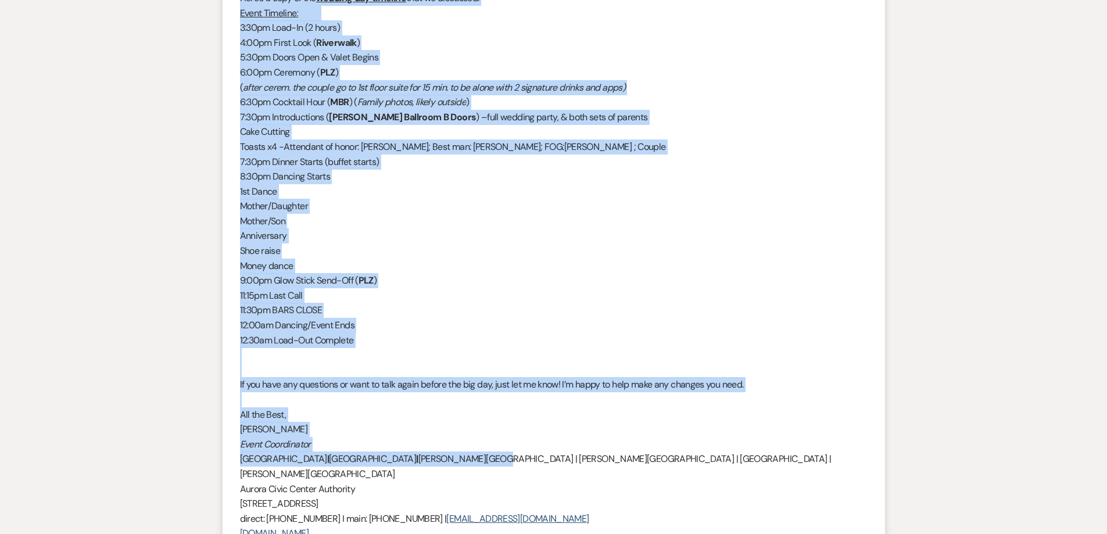
scroll to position [988, 0]
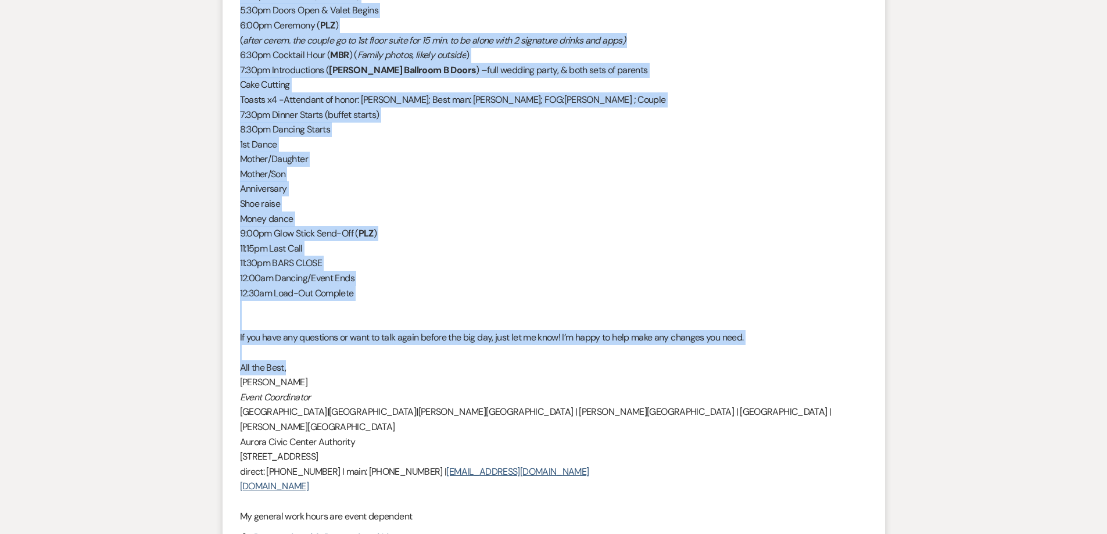
drag, startPoint x: 240, startPoint y: 158, endPoint x: 811, endPoint y: 372, distance: 610.3
click at [811, 372] on div "Hi [PERSON_NAME] & [PERSON_NAME], Thanks for talking with me & [PERSON_NAME] [D…" at bounding box center [554, 17] width 628 height 1011
copy div "Lo Ipsumdo & Sitame, Consec adi elitsed doei te & Incididu utlab et dolorema al…"
click at [736, 147] on p "1st Dance" at bounding box center [554, 144] width 628 height 15
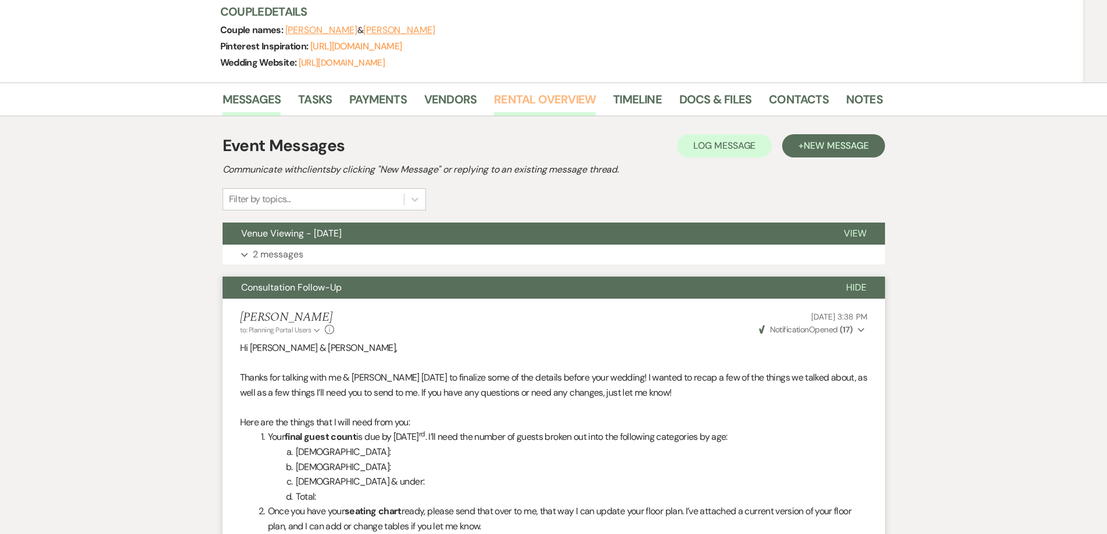
scroll to position [0, 0]
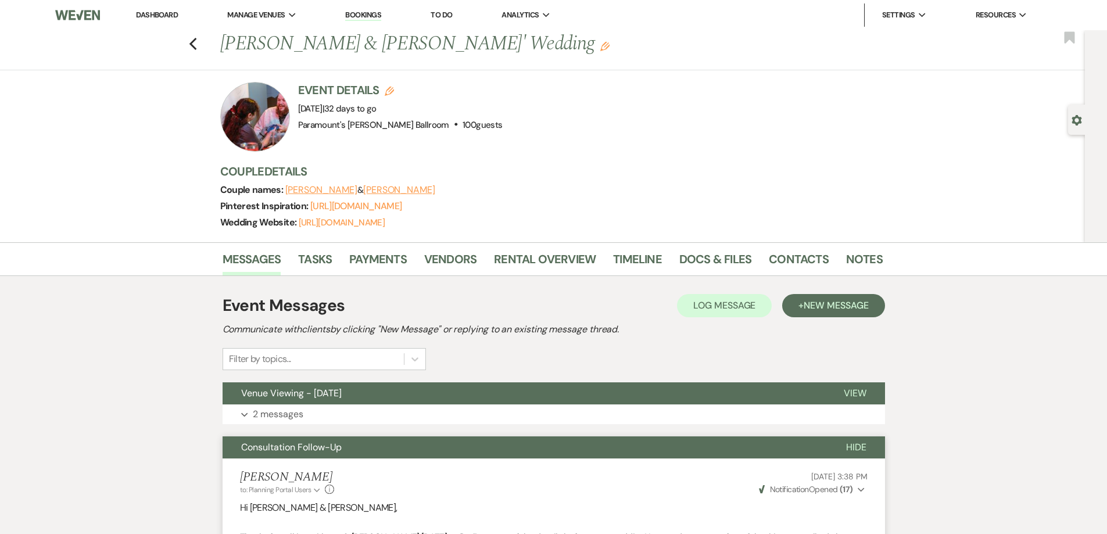
click at [194, 31] on div "Previous [PERSON_NAME] & [PERSON_NAME]' Wedding Edit Bookmark" at bounding box center [539, 50] width 1091 height 40
click at [196, 41] on icon "Previous" at bounding box center [193, 44] width 9 height 14
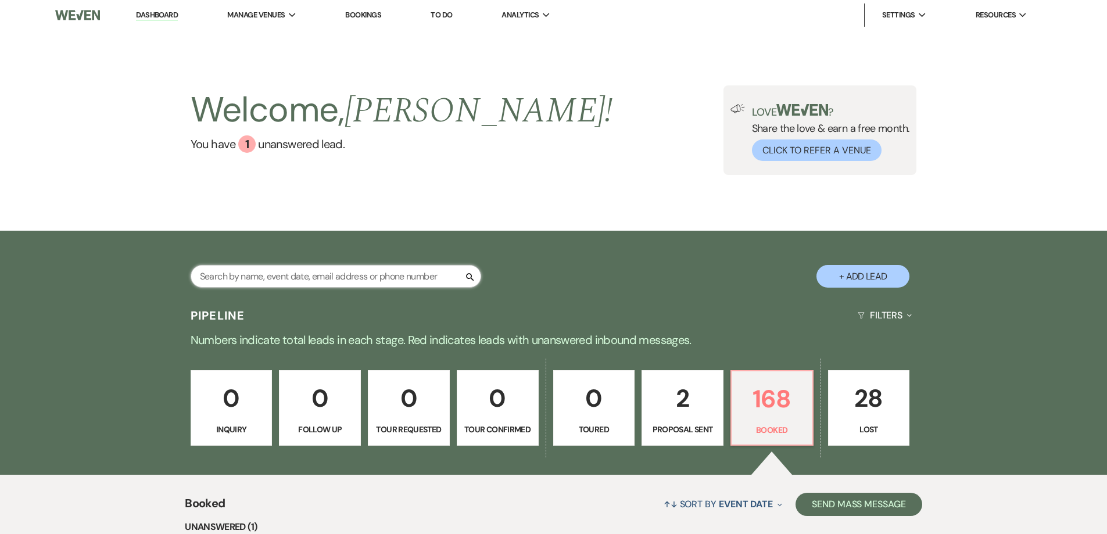
click at [298, 276] on input "text" at bounding box center [336, 276] width 291 height 23
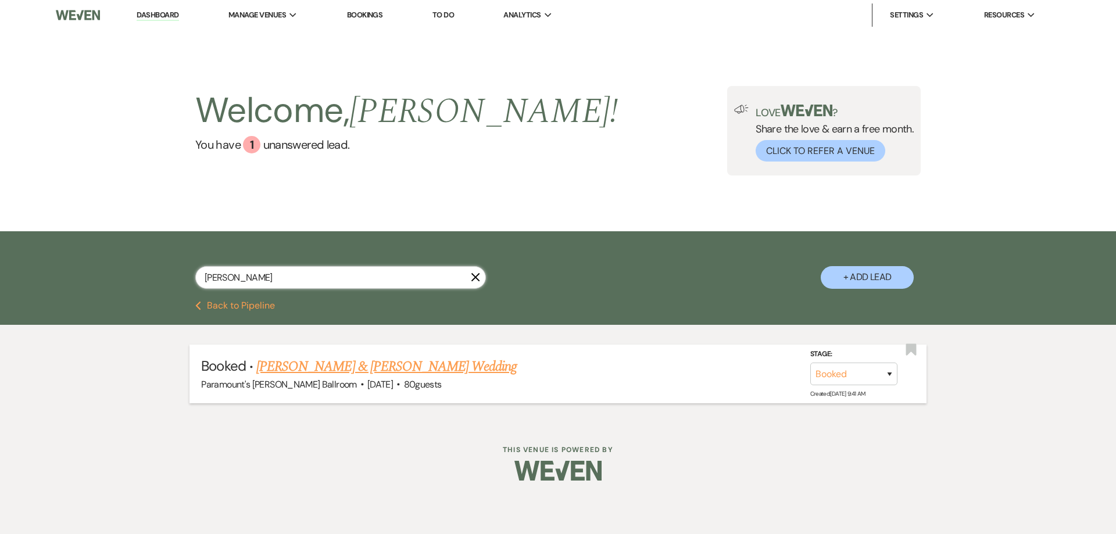
type input "[PERSON_NAME]"
click at [306, 359] on link "[PERSON_NAME] & [PERSON_NAME] Wedding" at bounding box center [386, 366] width 260 height 21
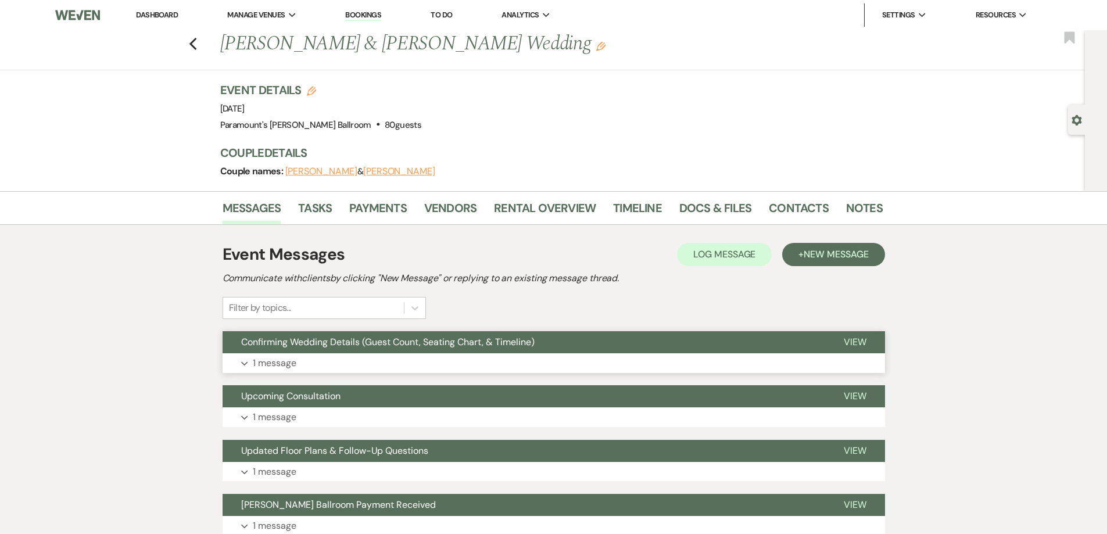
click at [350, 356] on button "Expand 1 message" at bounding box center [554, 363] width 663 height 20
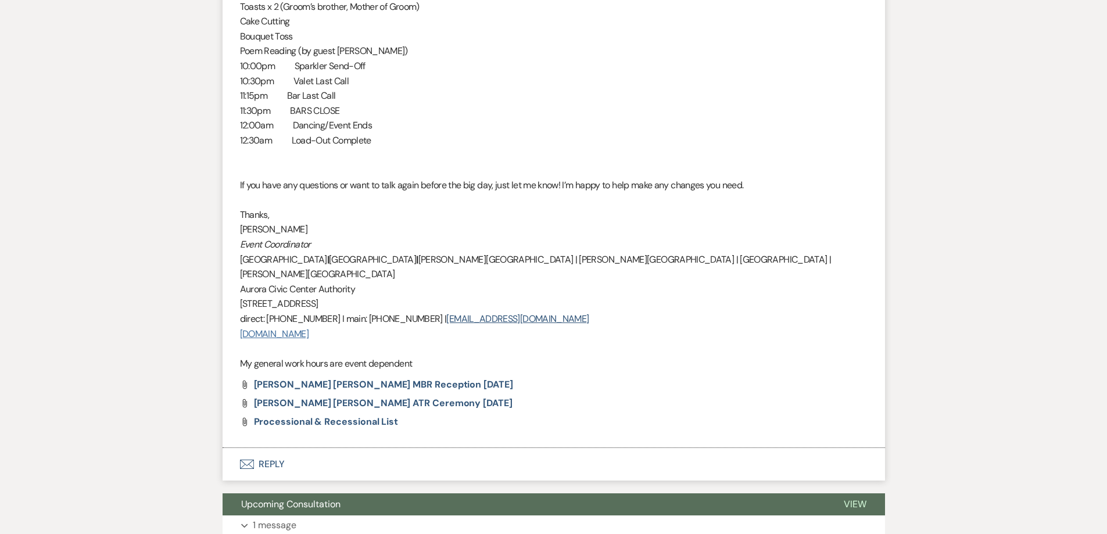
scroll to position [1221, 0]
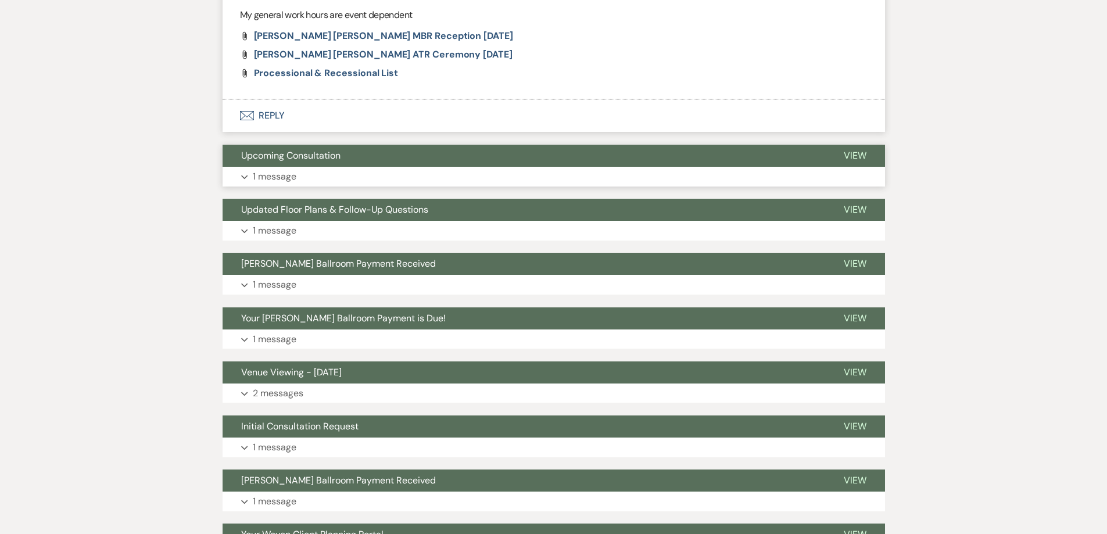
click at [331, 167] on button "Expand 1 message" at bounding box center [554, 177] width 663 height 20
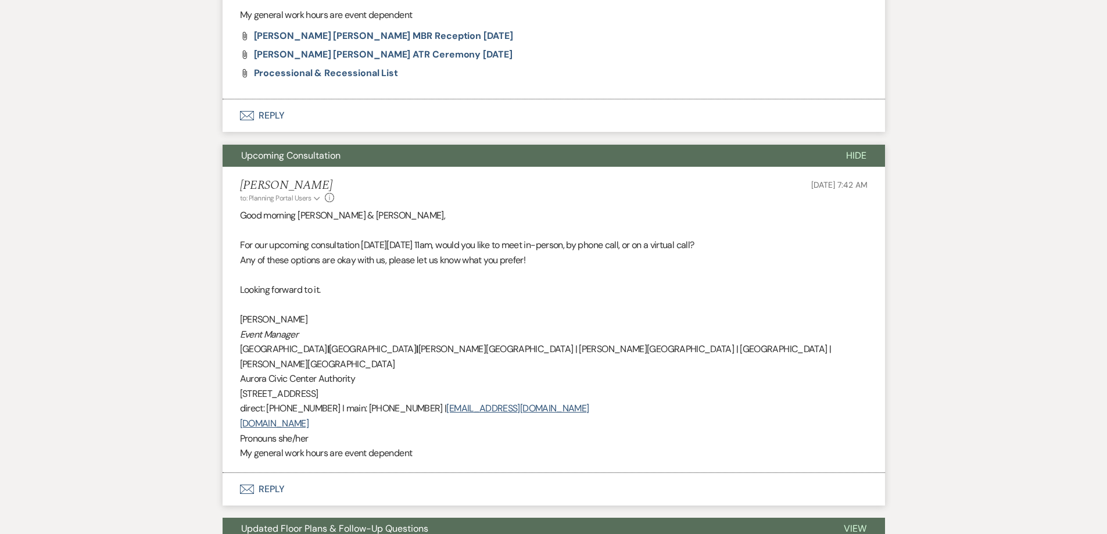
click at [335, 167] on li "[PERSON_NAME] to: Planning Portal Users Expand Info [DATE] 7:42 AM Good morning…" at bounding box center [554, 320] width 663 height 306
click at [338, 145] on button "Upcoming Consultation" at bounding box center [525, 156] width 605 height 22
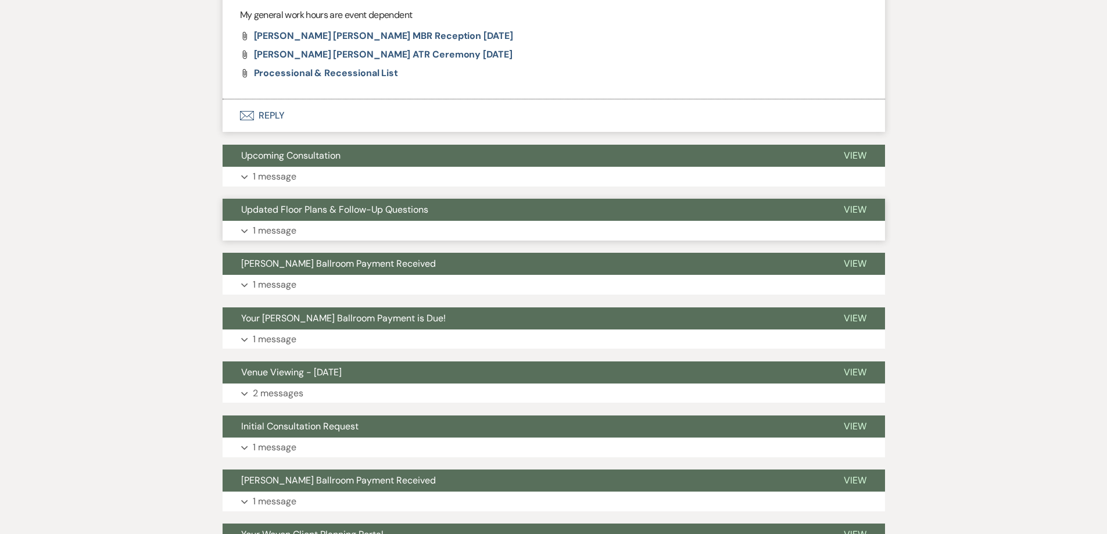
click at [331, 221] on button "Expand 1 message" at bounding box center [554, 231] width 663 height 20
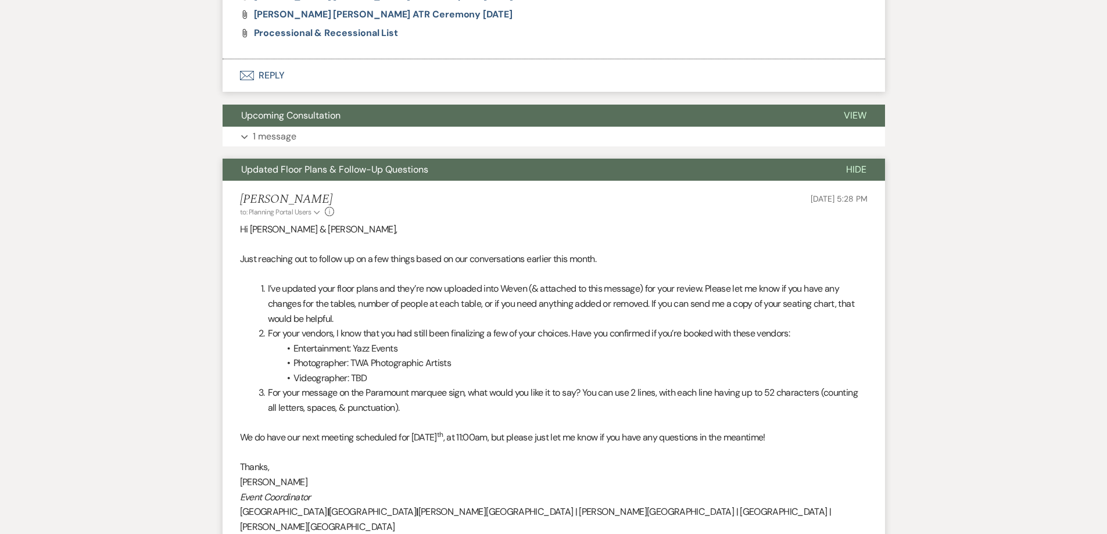
scroll to position [1279, 0]
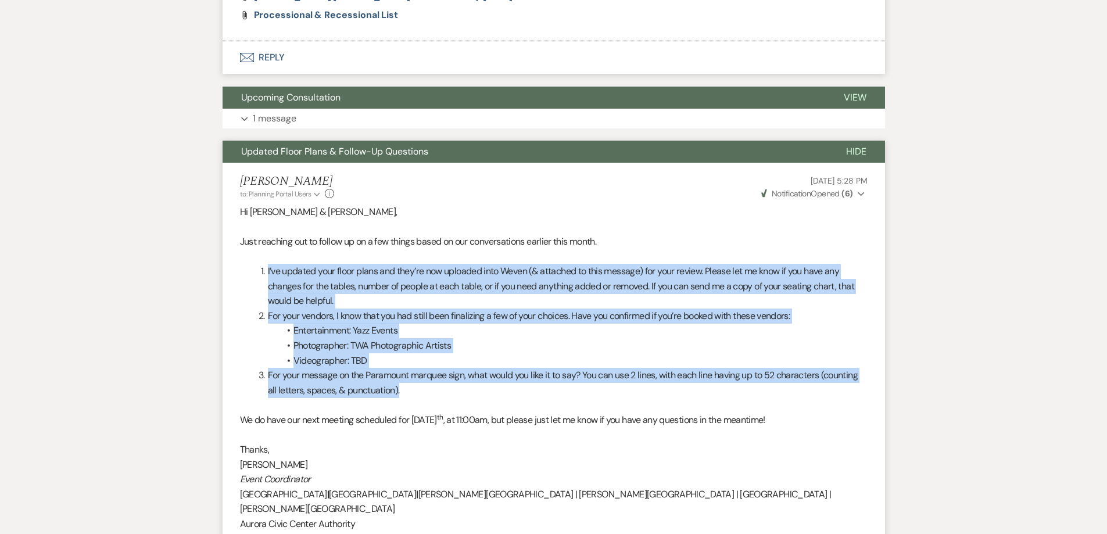
drag, startPoint x: 264, startPoint y: 252, endPoint x: 468, endPoint y: 380, distance: 240.8
click at [468, 380] on div "Hi [DEMOGRAPHIC_DATA] & [PERSON_NAME], Just reaching out to follow up on a few …" at bounding box center [554, 406] width 628 height 402
copy div "I’ve updated your floor plans and they’re now uploaded into Weven (& attached t…"
click at [451, 323] on li "Entertainment: Yazz Events" at bounding box center [560, 330] width 616 height 15
